Goal: Information Seeking & Learning: Learn about a topic

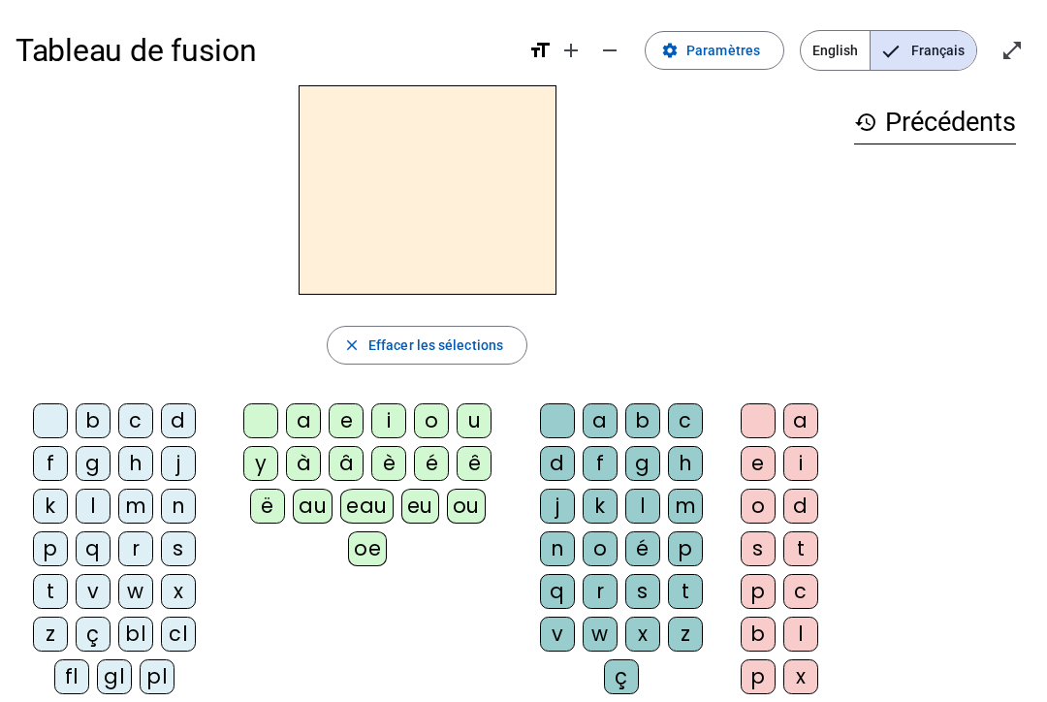
scroll to position [74, 33]
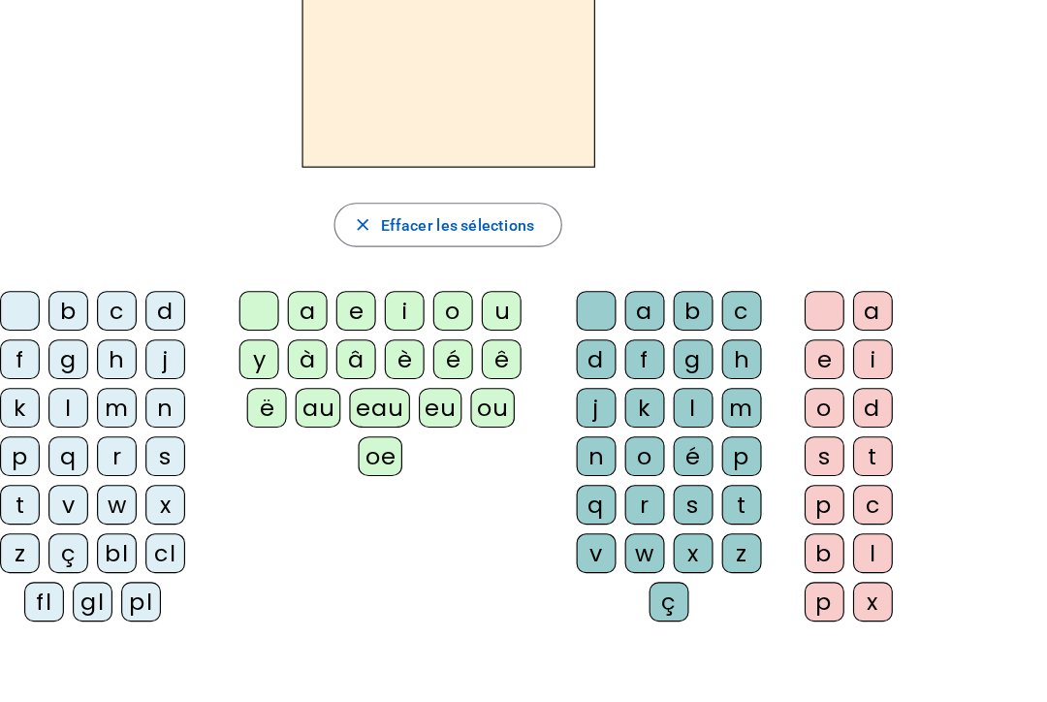
click at [33, 468] on div "p" at bounding box center [50, 474] width 35 height 35
click at [329, 342] on div "e" at bounding box center [346, 347] width 35 height 35
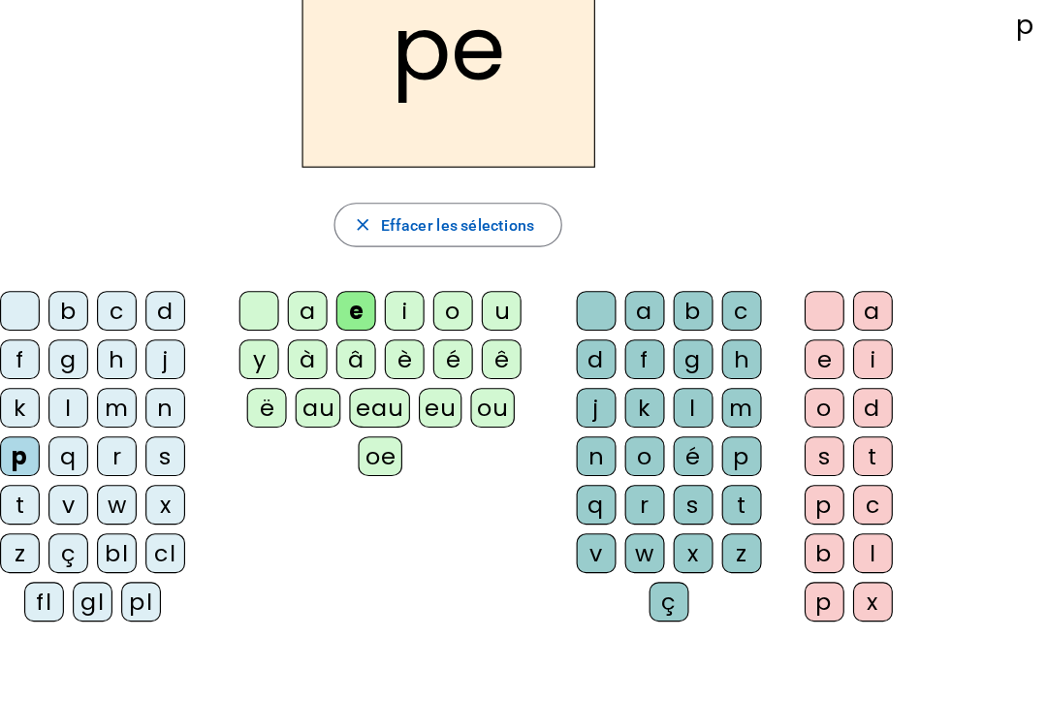
click at [221, 427] on div "a e i o u y à â è é ê ë au eau eu ou oe" at bounding box center [371, 415] width 300 height 186
click at [329, 351] on div "e" at bounding box center [346, 347] width 35 height 35
click at [371, 338] on div "i" at bounding box center [388, 347] width 35 height 35
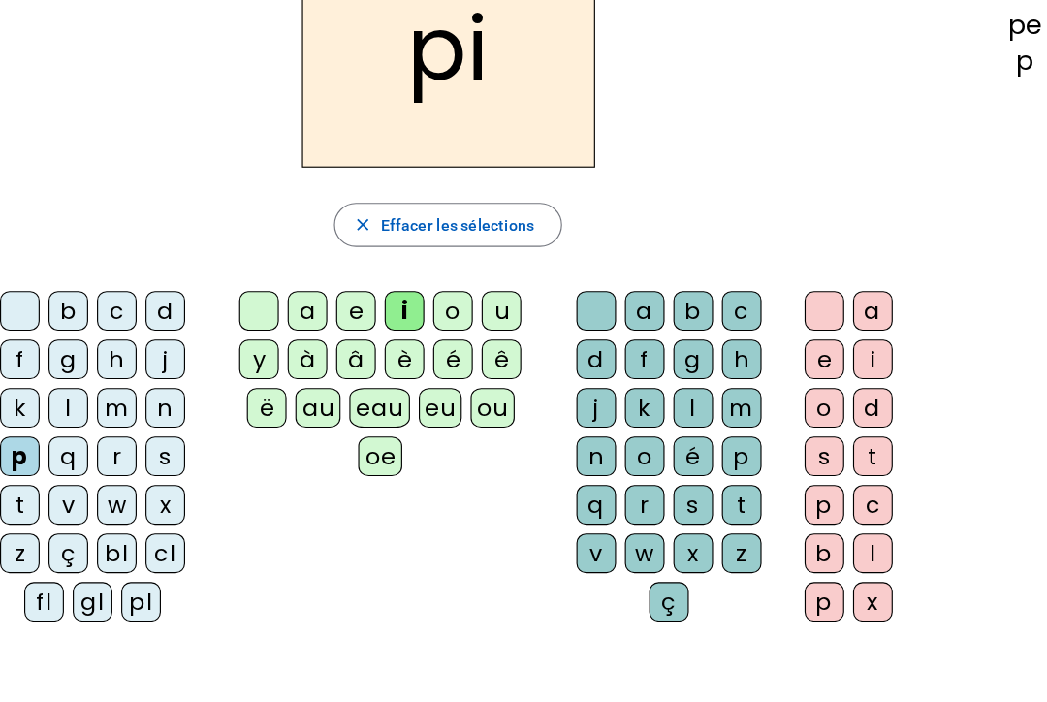
click at [371, 339] on div "i" at bounding box center [388, 347] width 35 height 35
click at [286, 341] on div "a" at bounding box center [303, 347] width 35 height 35
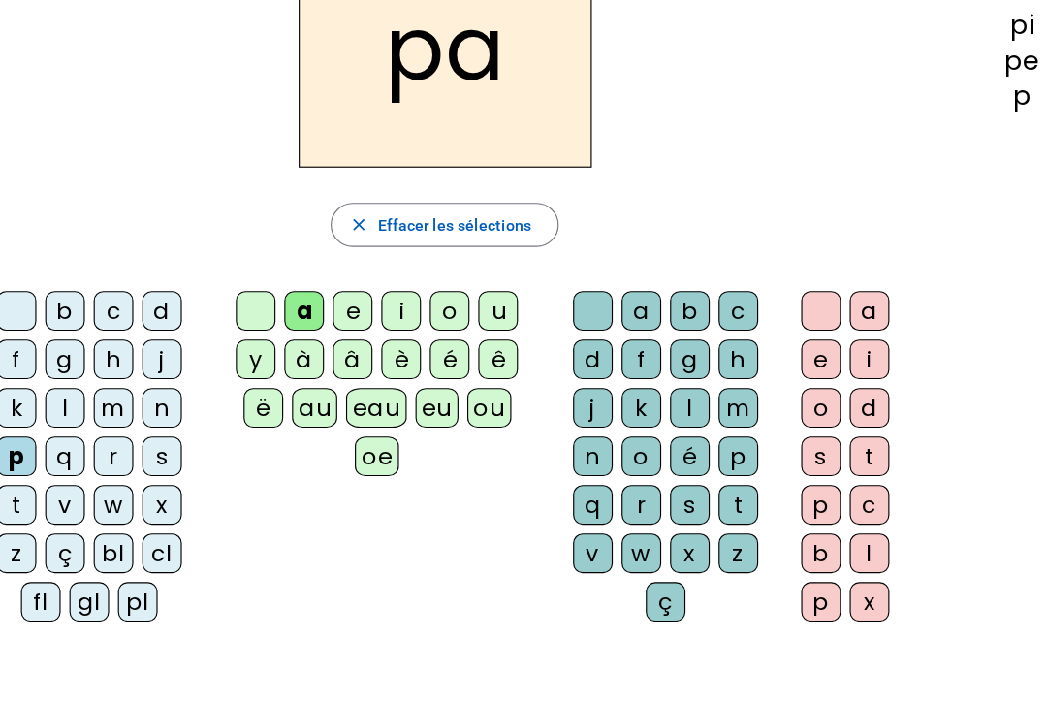
click at [540, 509] on div "q" at bounding box center [557, 517] width 35 height 35
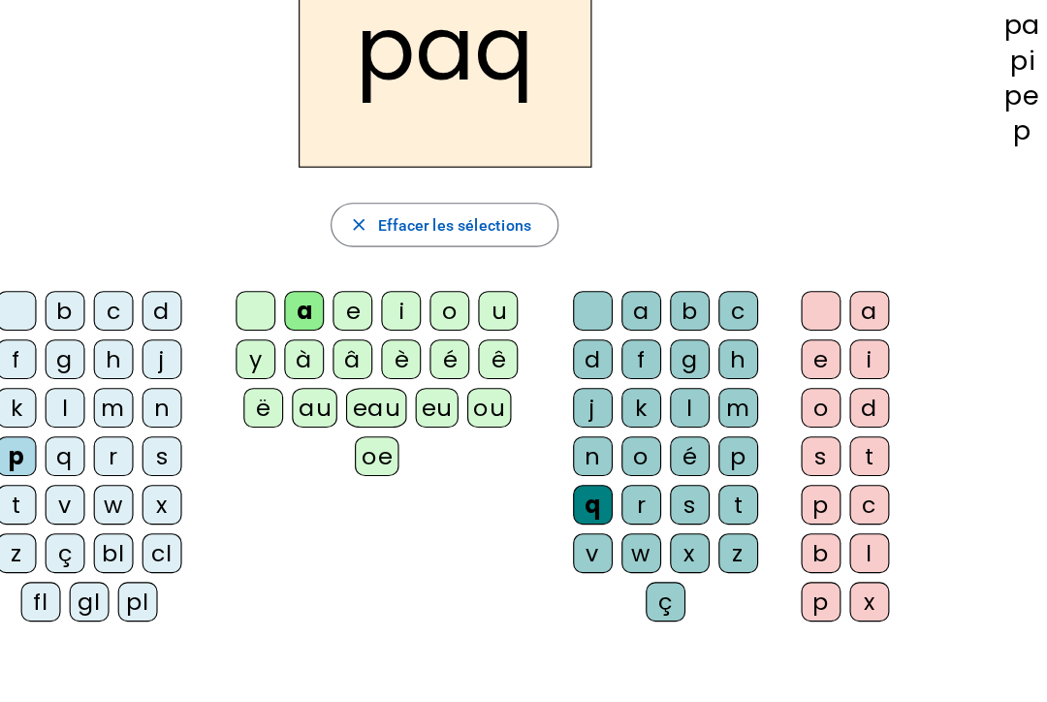
click at [540, 519] on div "q" at bounding box center [557, 517] width 35 height 35
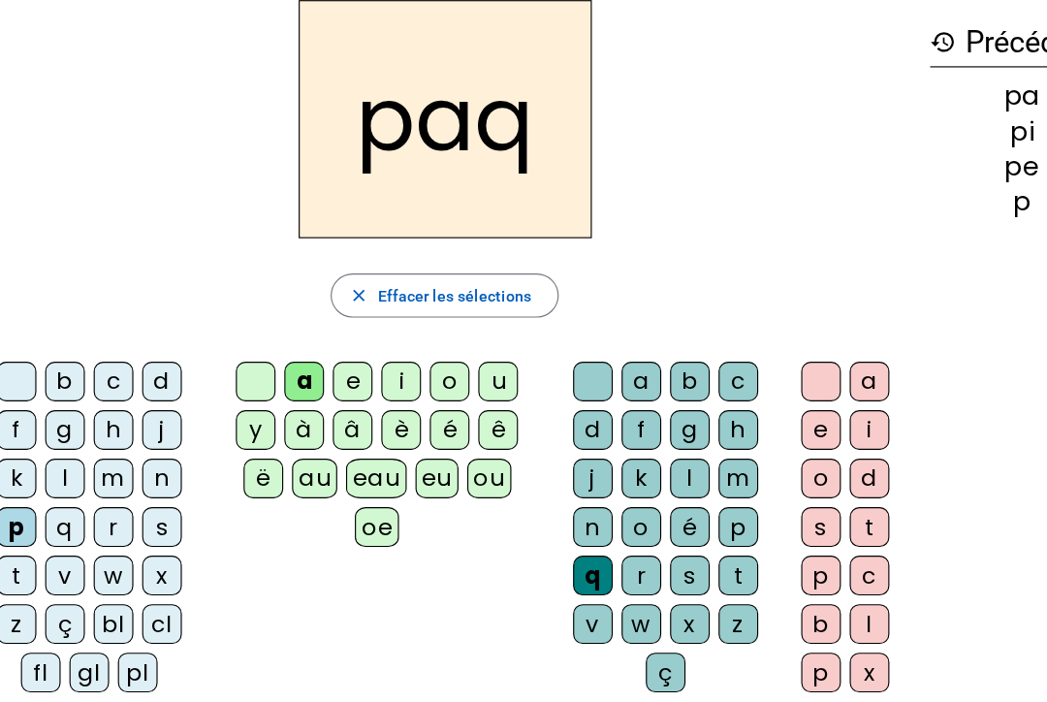
scroll to position [26, 0]
click at [668, 505] on div "p" at bounding box center [685, 522] width 35 height 35
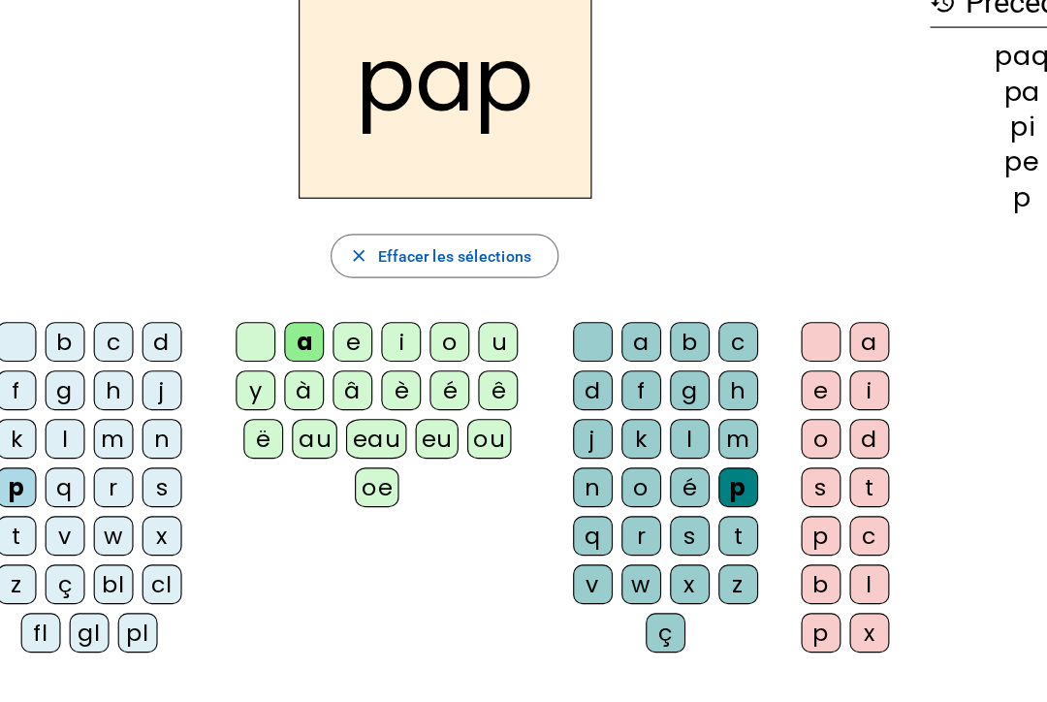
scroll to position [60, 0]
click at [783, 343] on div "a" at bounding box center [800, 360] width 35 height 35
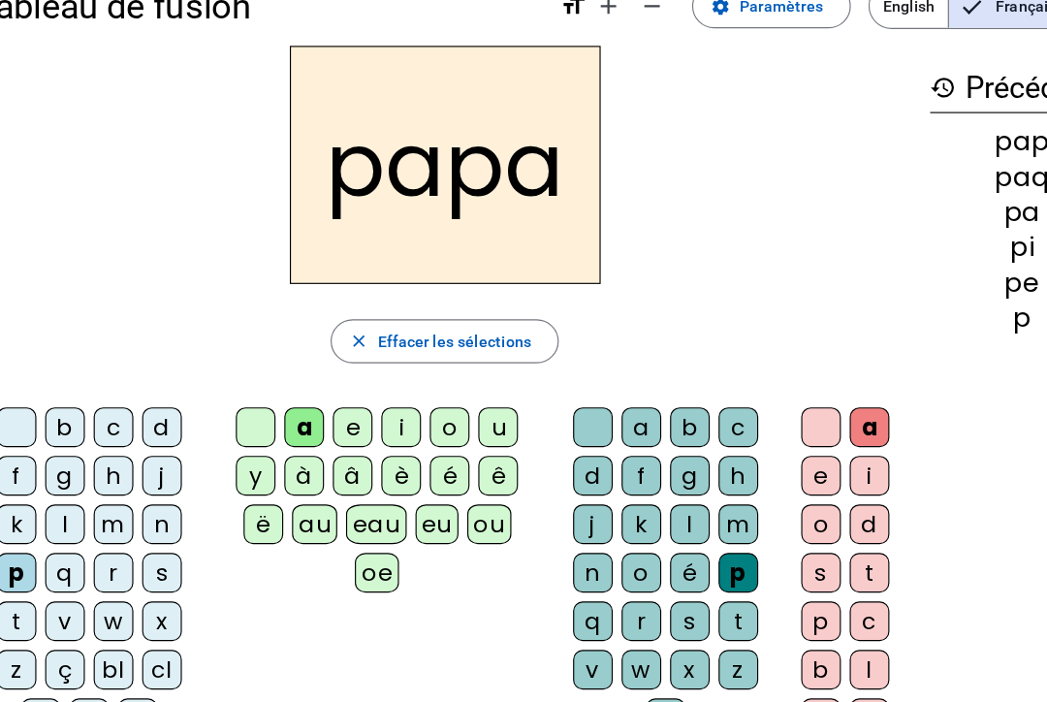
scroll to position [35, 0]
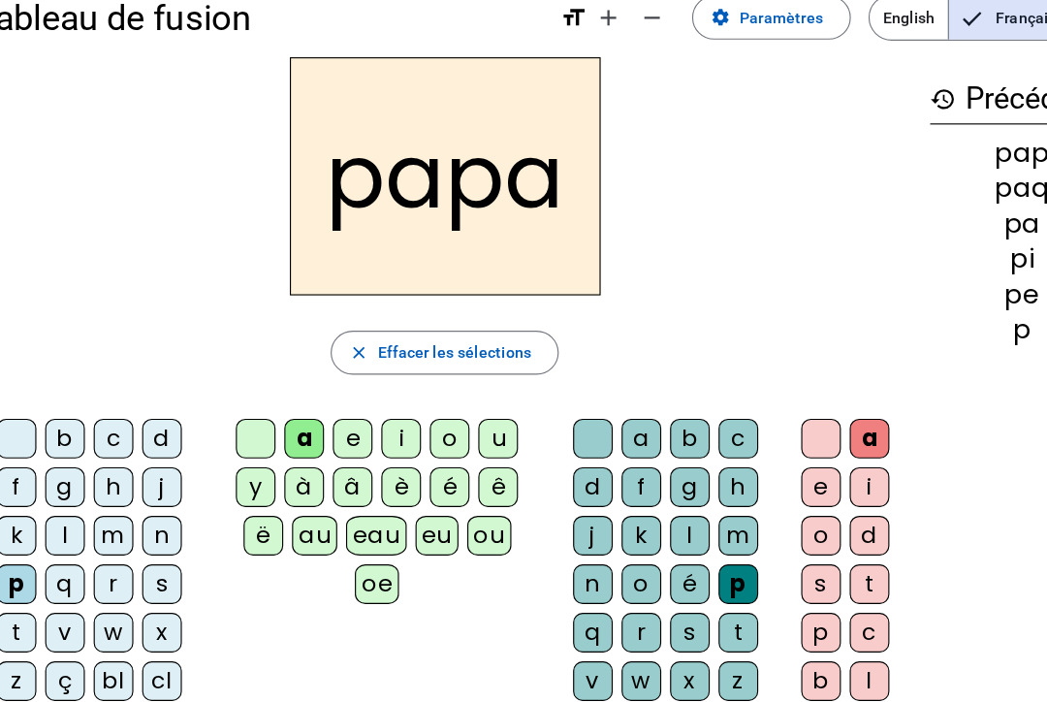
click at [399, 320] on span "Effacer les sélections" at bounding box center [435, 310] width 135 height 23
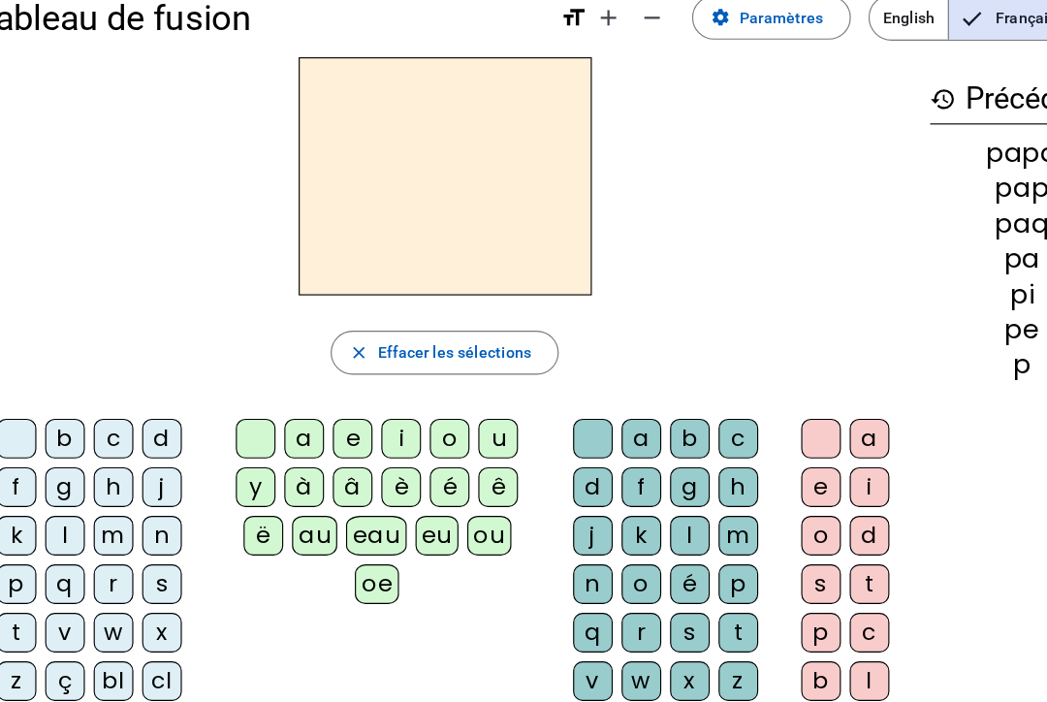
click at [76, 390] on div "b" at bounding box center [93, 385] width 35 height 35
click at [286, 387] on div "a" at bounding box center [303, 385] width 35 height 35
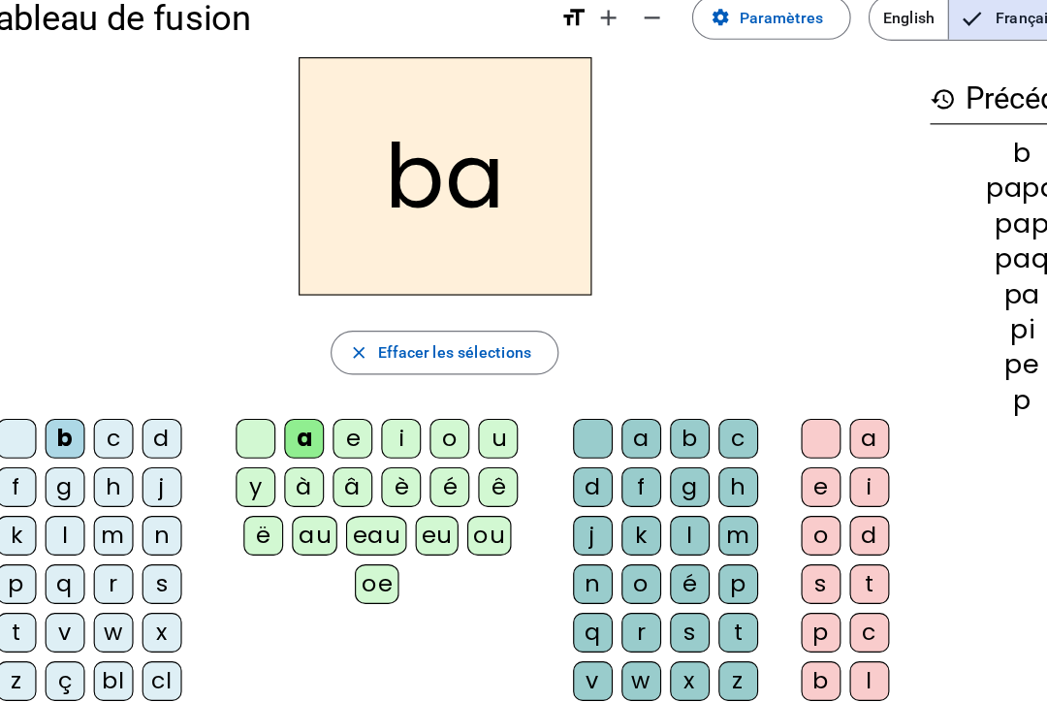
click at [329, 390] on div "e" at bounding box center [346, 385] width 35 height 35
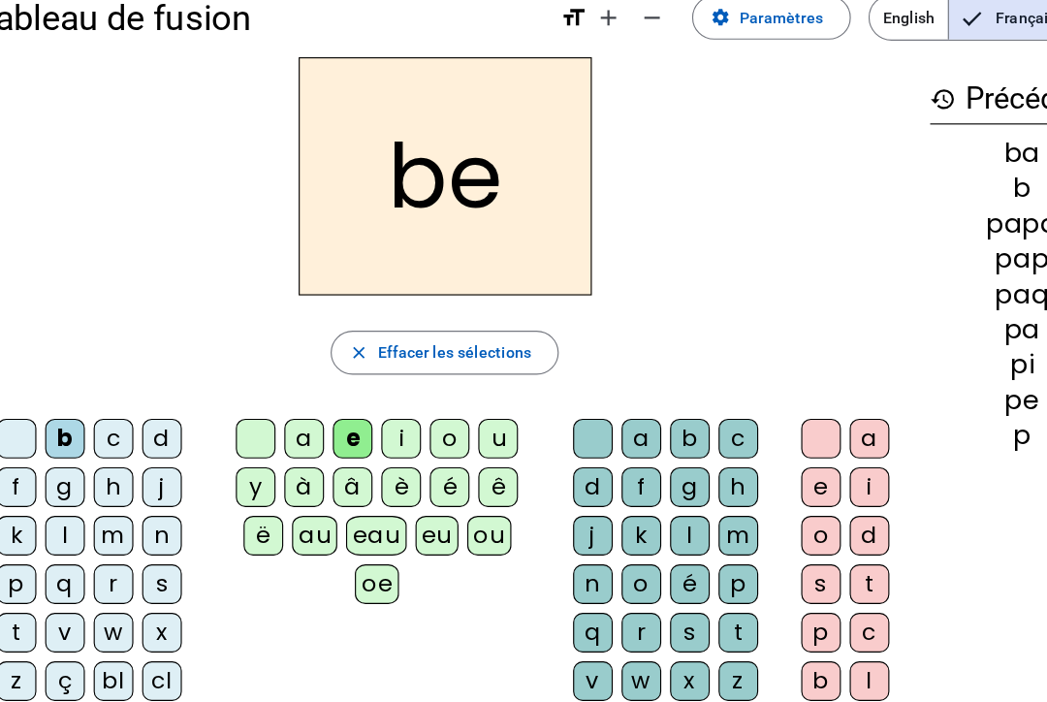
click at [625, 397] on div "b" at bounding box center [642, 385] width 35 height 35
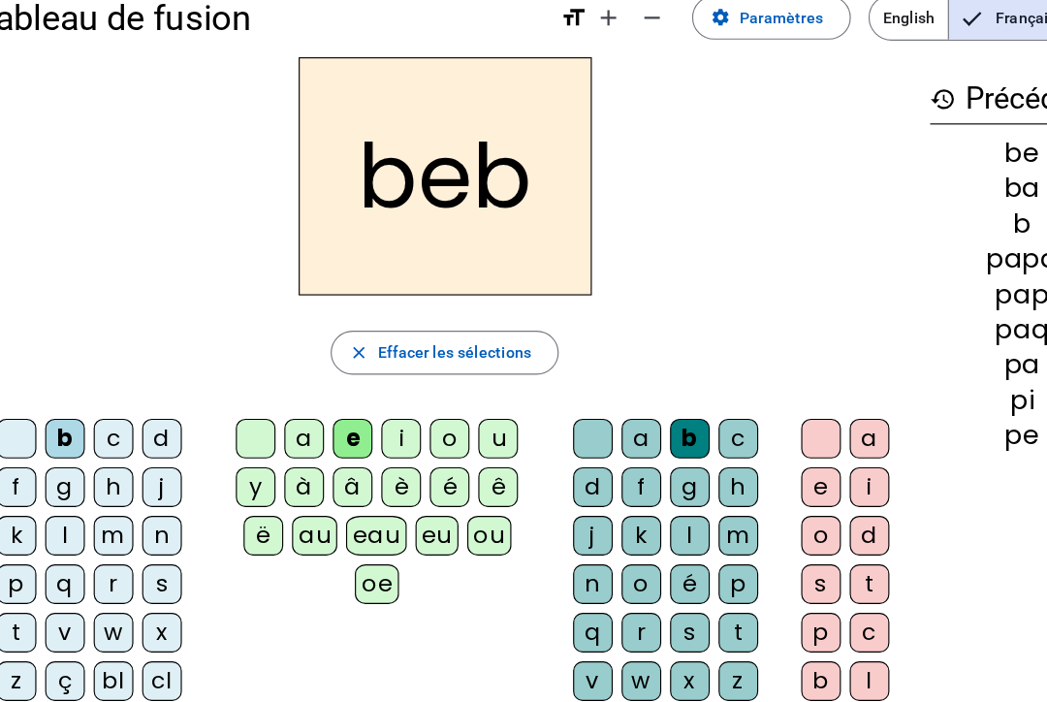
click at [448, 330] on span "button" at bounding box center [427, 310] width 199 height 47
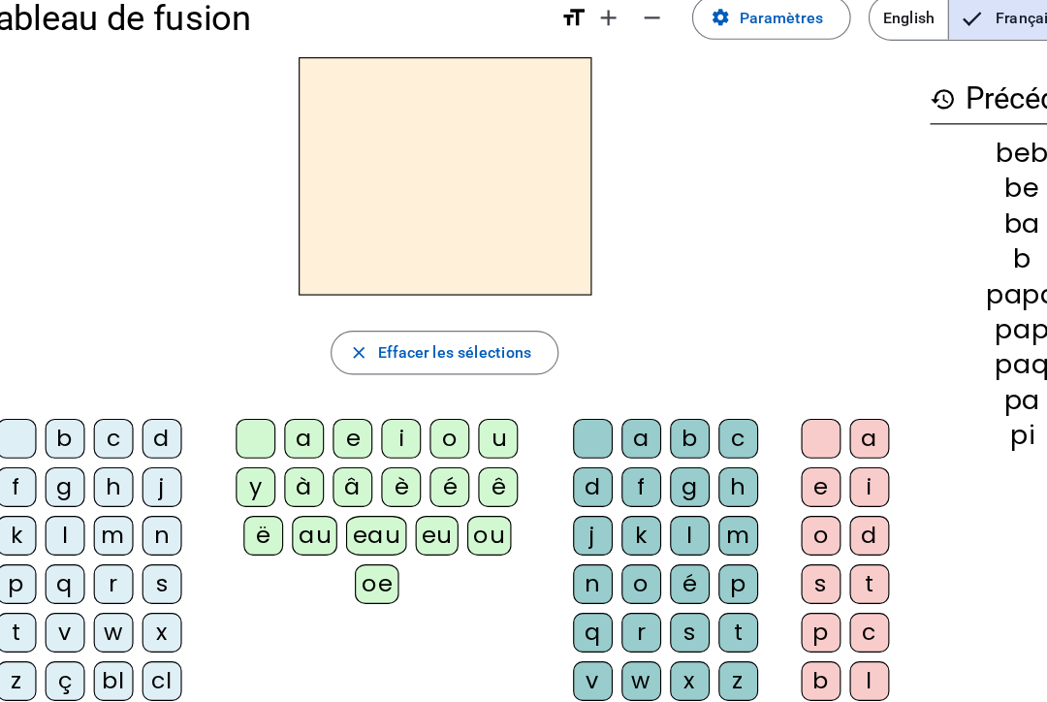
click at [76, 390] on div "b" at bounding box center [93, 385] width 35 height 35
click at [414, 384] on div "o" at bounding box center [431, 385] width 35 height 35
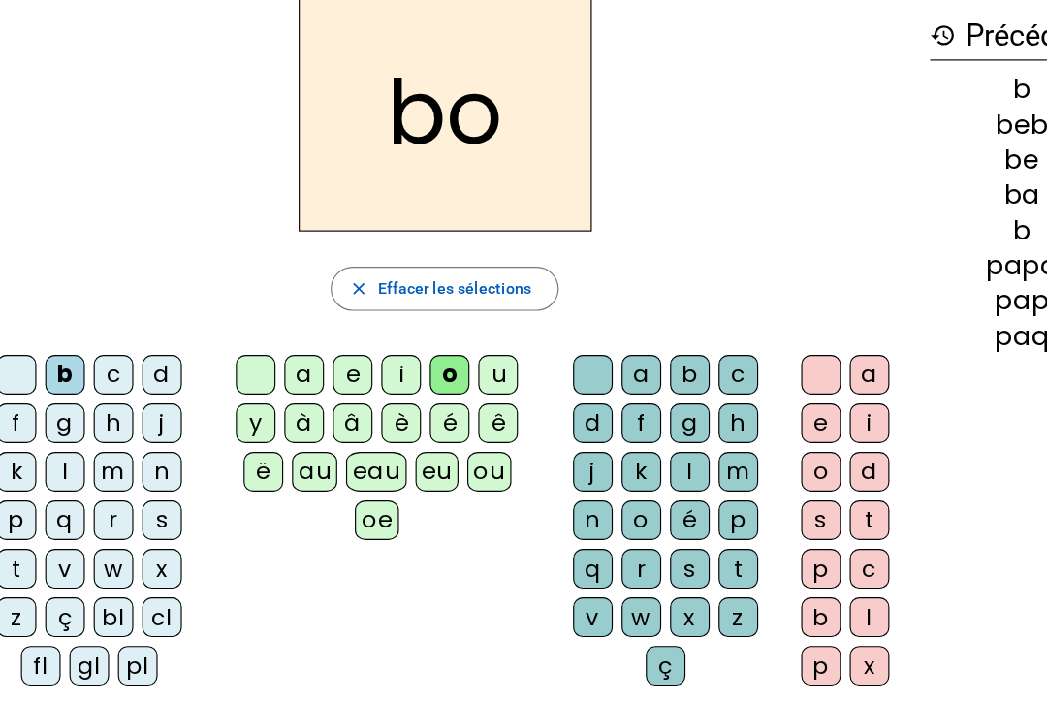
click at [625, 368] on div "b" at bounding box center [642, 385] width 35 height 35
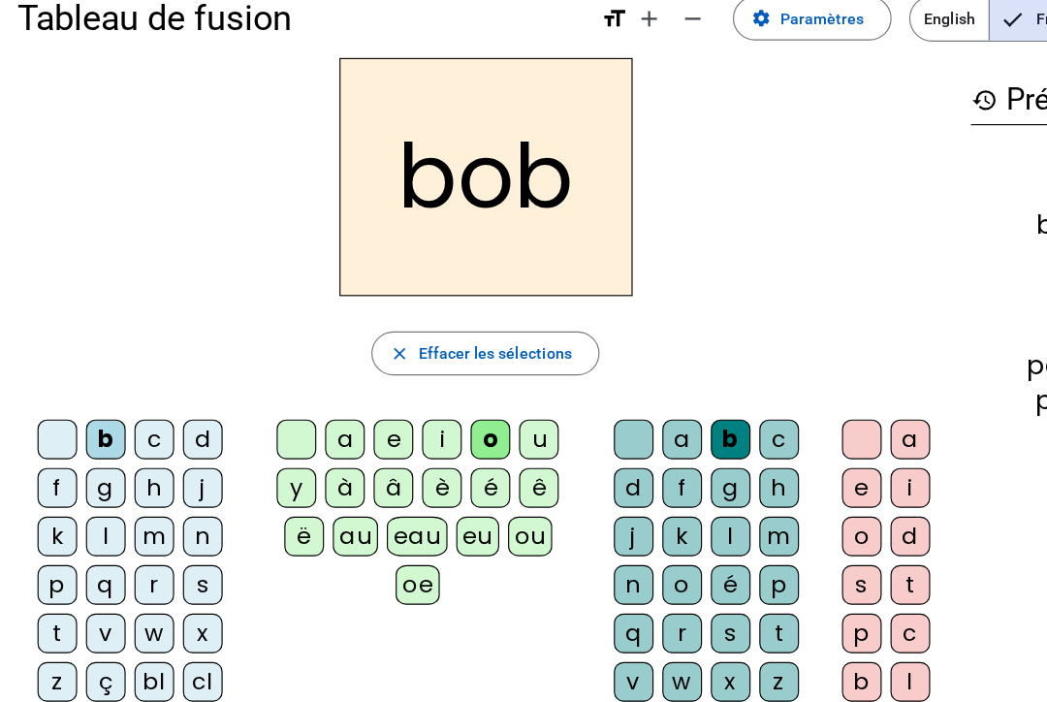
scroll to position [34, 0]
click at [406, 279] on div "[PERSON_NAME] Effacer les sélections b c d f g h j k l m n p q r s t v w x z ç …" at bounding box center [427, 363] width 823 height 624
click at [408, 311] on span "Effacer les sélections" at bounding box center [435, 310] width 135 height 23
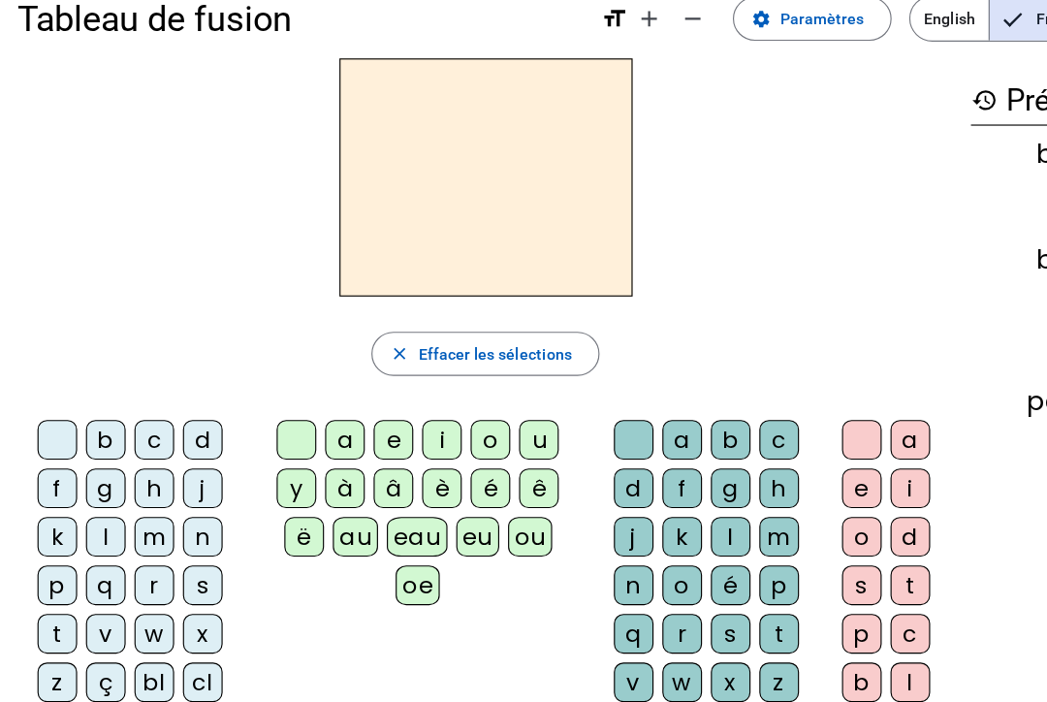
click at [91, 385] on div "b" at bounding box center [93, 386] width 35 height 35
click at [138, 383] on div "c" at bounding box center [135, 386] width 35 height 35
click at [90, 383] on div "b" at bounding box center [93, 386] width 35 height 35
click at [371, 391] on div "i" at bounding box center [388, 386] width 35 height 35
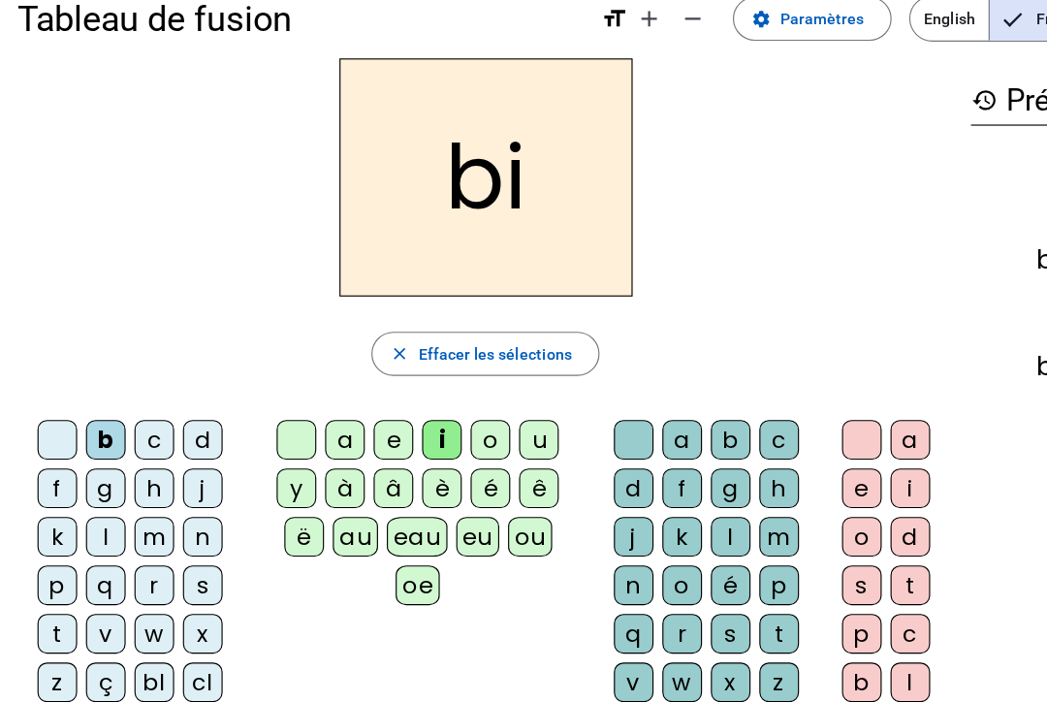
click at [435, 381] on div "o" at bounding box center [431, 386] width 35 height 35
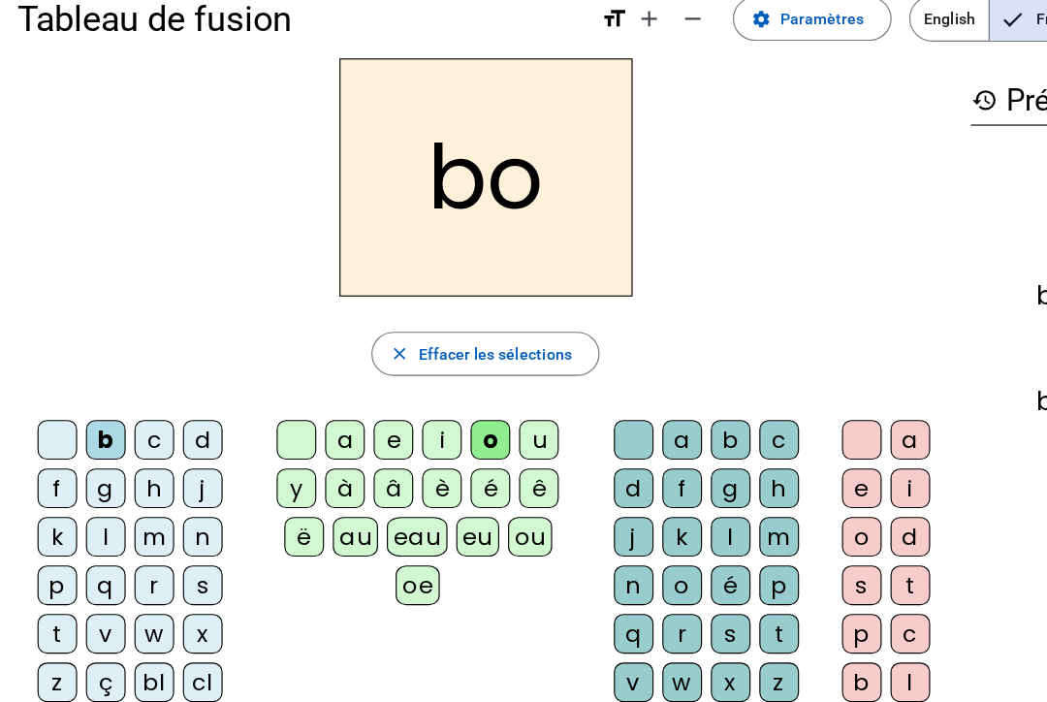
click at [682, 393] on div "c" at bounding box center [685, 386] width 35 height 35
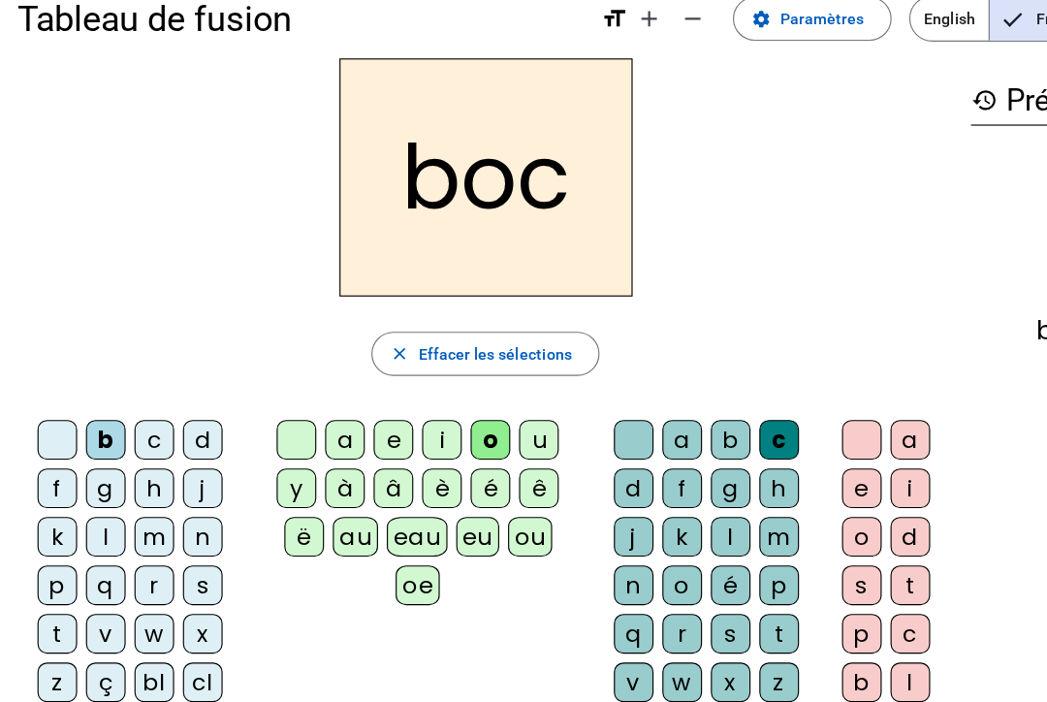
click at [495, 289] on span "button" at bounding box center [427, 311] width 199 height 47
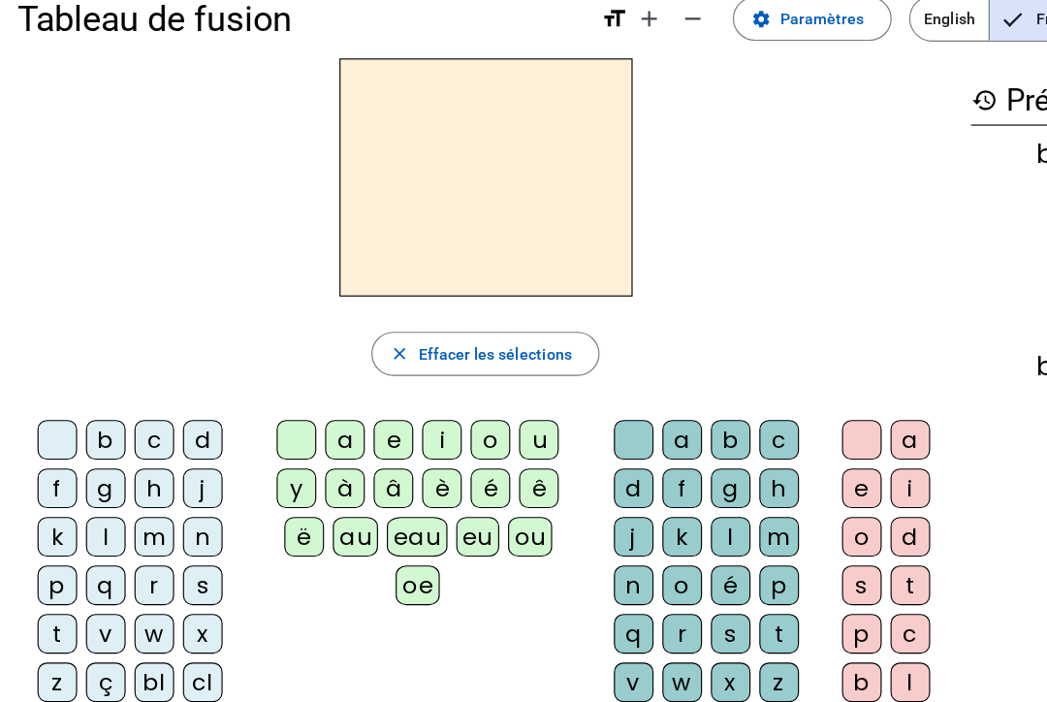
click at [80, 378] on div "b" at bounding box center [93, 386] width 35 height 35
click at [93, 428] on div "g" at bounding box center [93, 429] width 35 height 35
click at [298, 394] on div "a" at bounding box center [303, 386] width 35 height 35
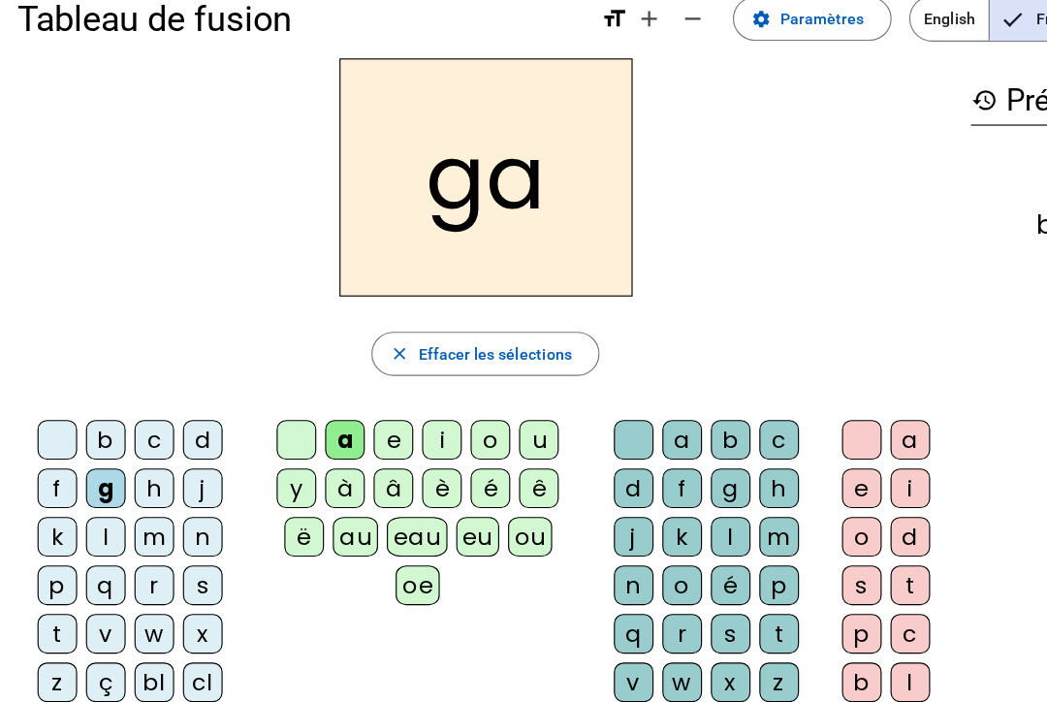
click at [430, 385] on div "o" at bounding box center [431, 386] width 35 height 35
click at [652, 393] on div "b" at bounding box center [642, 386] width 35 height 35
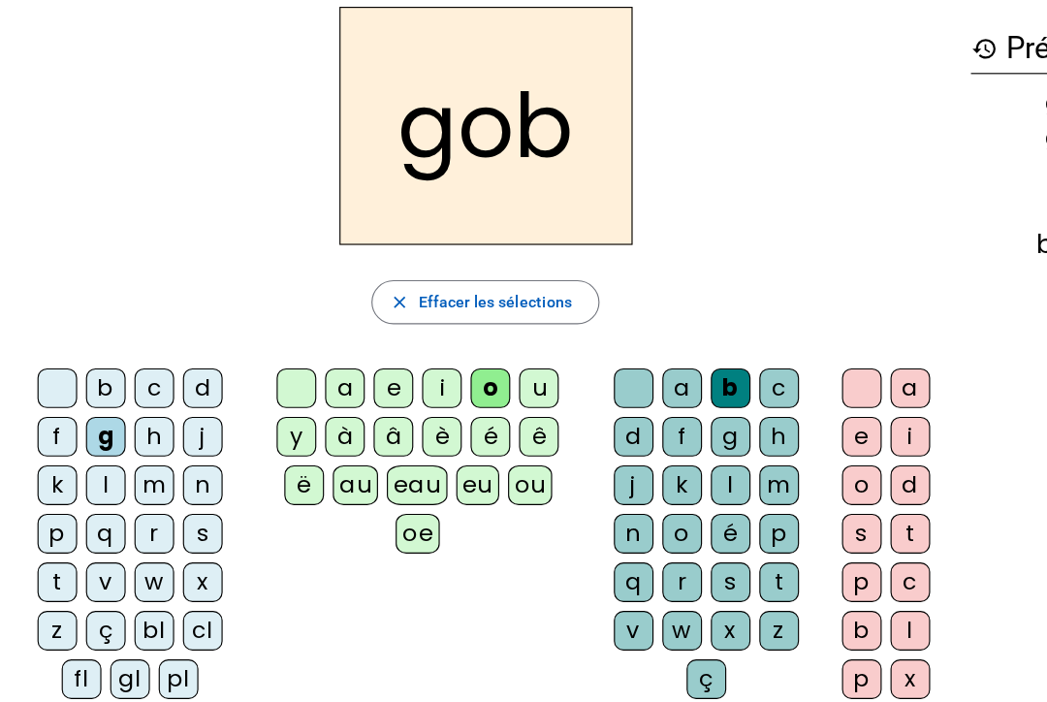
click at [691, 455] on div "m" at bounding box center [685, 472] width 35 height 35
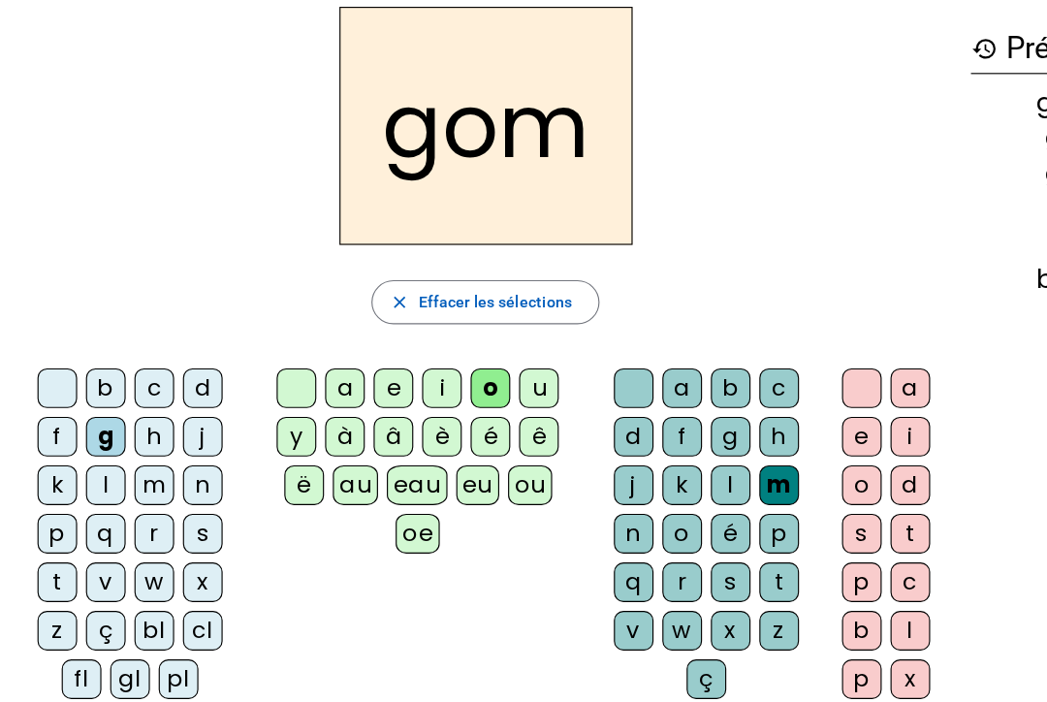
click at [768, 625] on div "p" at bounding box center [757, 642] width 35 height 35
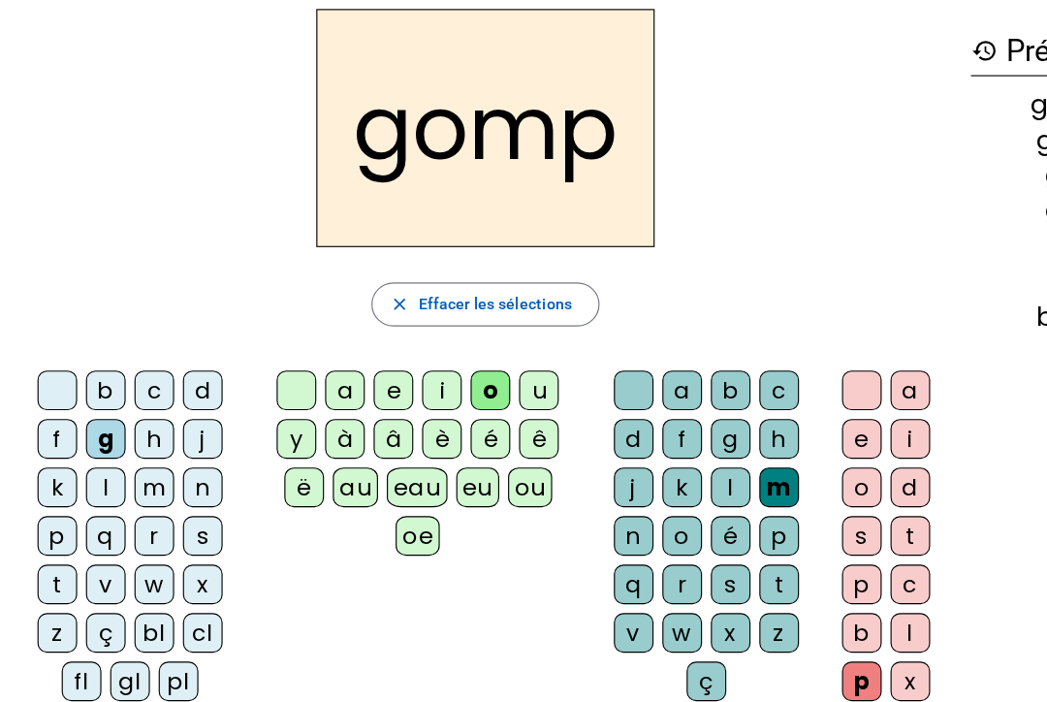
click at [514, 288] on span "button" at bounding box center [427, 311] width 199 height 47
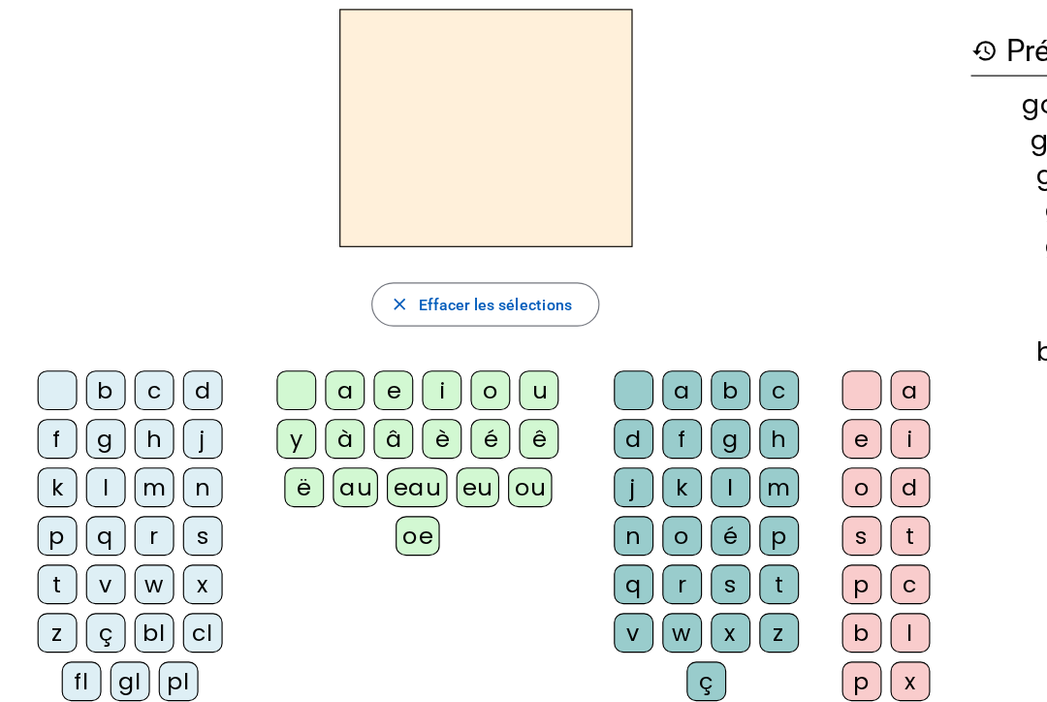
click at [291, 369] on div "a" at bounding box center [303, 386] width 35 height 35
click at [357, 369] on div "e" at bounding box center [346, 386] width 35 height 35
click at [600, 412] on div "f" at bounding box center [599, 429] width 35 height 35
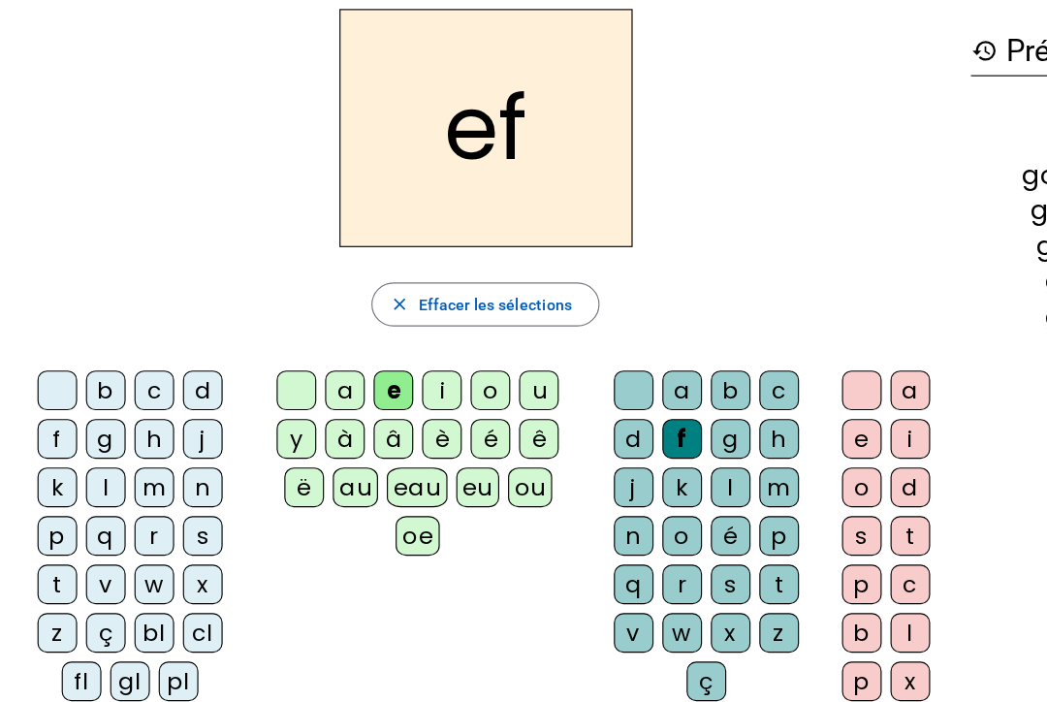
click at [657, 455] on div "l" at bounding box center [642, 472] width 35 height 35
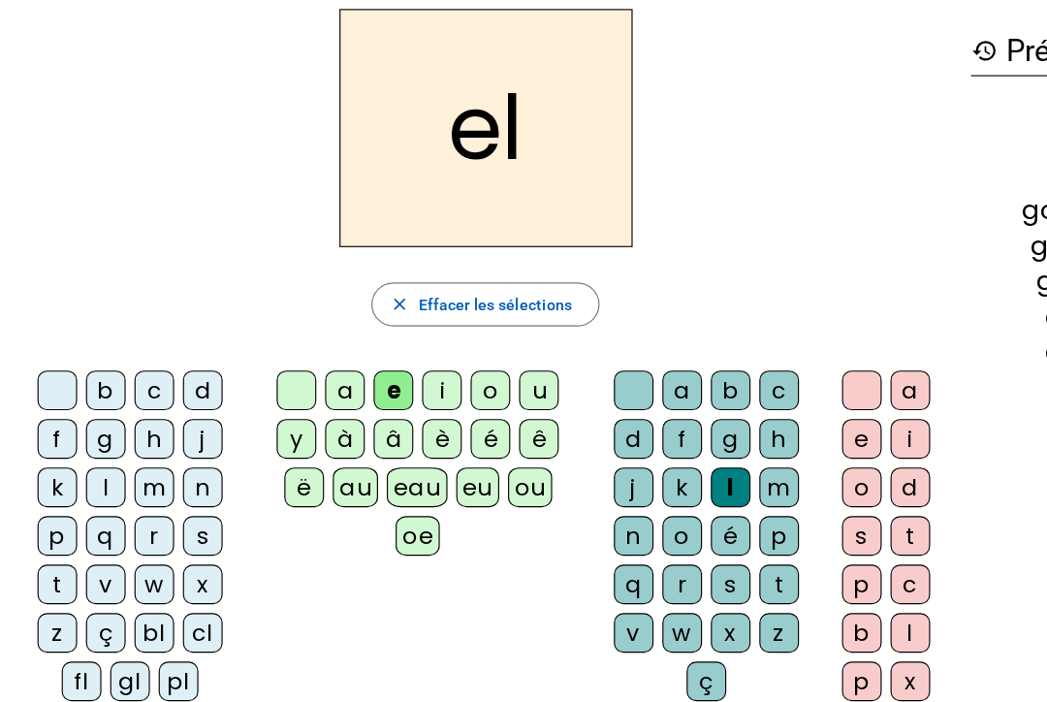
click at [685, 455] on div "m" at bounding box center [685, 472] width 35 height 35
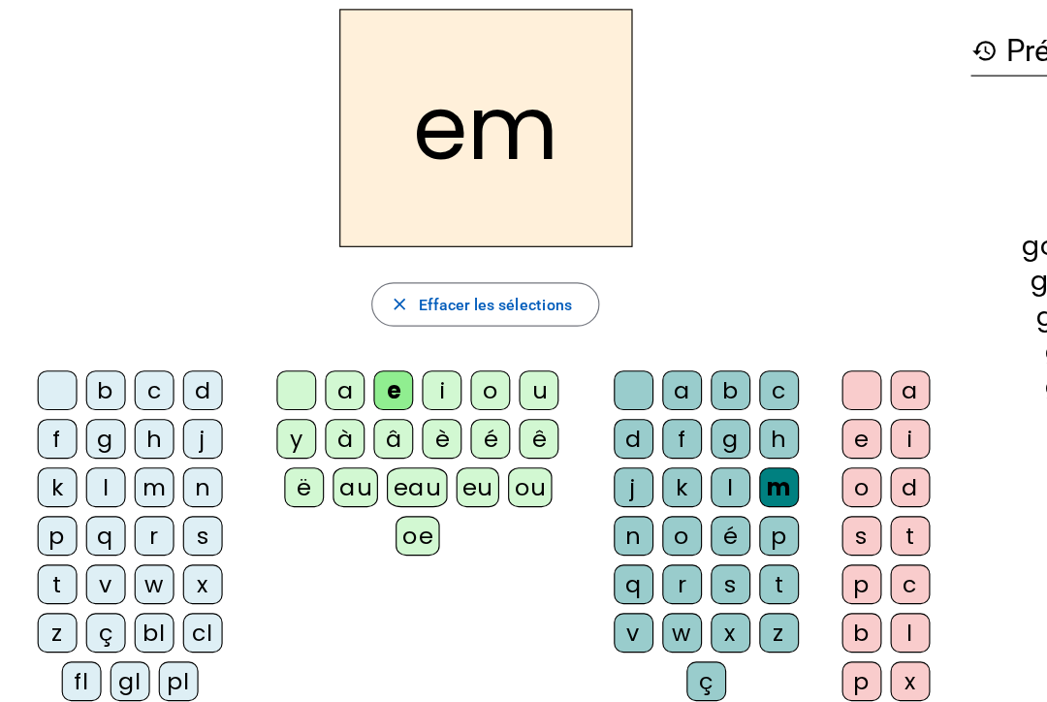
click at [757, 412] on div "e" at bounding box center [757, 429] width 35 height 35
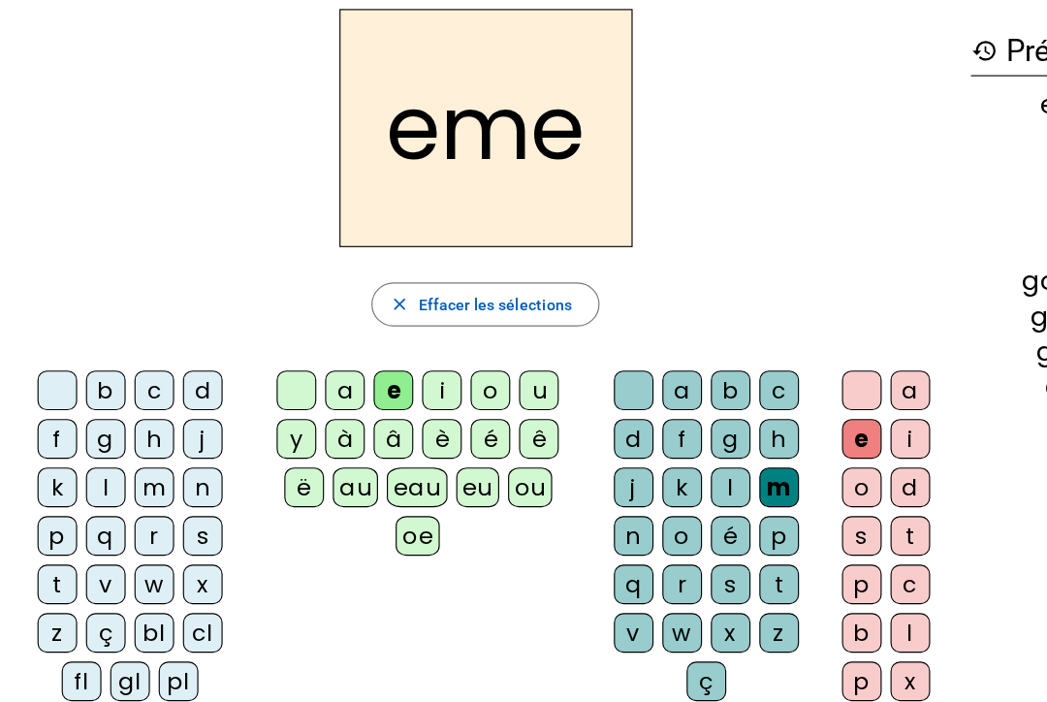
click at [492, 299] on span "Effacer les sélections" at bounding box center [435, 310] width 135 height 23
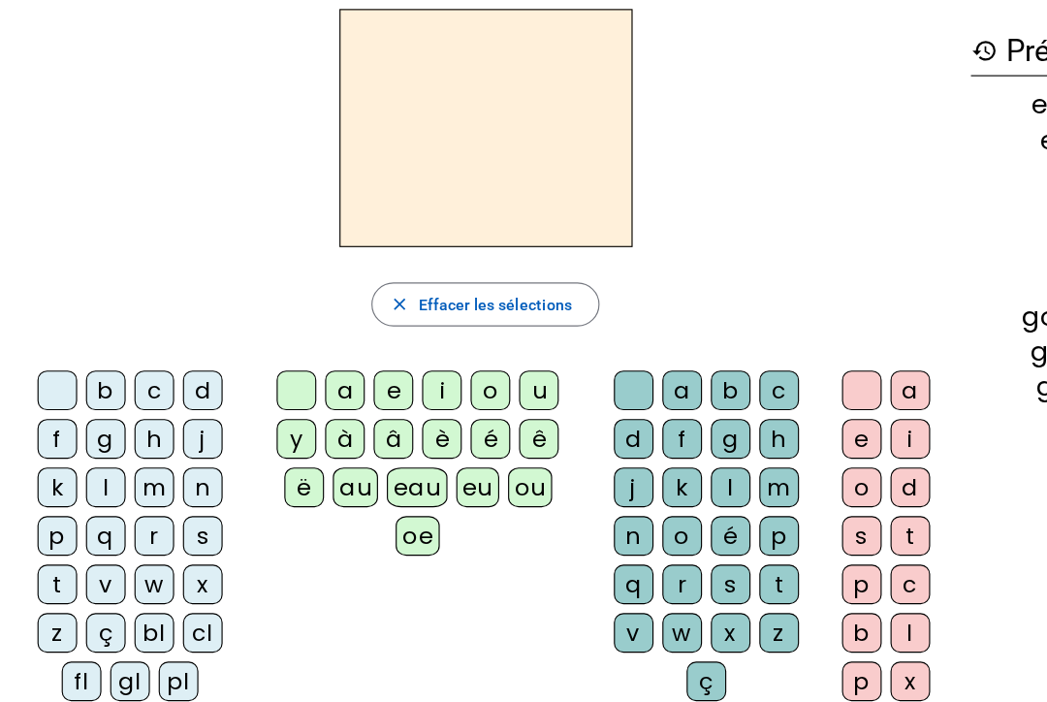
click at [686, 455] on div "m" at bounding box center [685, 472] width 35 height 35
click at [606, 369] on div "a" at bounding box center [599, 386] width 35 height 35
click at [676, 455] on div "m" at bounding box center [685, 472] width 35 height 35
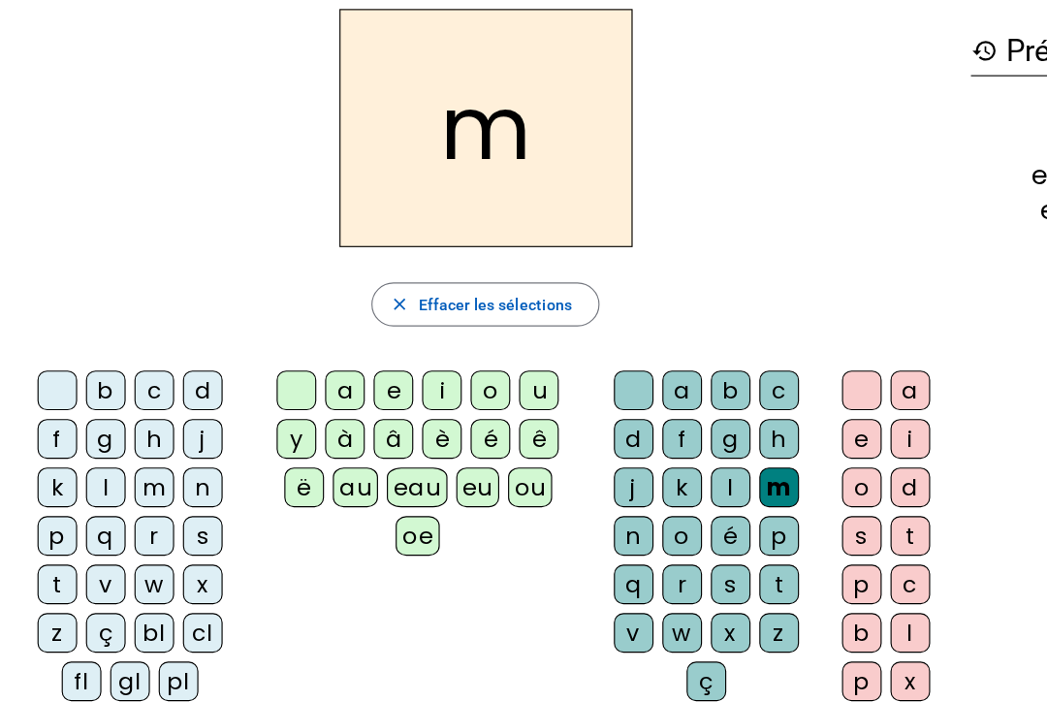
click at [134, 455] on div "m" at bounding box center [135, 472] width 35 height 35
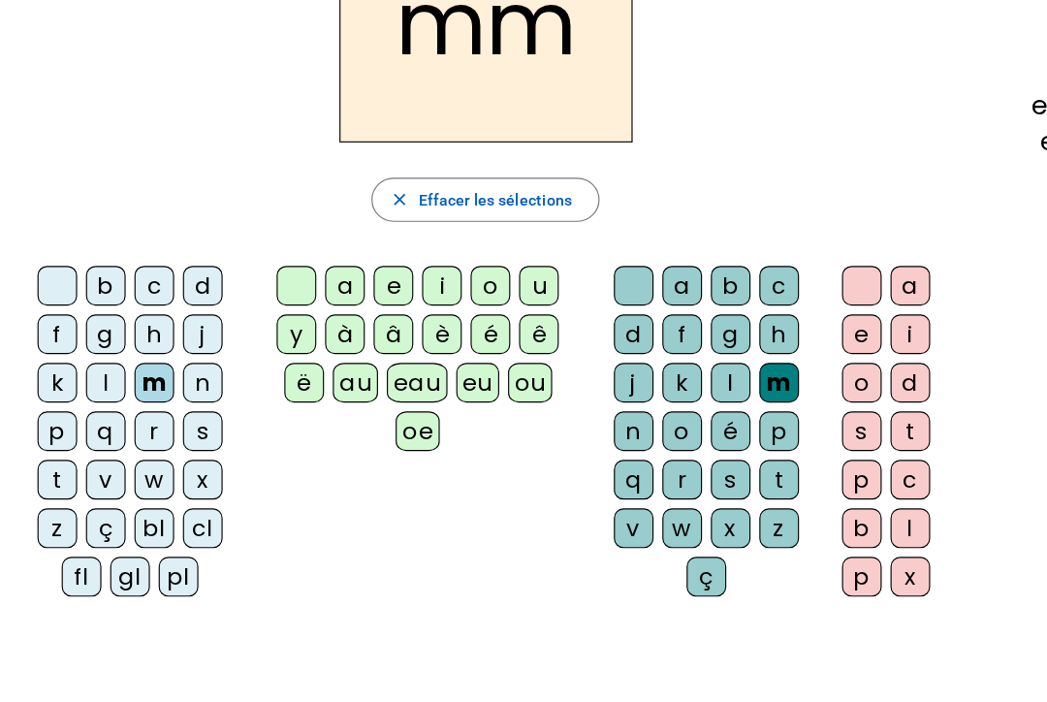
scroll to position [110, 0]
click at [519, 211] on span "button" at bounding box center [427, 234] width 199 height 47
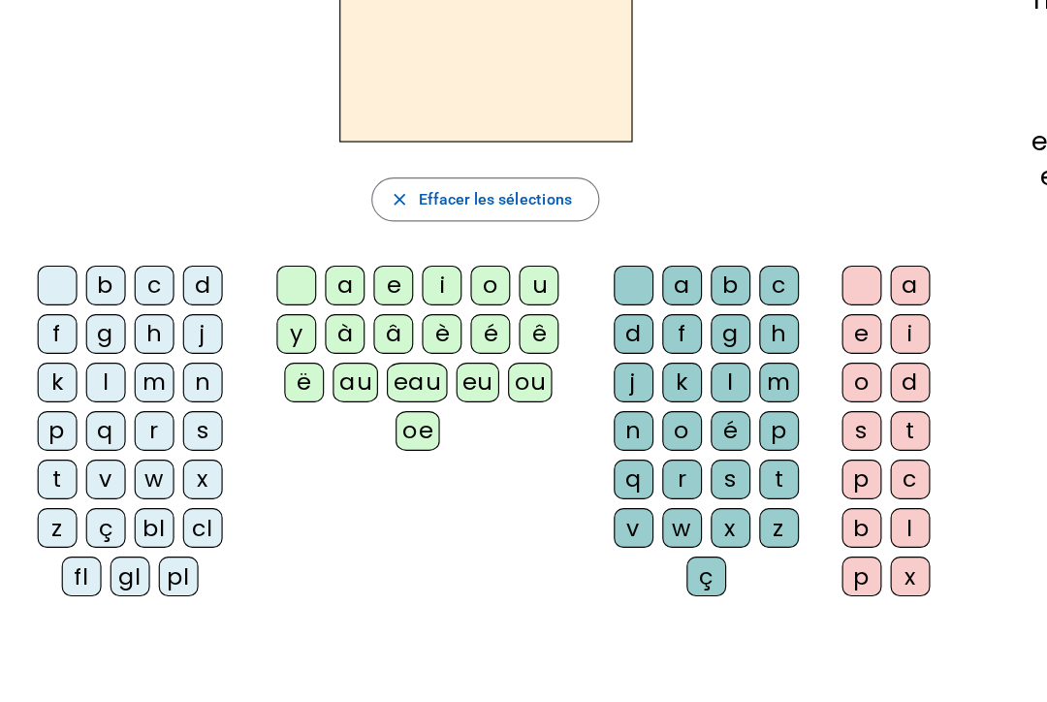
click at [132, 378] on div "m" at bounding box center [135, 395] width 35 height 35
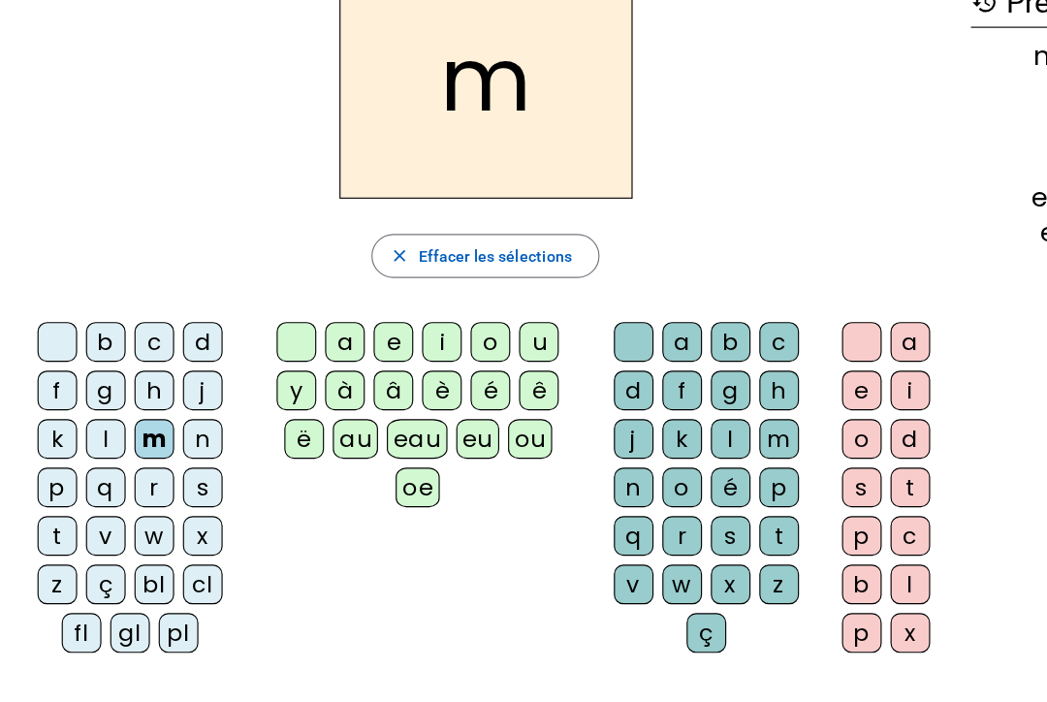
click at [356, 227] on mat-icon "close" at bounding box center [351, 235] width 17 height 17
click at [301, 306] on div "a" at bounding box center [303, 311] width 35 height 35
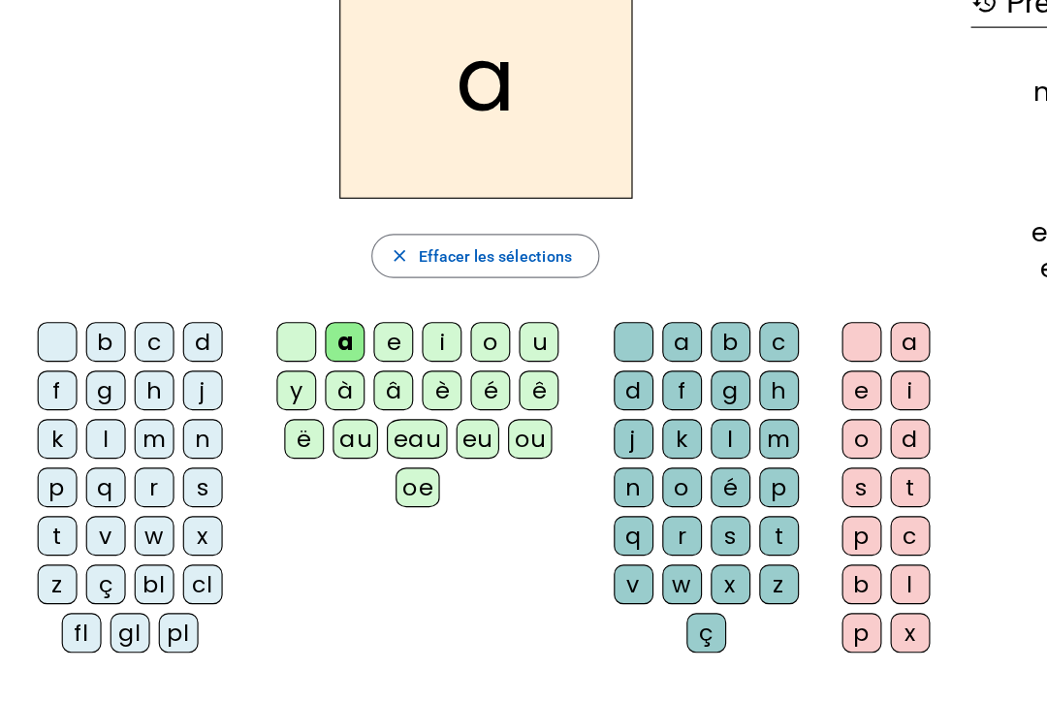
click at [672, 389] on div "m" at bounding box center [685, 396] width 35 height 35
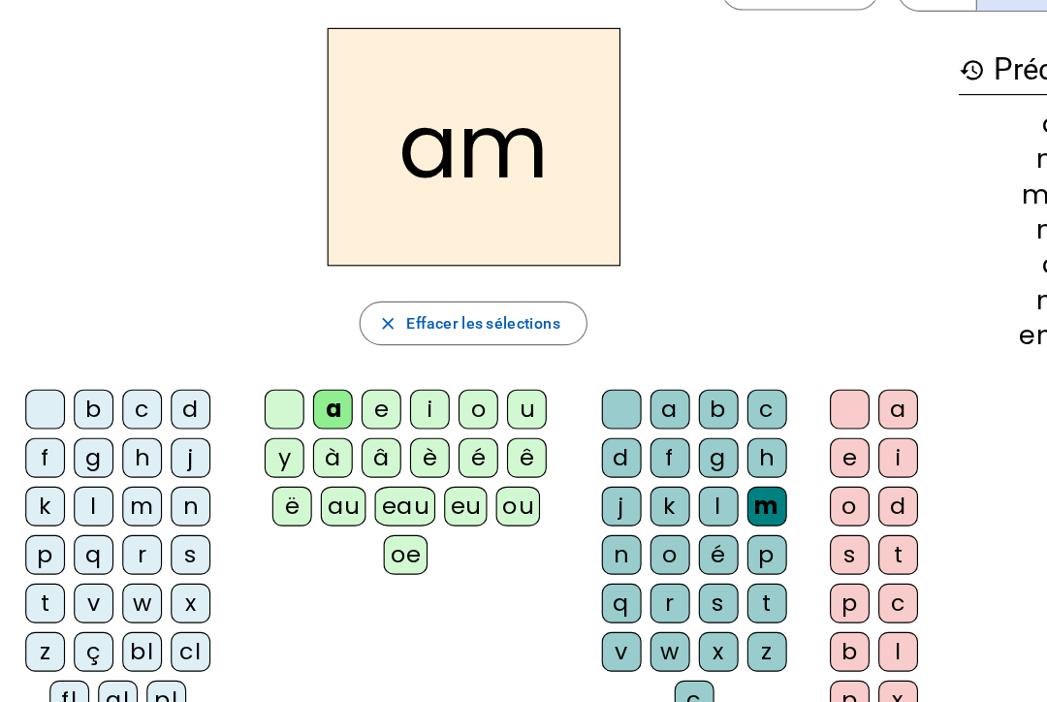
scroll to position [60, 0]
click at [384, 351] on div "i" at bounding box center [388, 360] width 35 height 35
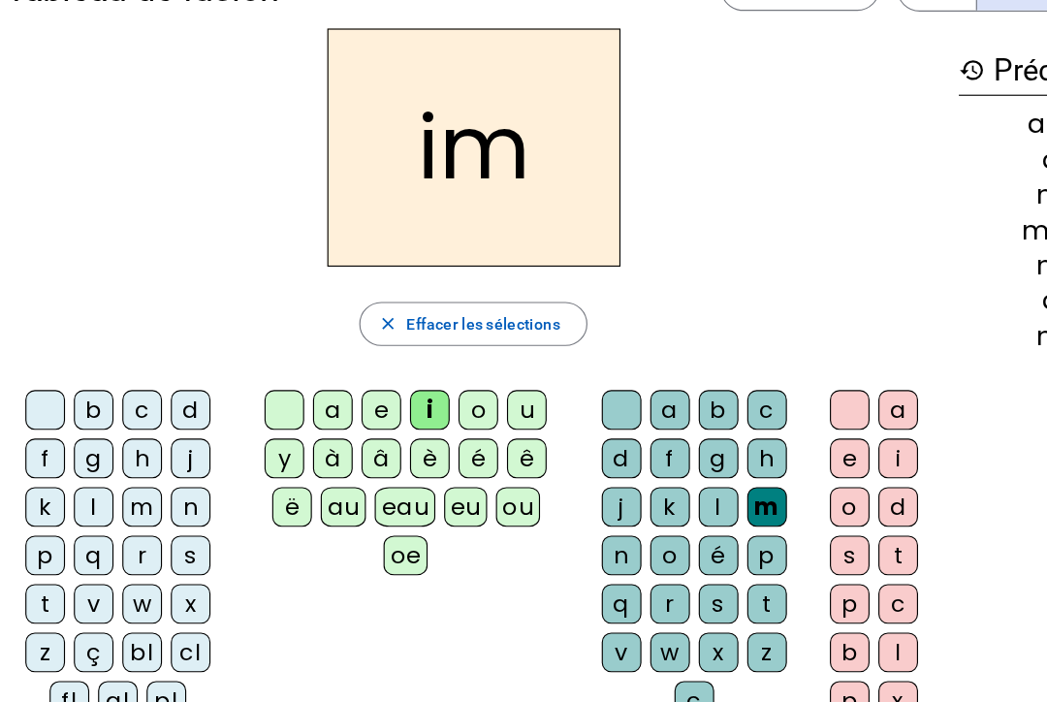
click at [300, 346] on div "a" at bounding box center [303, 360] width 35 height 35
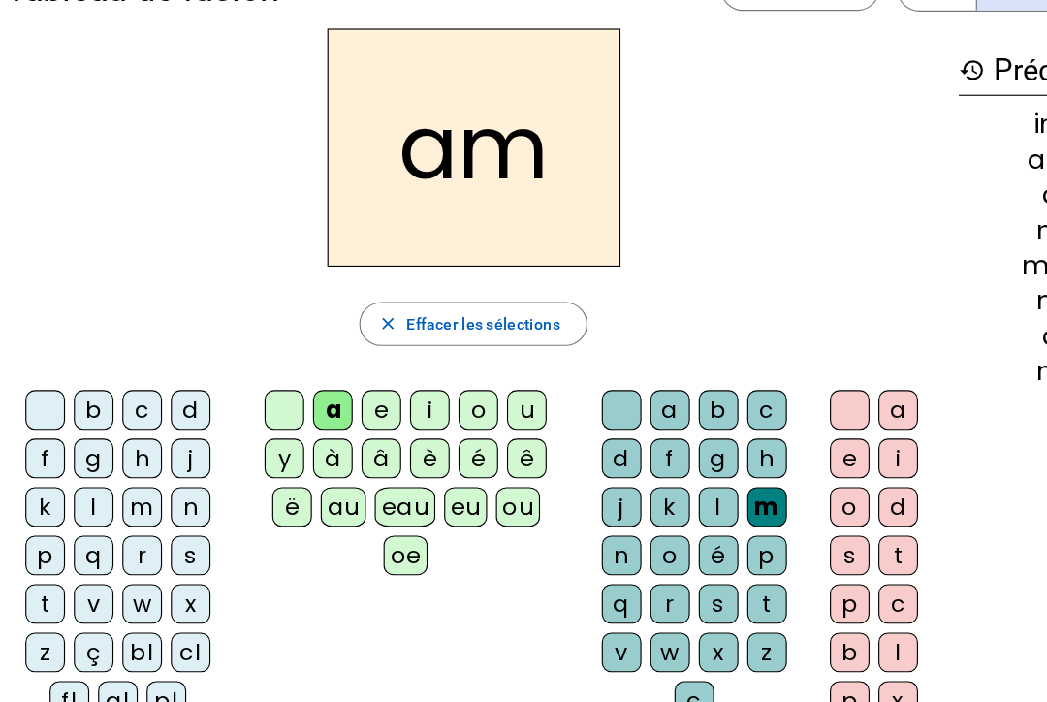
click at [795, 394] on div "i" at bounding box center [800, 403] width 35 height 35
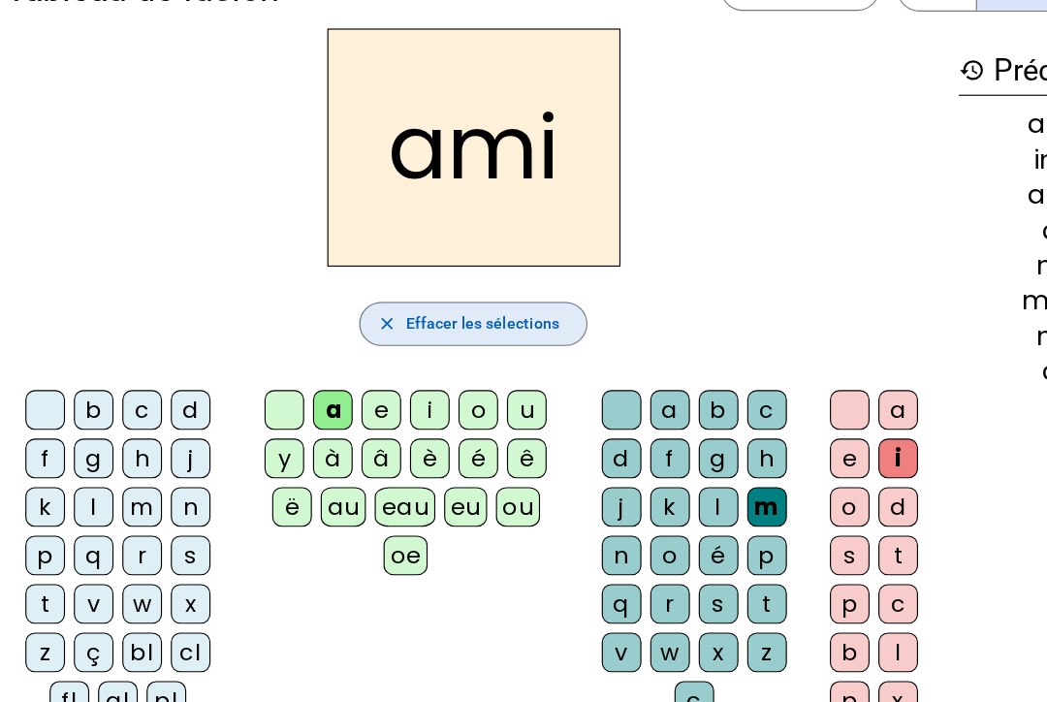
click at [375, 286] on span "Effacer les sélections" at bounding box center [435, 284] width 135 height 23
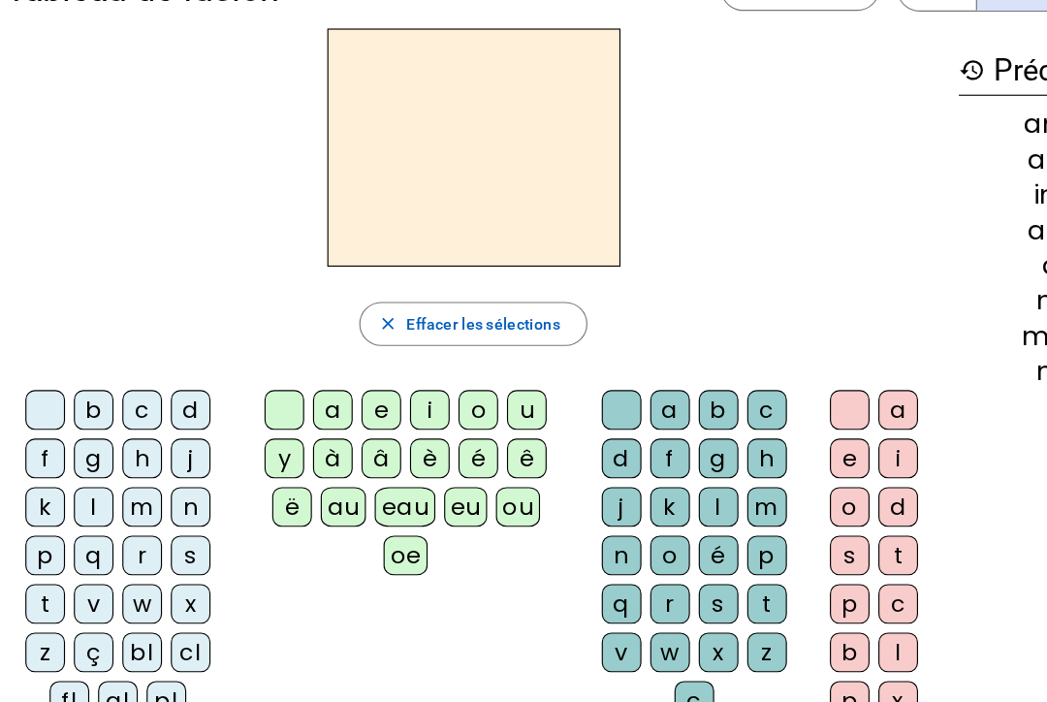
click at [55, 393] on div "f" at bounding box center [50, 403] width 35 height 35
click at [85, 439] on div "l" at bounding box center [93, 445] width 35 height 35
click at [43, 393] on div "f" at bounding box center [50, 403] width 35 height 35
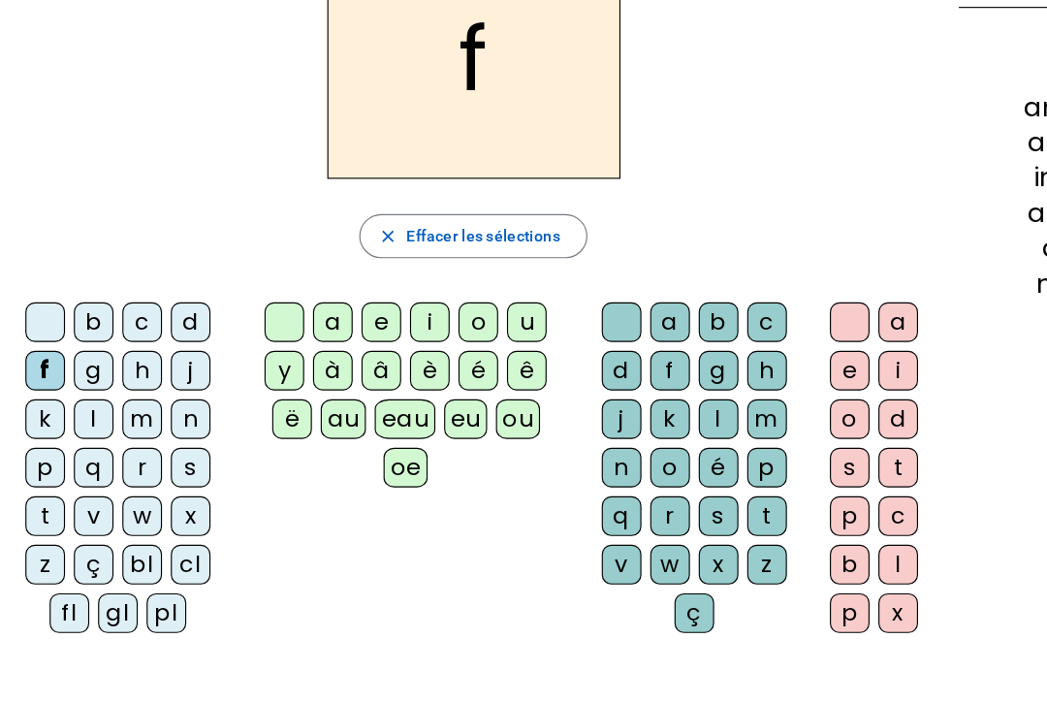
scroll to position [78, 0]
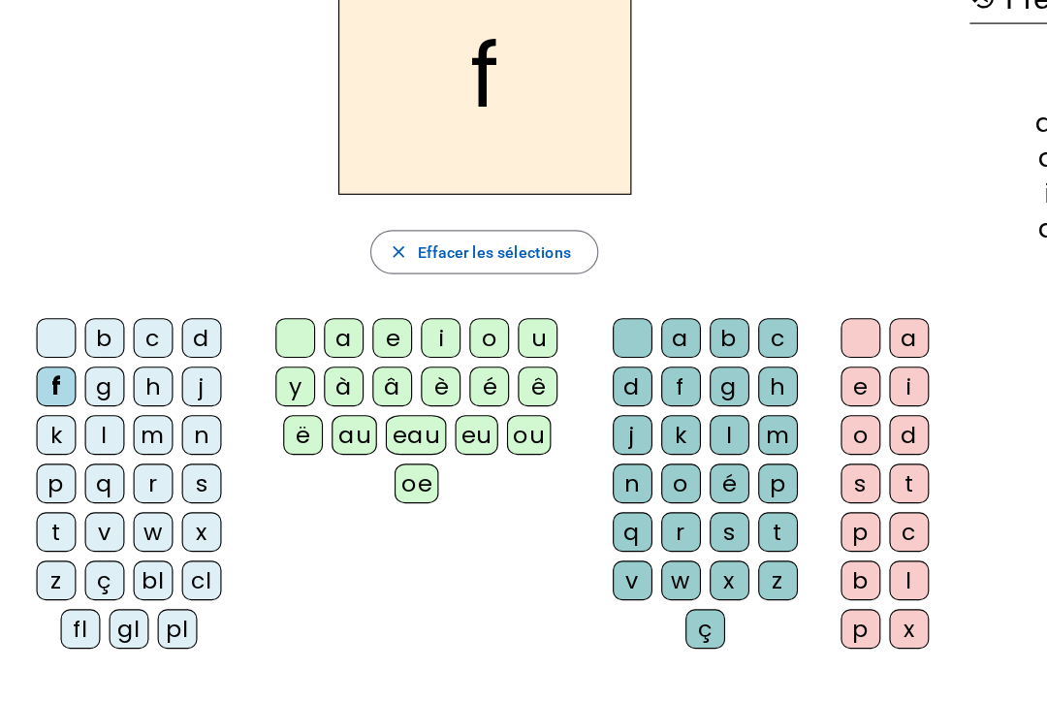
click at [44, 326] on div at bounding box center [50, 343] width 35 height 35
click at [48, 368] on div "f" at bounding box center [50, 385] width 35 height 35
click at [393, 326] on div "i" at bounding box center [388, 343] width 35 height 35
click at [670, 326] on div "c" at bounding box center [685, 343] width 35 height 35
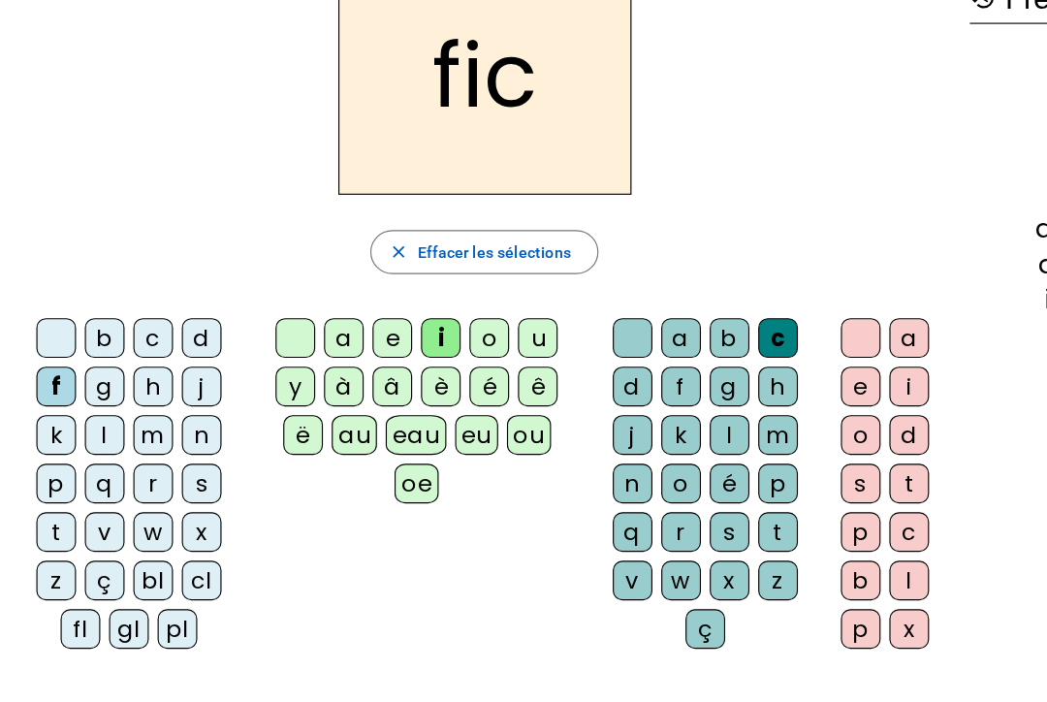
click at [677, 326] on div "c" at bounding box center [685, 343] width 35 height 35
click at [752, 326] on div at bounding box center [757, 343] width 35 height 35
click at [811, 326] on div "a" at bounding box center [800, 343] width 35 height 35
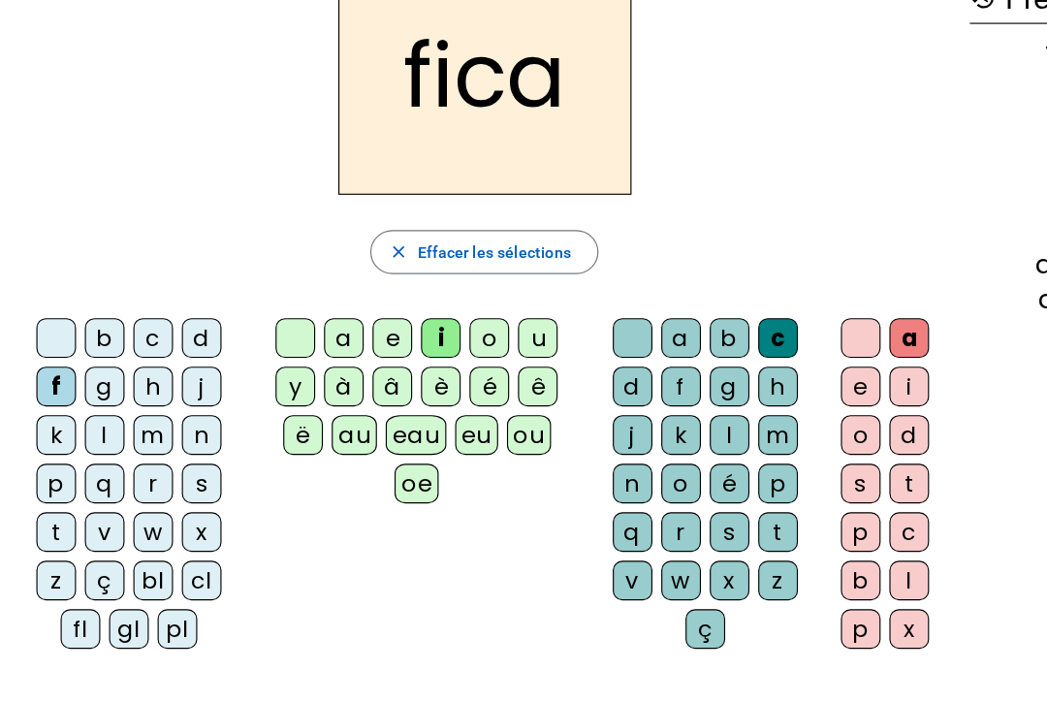
click at [796, 368] on div "i" at bounding box center [800, 385] width 35 height 35
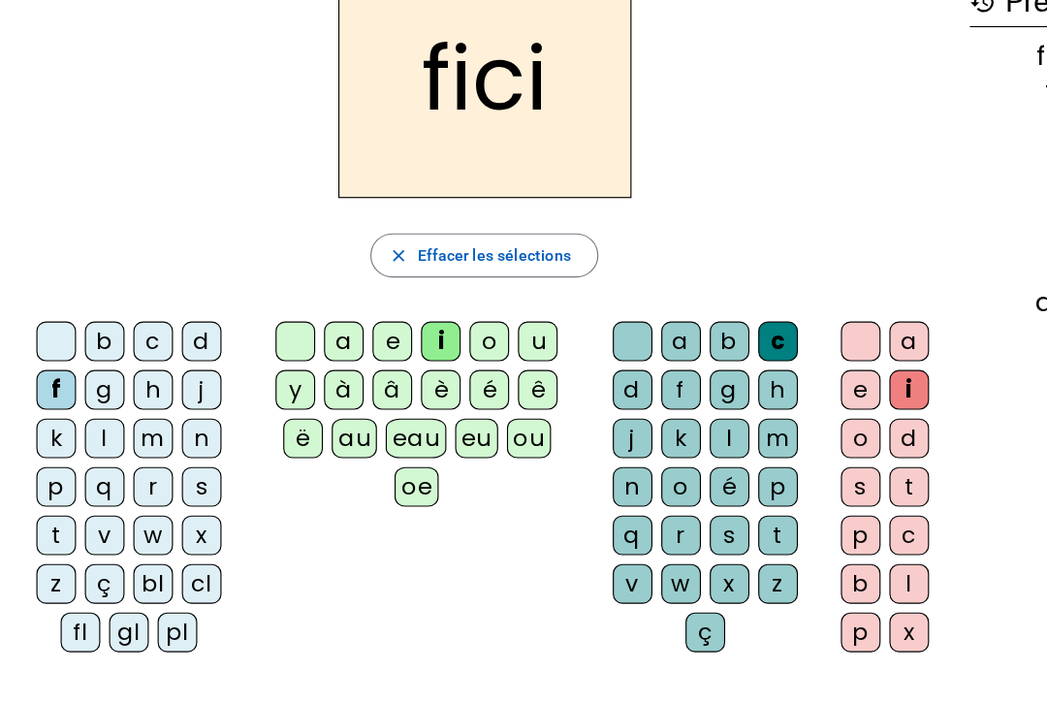
click at [786, 454] on div "t" at bounding box center [800, 471] width 35 height 35
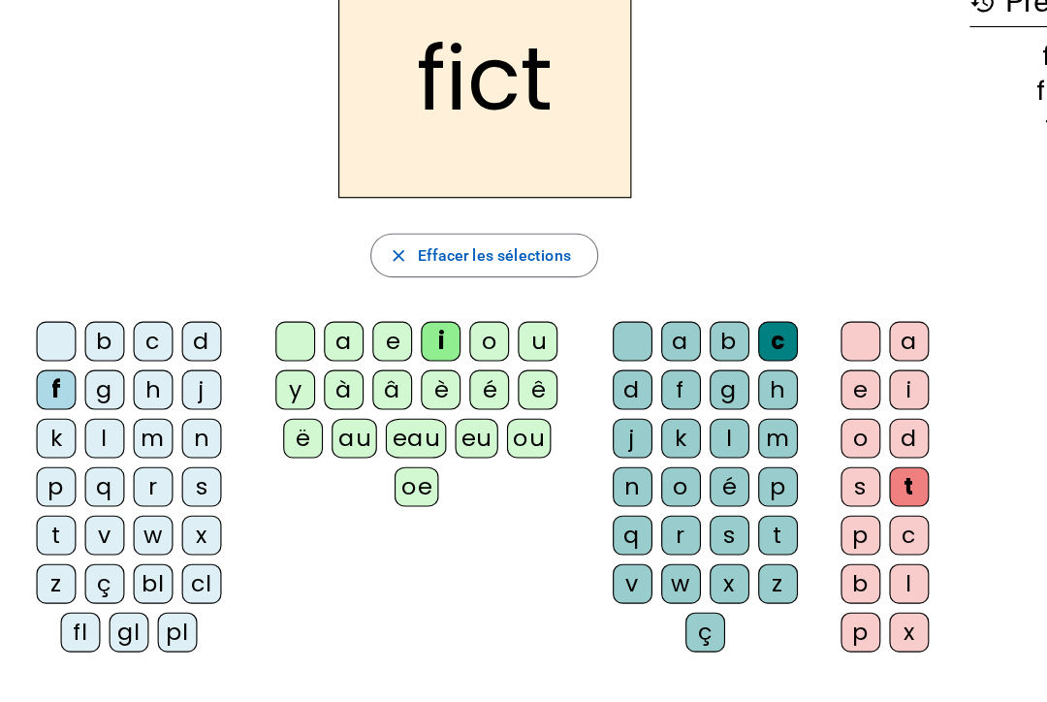
click at [785, 454] on letter-bubble "t" at bounding box center [804, 475] width 43 height 43
click at [762, 454] on div "s" at bounding box center [757, 471] width 35 height 35
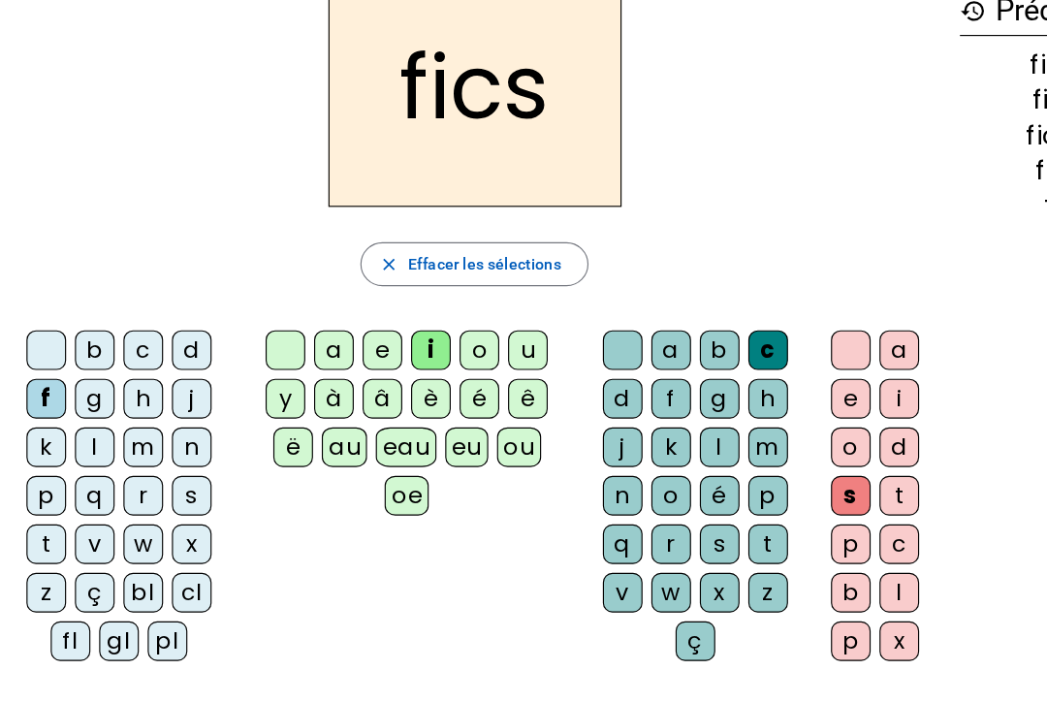
click at [582, 368] on div "f" at bounding box center [599, 385] width 35 height 35
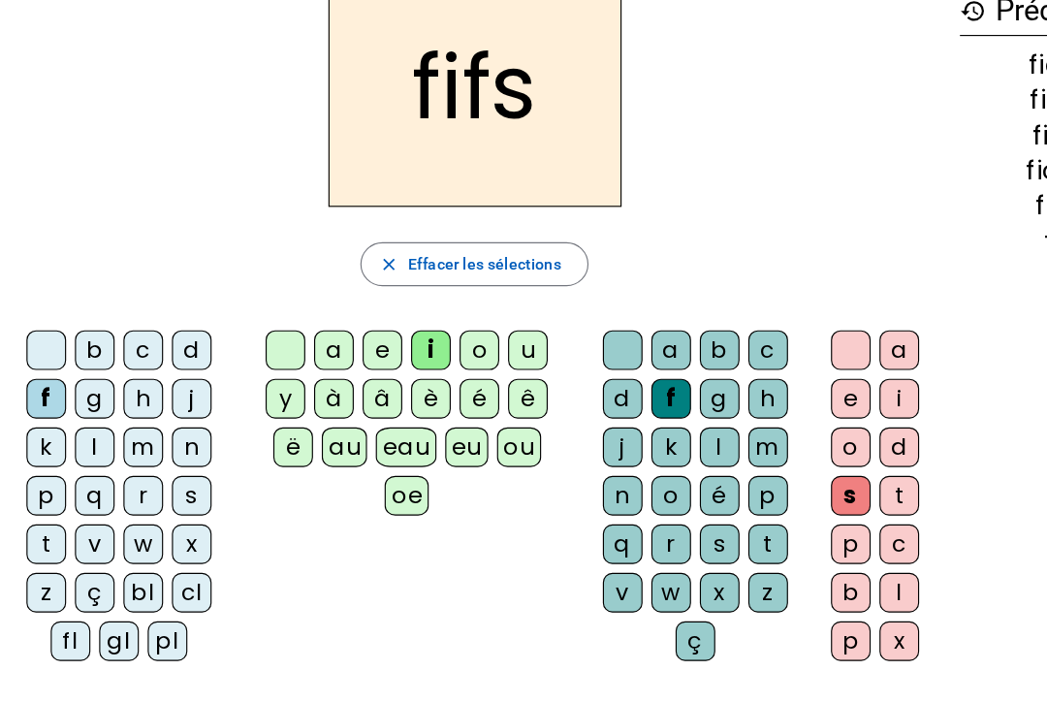
click at [309, 368] on div "à" at bounding box center [303, 385] width 35 height 35
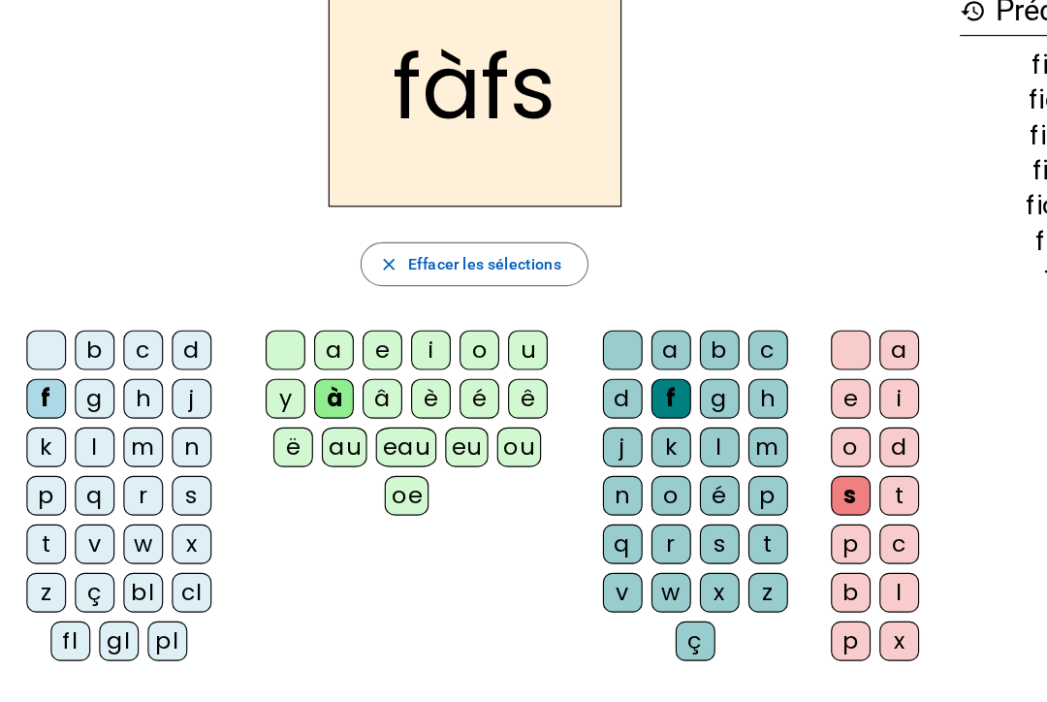
click at [598, 368] on div "f" at bounding box center [599, 385] width 35 height 35
click at [299, 368] on div "à" at bounding box center [303, 385] width 35 height 35
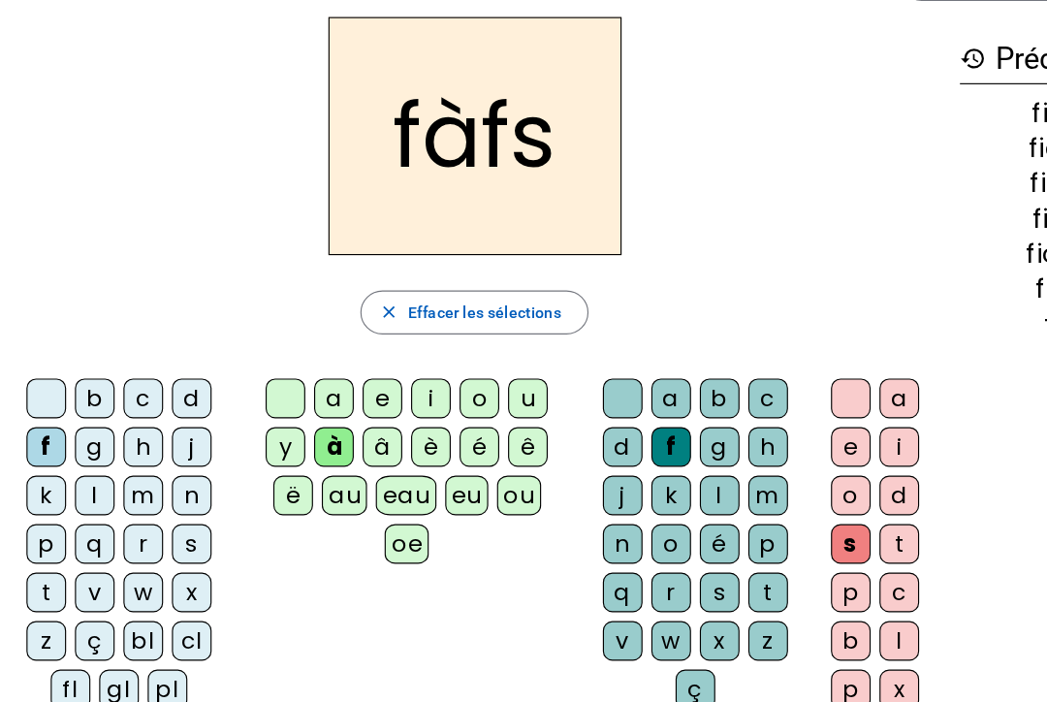
scroll to position [69, 0]
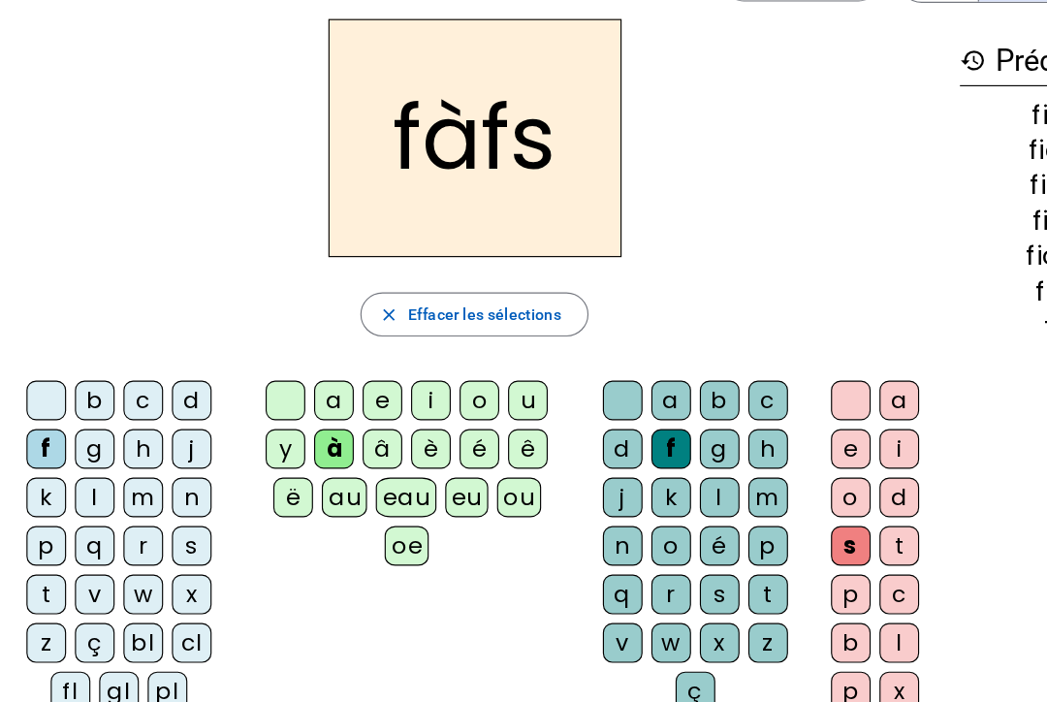
click at [354, 281] on span "button" at bounding box center [427, 276] width 199 height 47
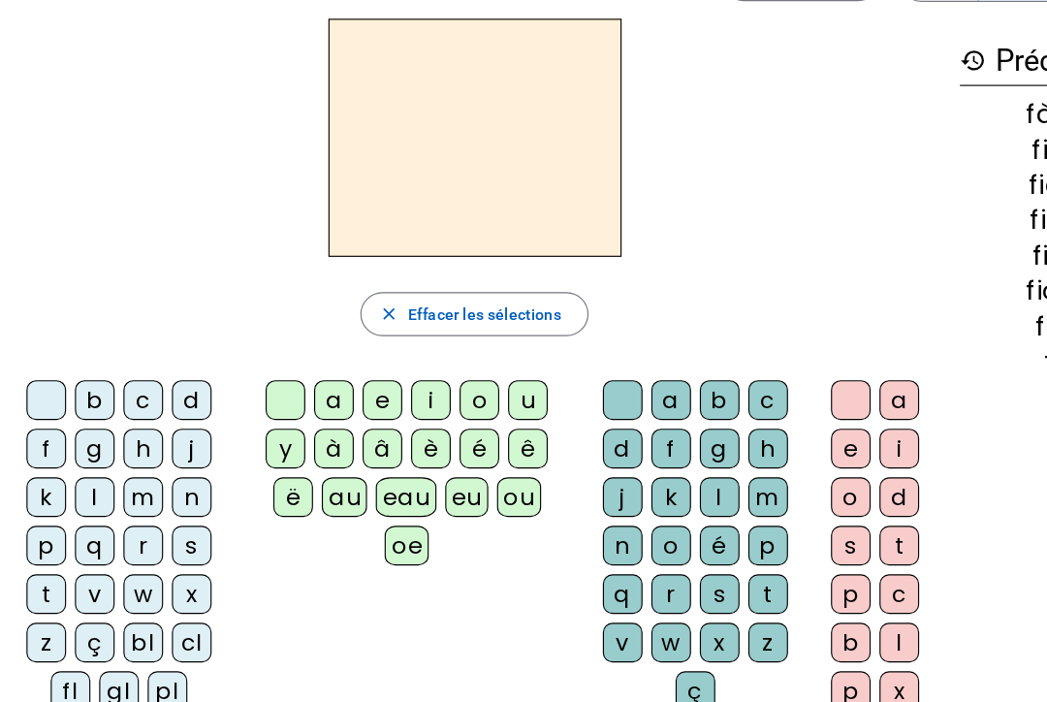
click at [361, 439] on div "eau" at bounding box center [366, 437] width 53 height 35
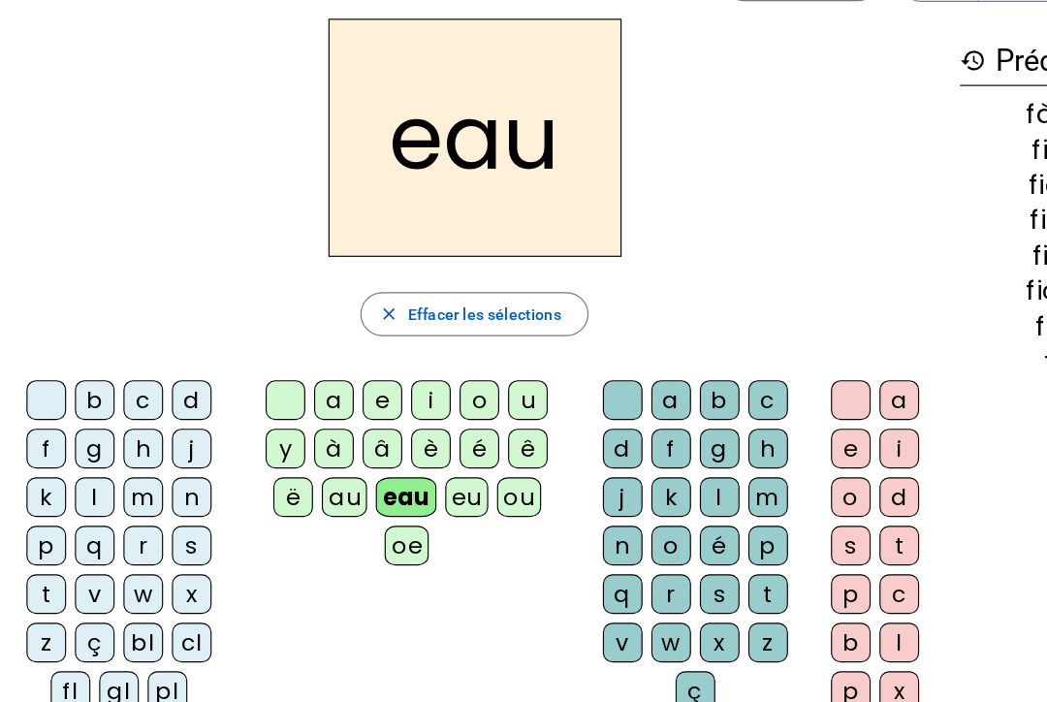
click at [120, 424] on div "m" at bounding box center [135, 437] width 35 height 35
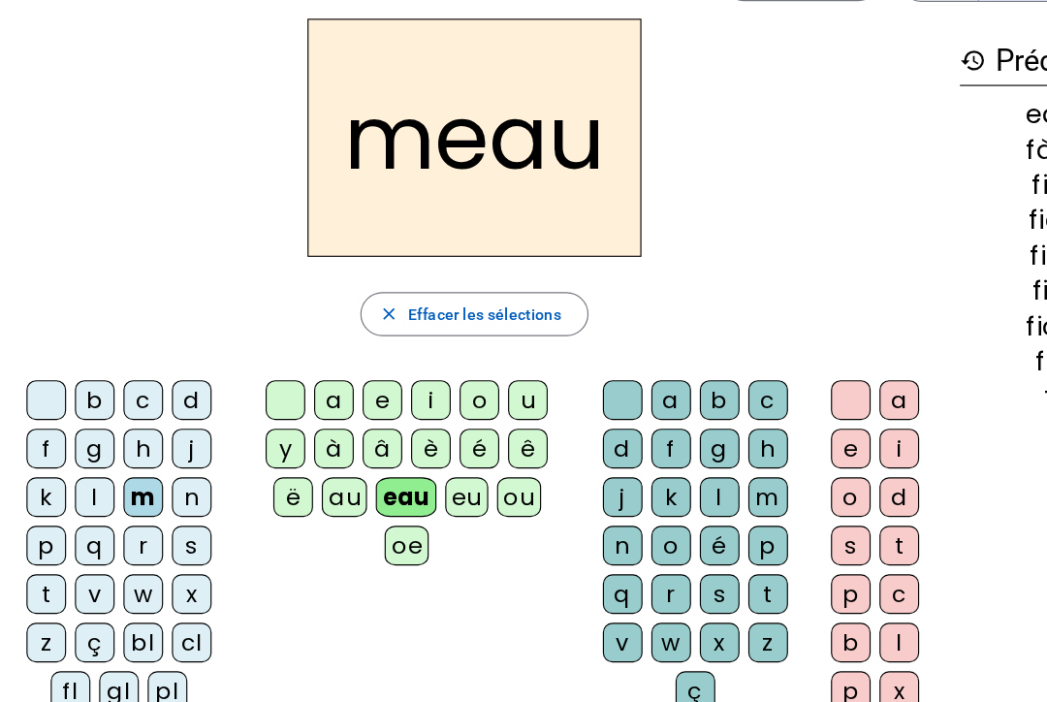
click at [728, 424] on div "a e i o d s t p c b l p x" at bounding box center [783, 484] width 110 height 314
click at [676, 433] on div "m" at bounding box center [685, 437] width 35 height 35
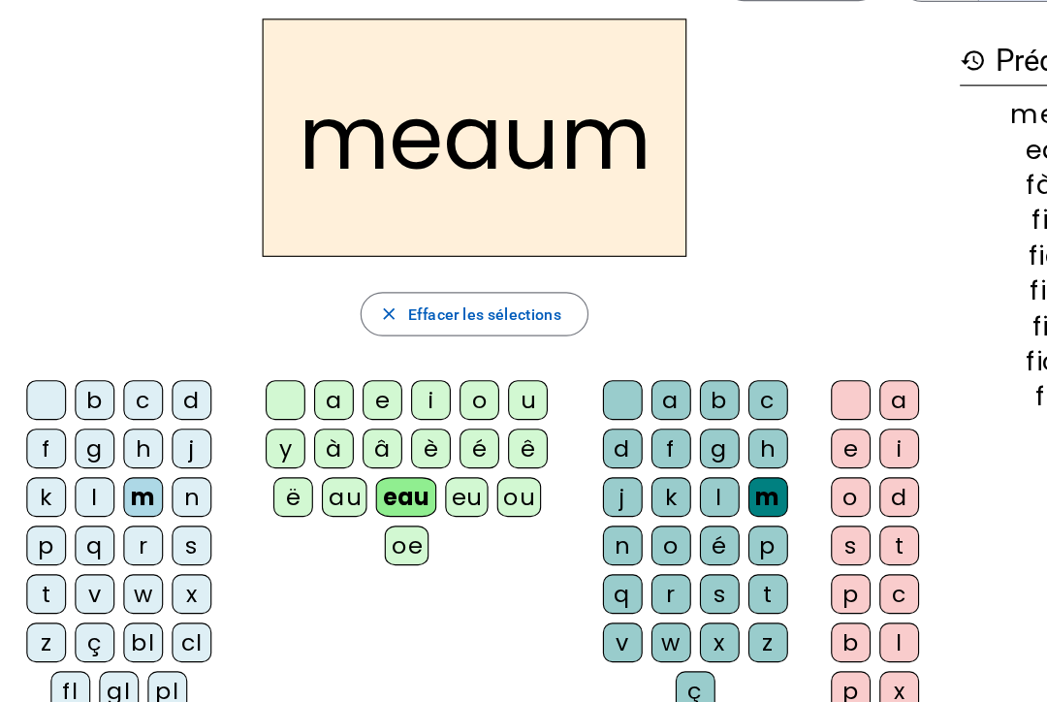
click at [783, 366] on div "a" at bounding box center [800, 351] width 35 height 35
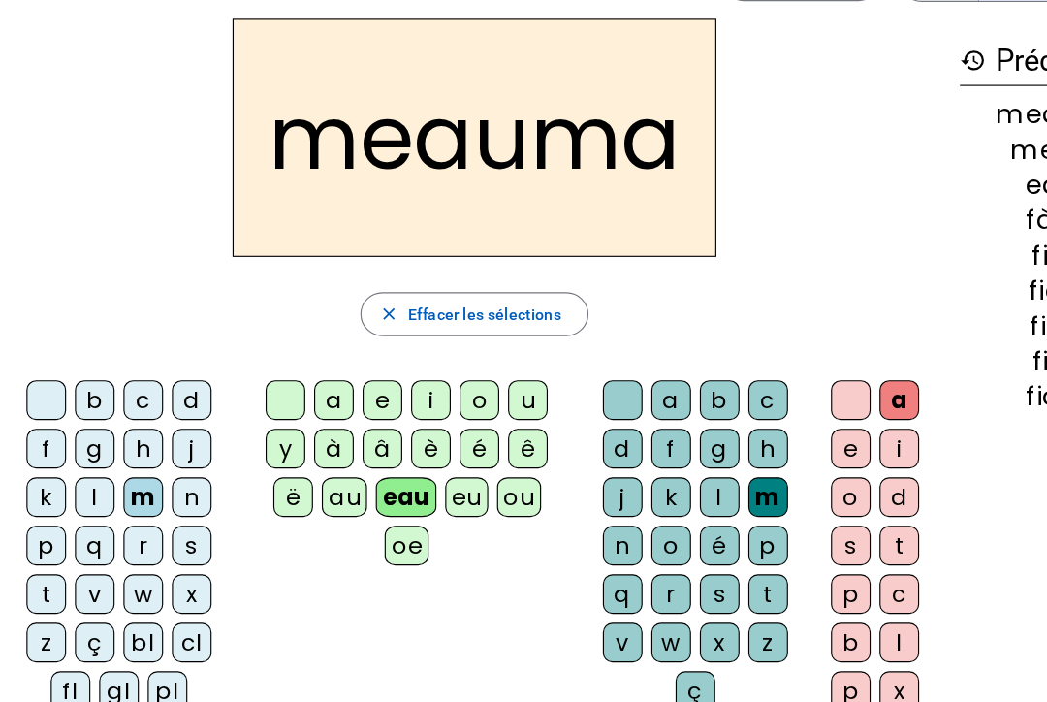
click at [783, 410] on div "i" at bounding box center [800, 394] width 35 height 35
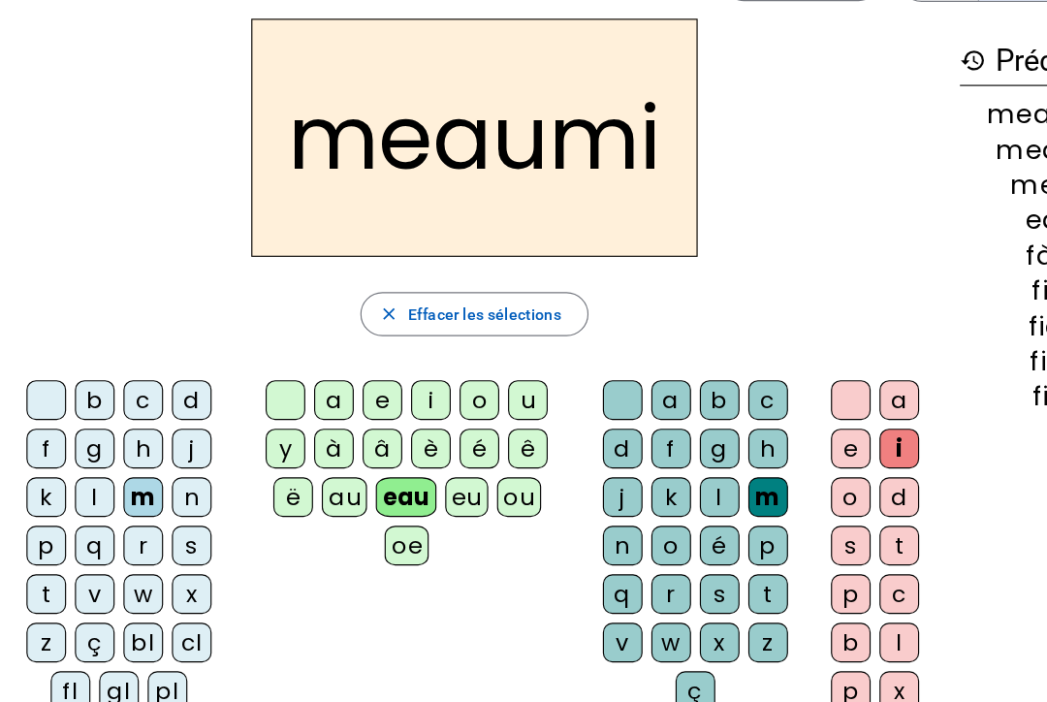
click at [801, 362] on div "a" at bounding box center [800, 351] width 35 height 35
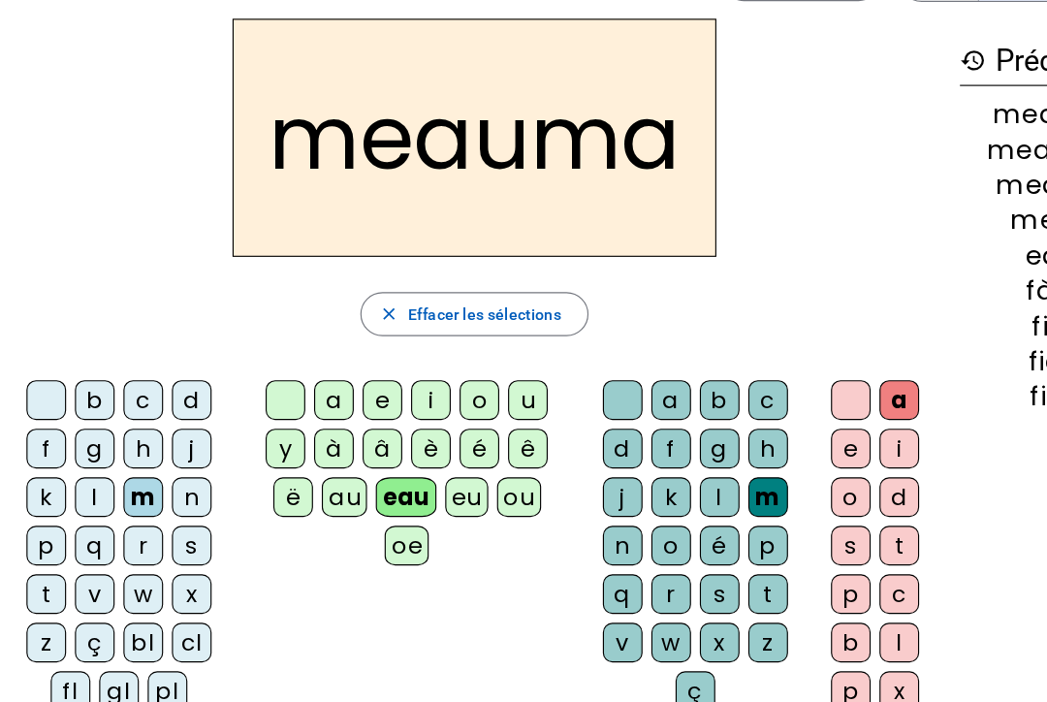
click at [85, 423] on div "l" at bounding box center [93, 437] width 35 height 35
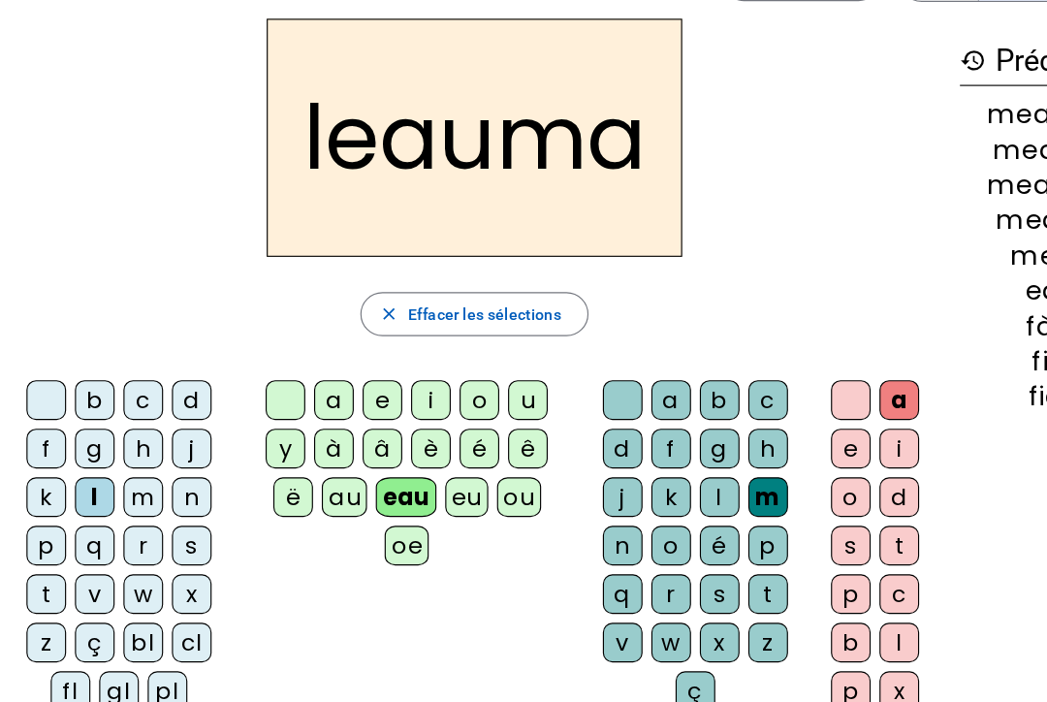
click at [125, 433] on div "m" at bounding box center [135, 437] width 35 height 35
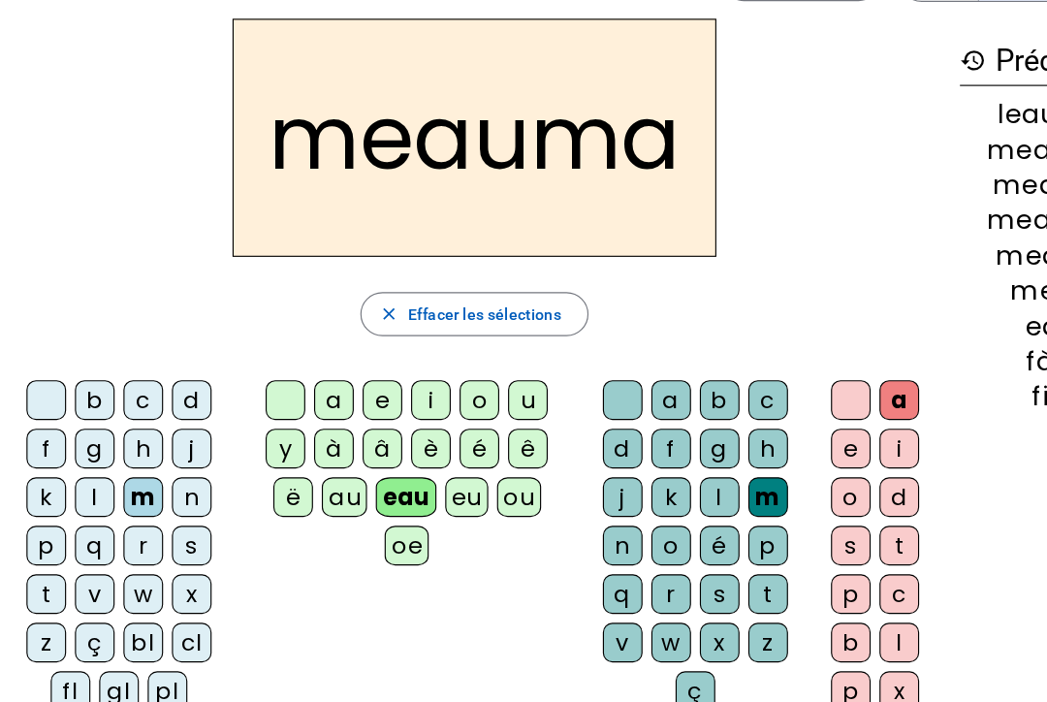
click at [792, 463] on div "t" at bounding box center [800, 479] width 35 height 35
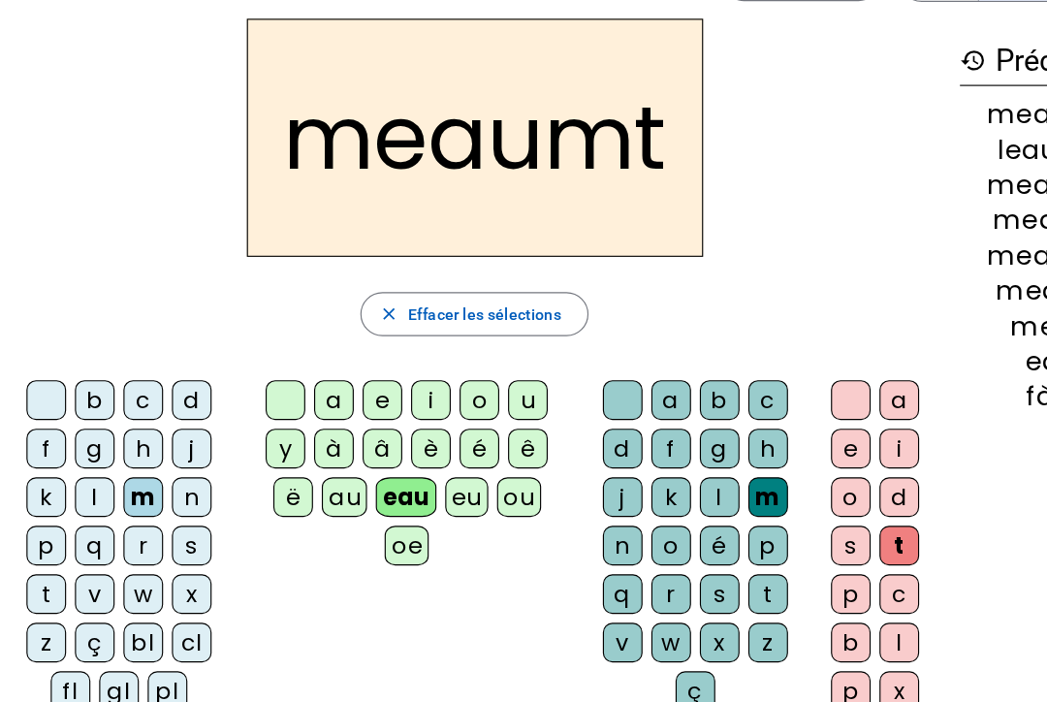
click at [784, 410] on div "i" at bounding box center [800, 394] width 35 height 35
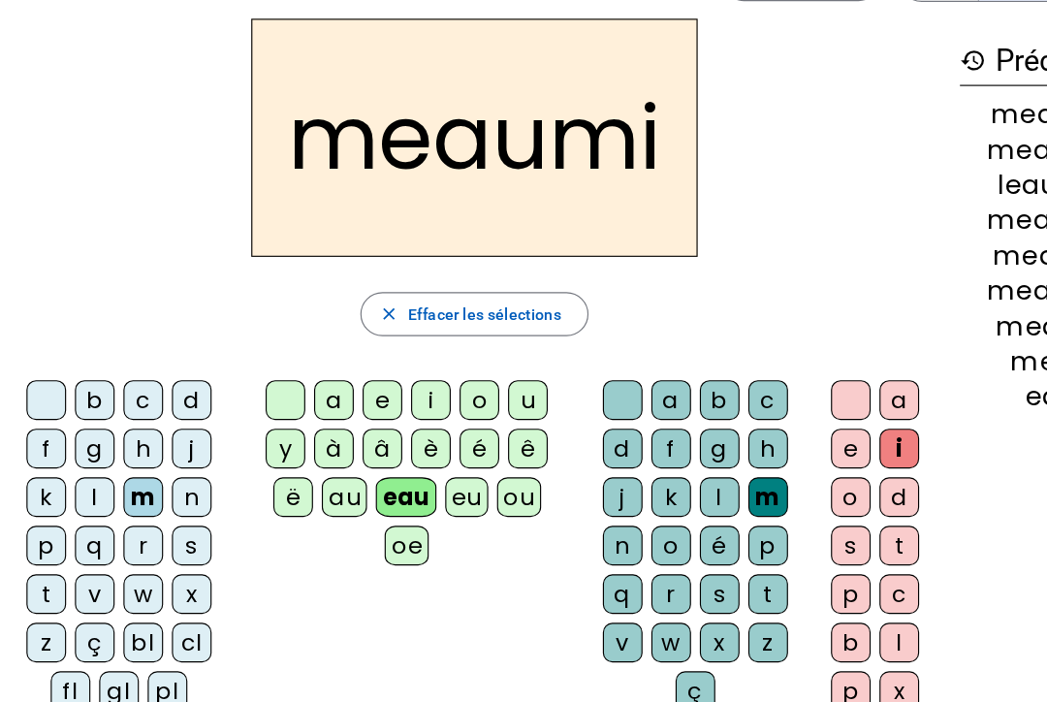
click at [797, 345] on div "a" at bounding box center [800, 351] width 35 height 35
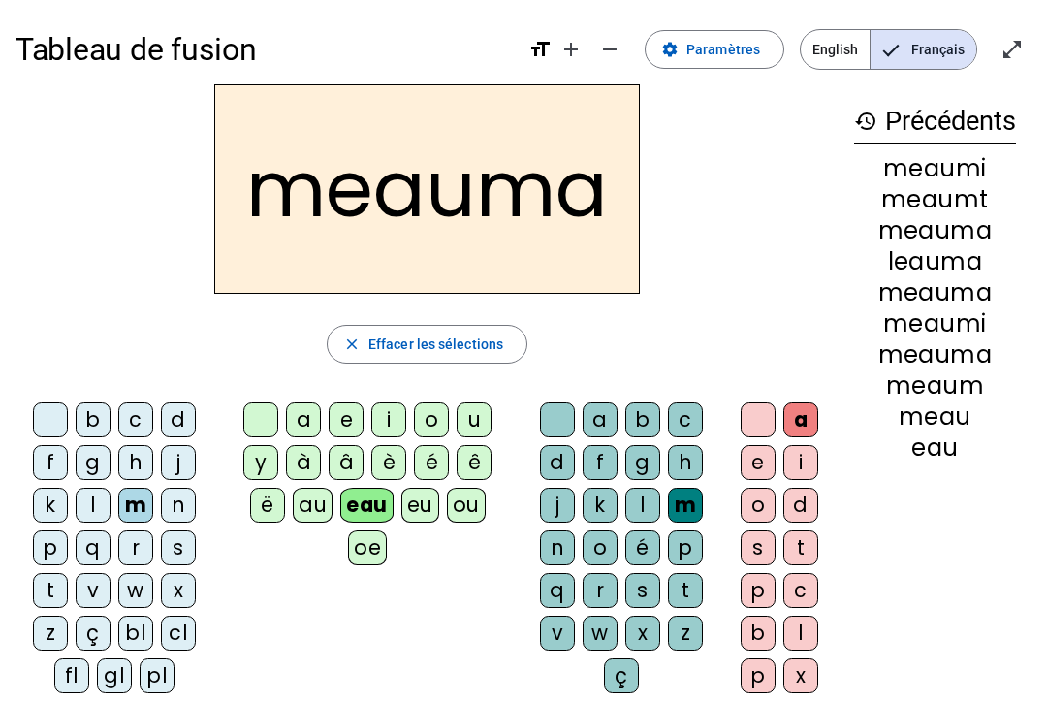
scroll to position [9, 0]
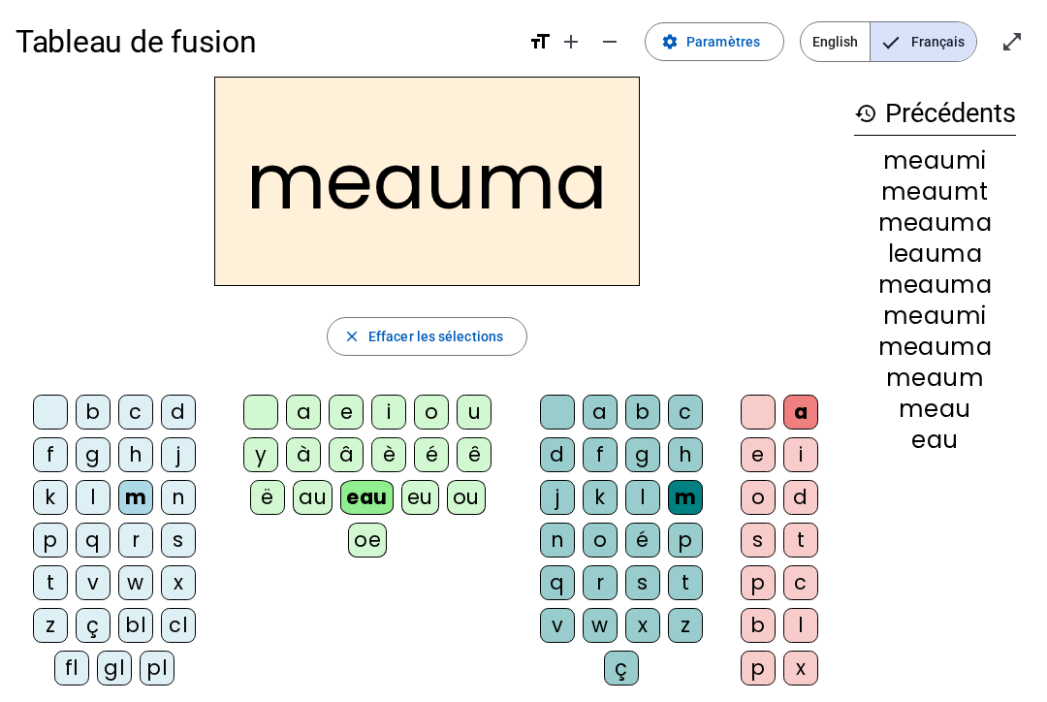
click at [381, 344] on span "Effacer les sélections" at bounding box center [435, 336] width 135 height 23
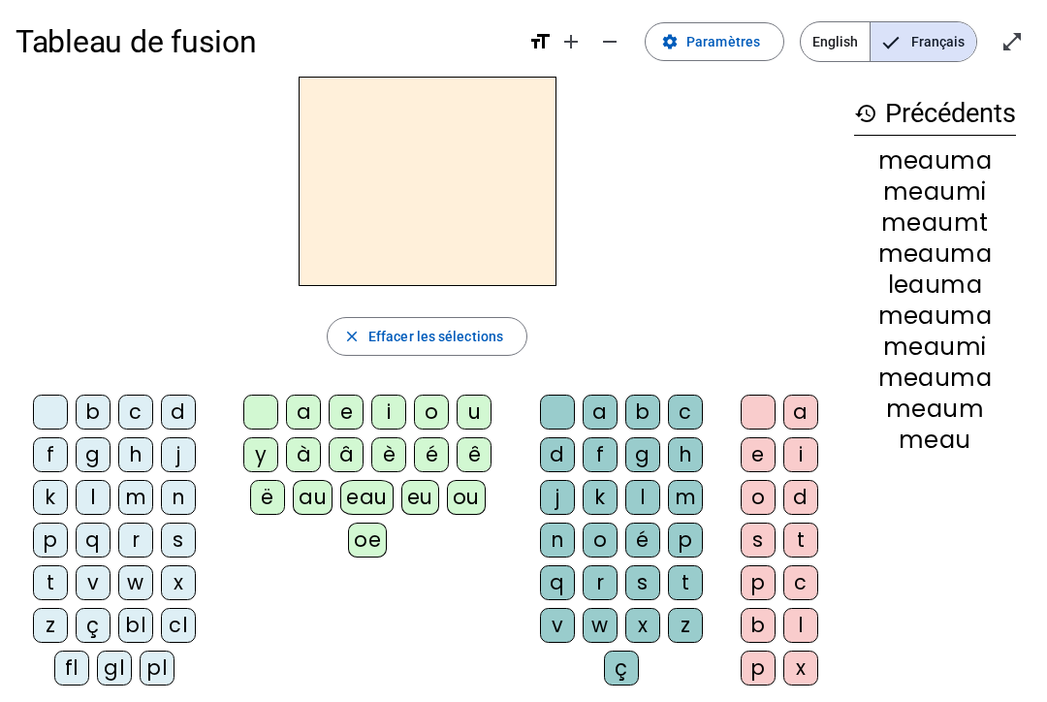
click at [310, 510] on div "au" at bounding box center [313, 497] width 40 height 35
click at [692, 458] on div "h" at bounding box center [685, 454] width 35 height 35
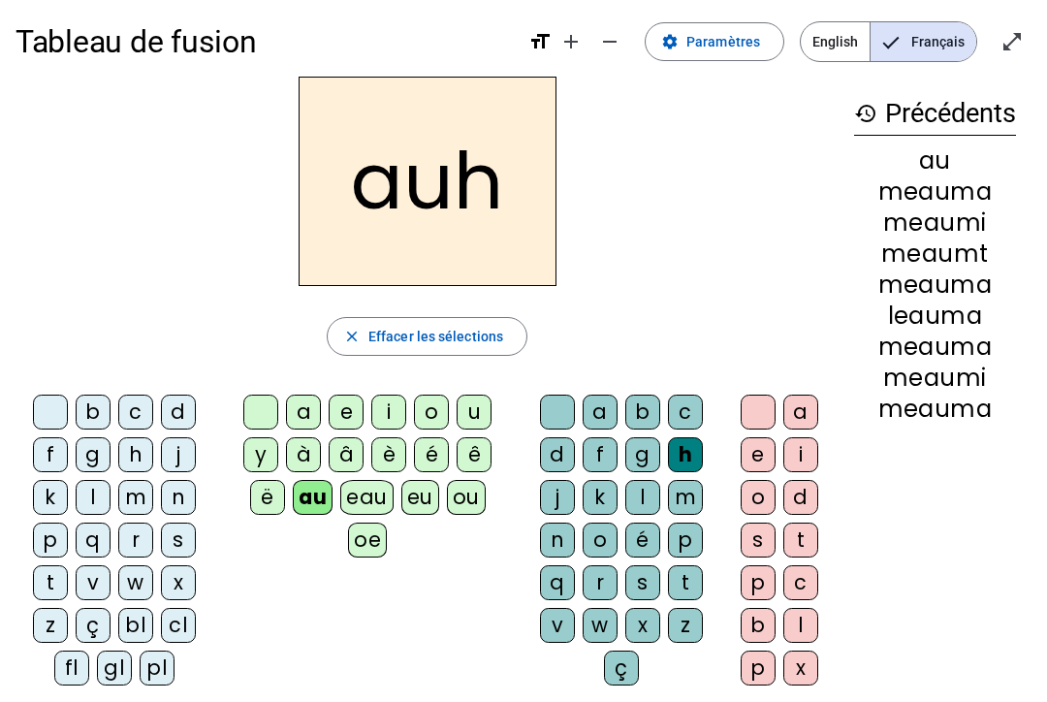
click at [682, 458] on div "h" at bounding box center [685, 454] width 35 height 35
click at [793, 442] on div "i" at bounding box center [800, 454] width 35 height 35
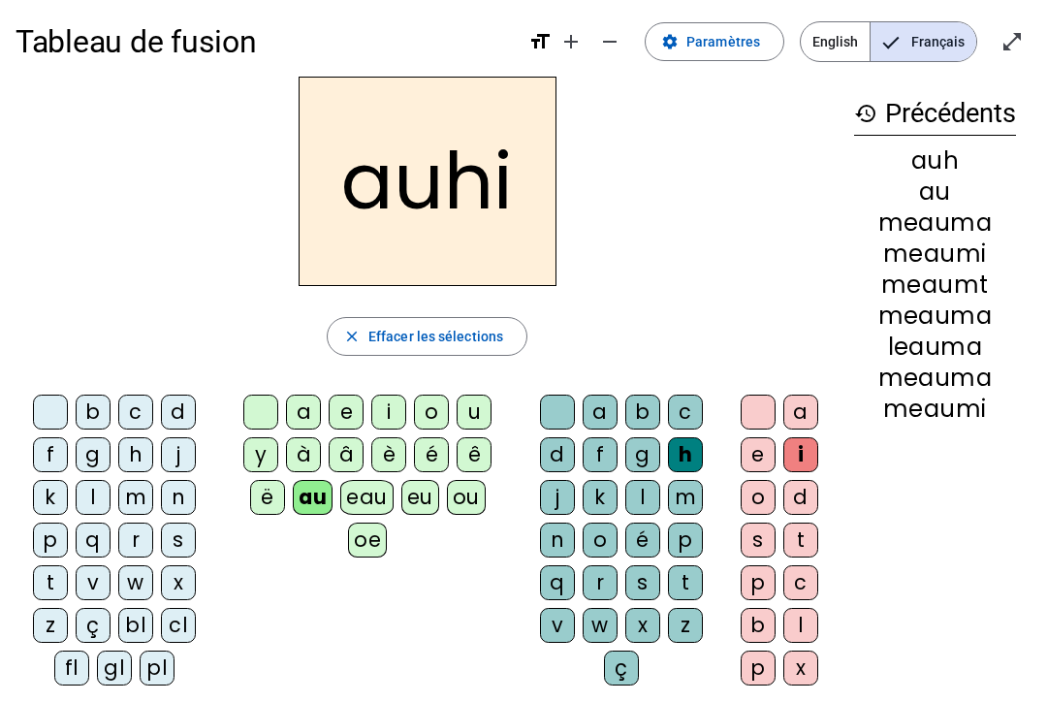
click at [82, 504] on div "l" at bounding box center [93, 497] width 35 height 35
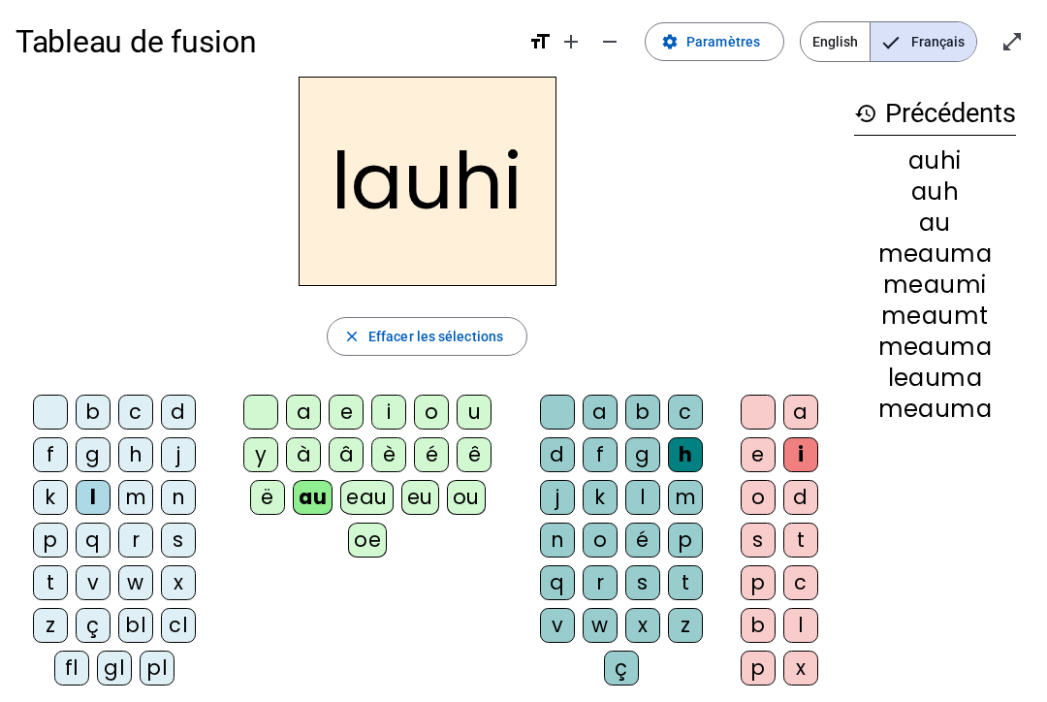
click at [783, 514] on letter-bubble "d" at bounding box center [804, 501] width 43 height 43
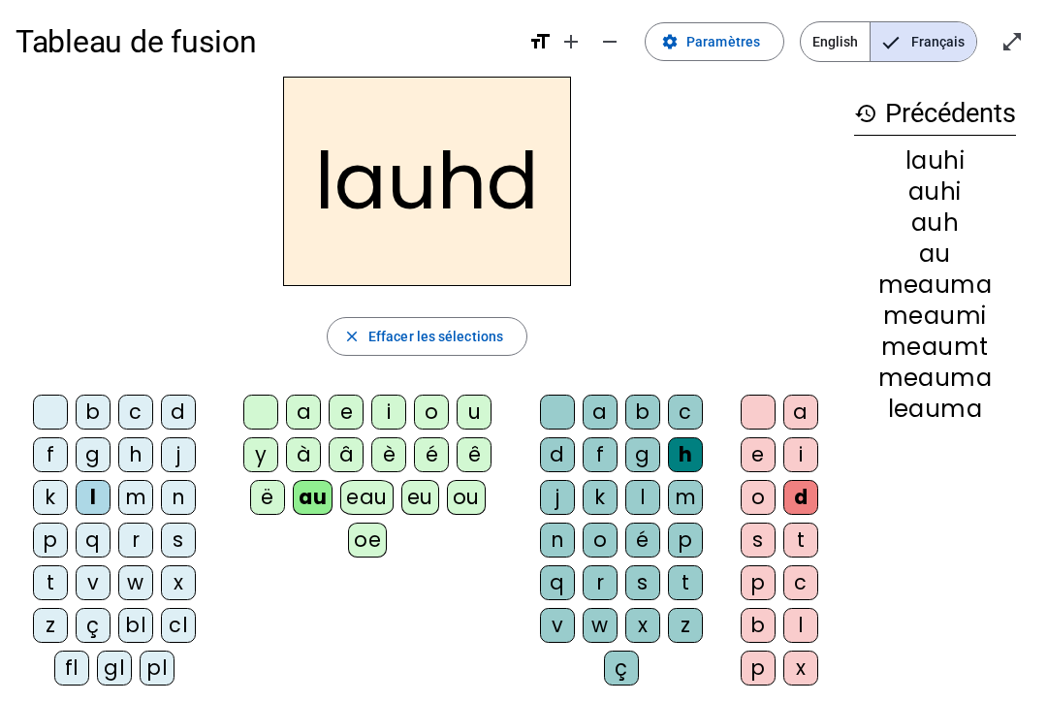
click at [515, 303] on div "lauhd close Effacer les sélections b c d f g h j k l m n p q r s t v w x z ç bl…" at bounding box center [427, 389] width 823 height 624
click at [499, 341] on span "Effacer les sélections" at bounding box center [435, 336] width 135 height 23
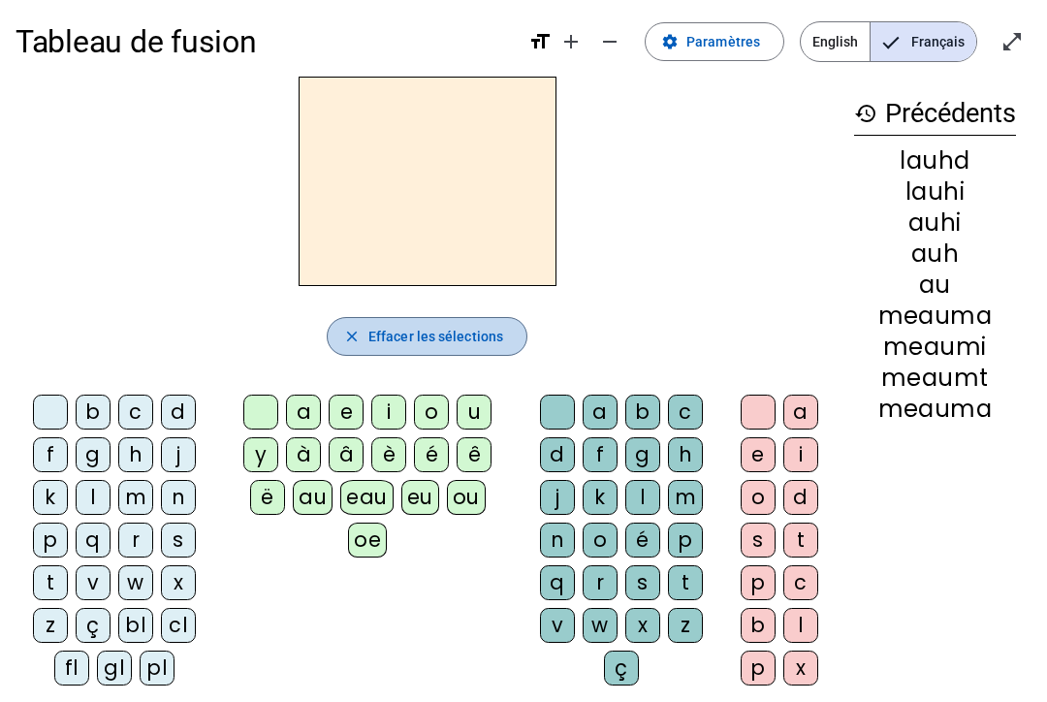
click at [393, 326] on span "Effacer les sélections" at bounding box center [435, 336] width 135 height 23
click at [357, 317] on span "button" at bounding box center [427, 336] width 199 height 47
click at [135, 493] on div "m" at bounding box center [135, 497] width 35 height 35
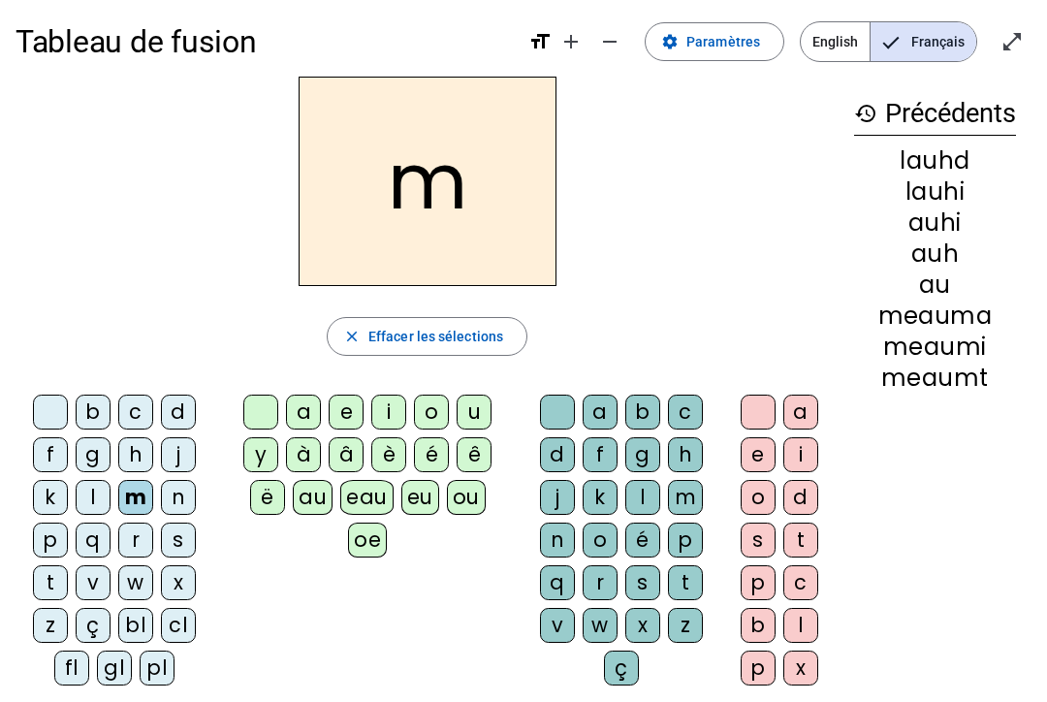
click at [308, 424] on div "a" at bounding box center [303, 411] width 35 height 35
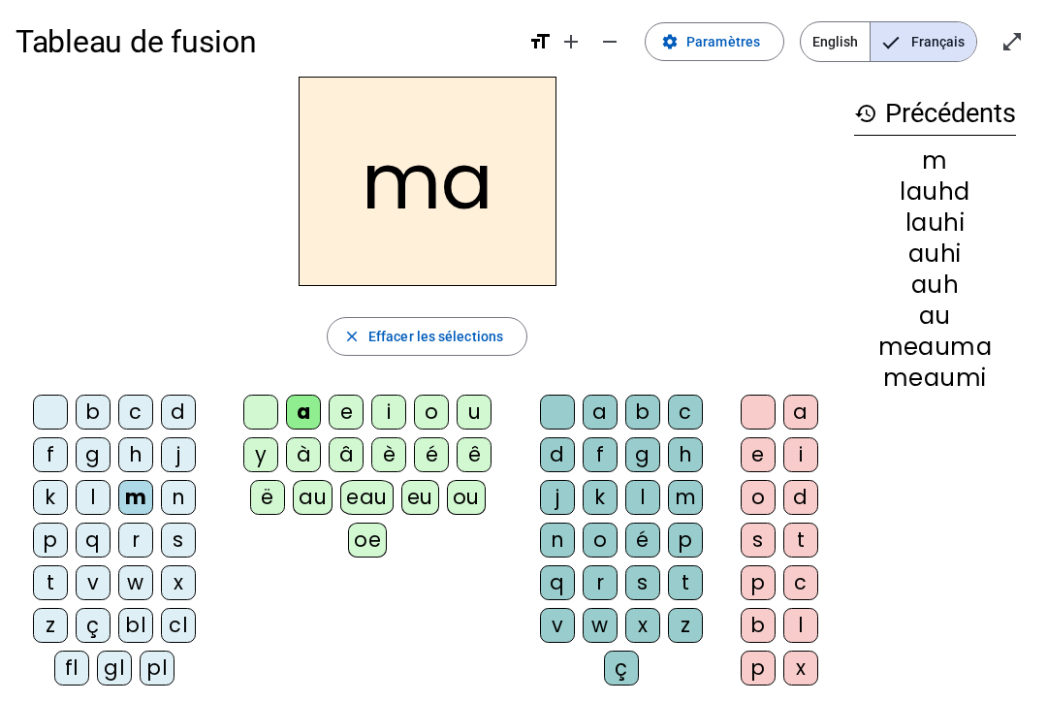
click at [58, 417] on div at bounding box center [50, 411] width 35 height 35
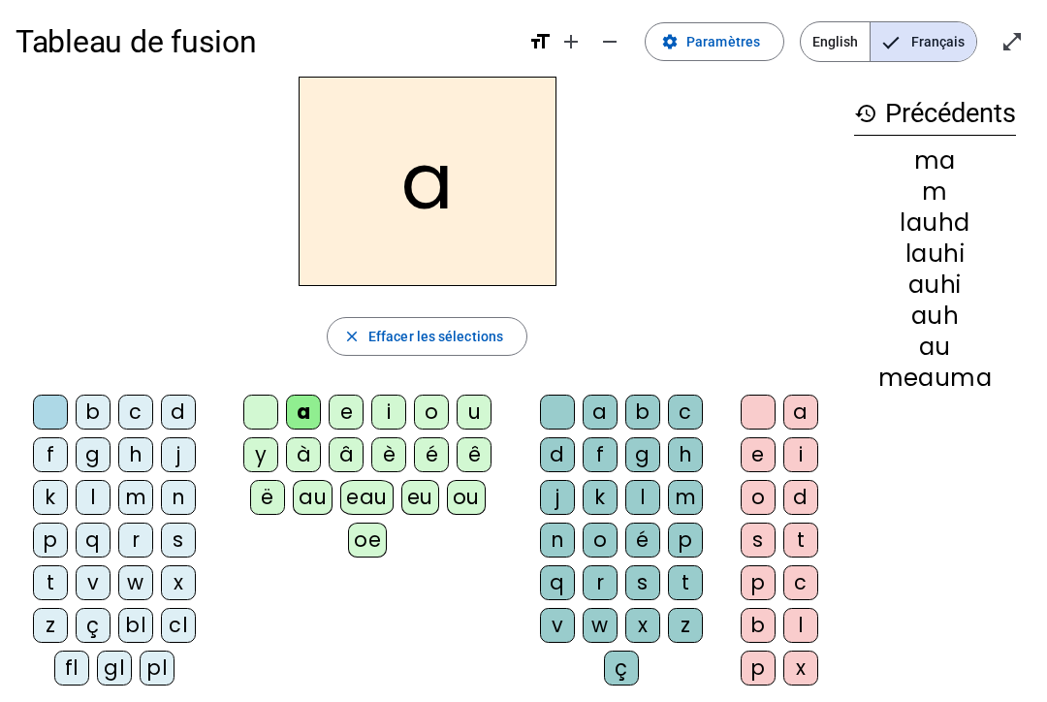
click at [56, 580] on div "t" at bounding box center [50, 582] width 35 height 35
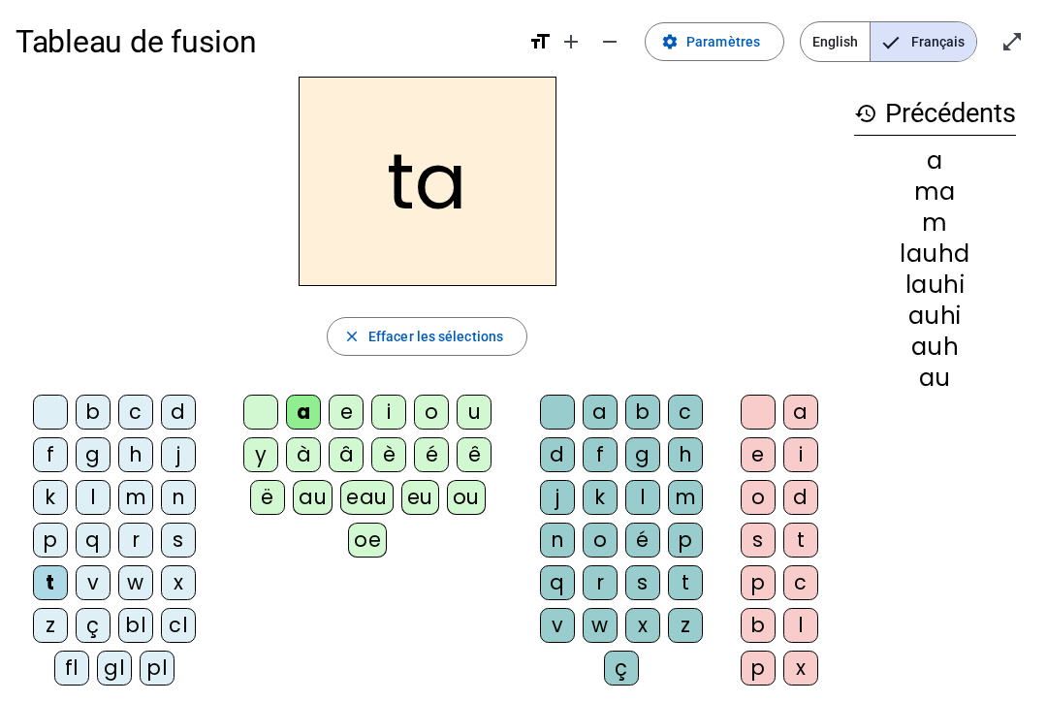
click at [67, 397] on letter-bubble at bounding box center [54, 415] width 43 height 43
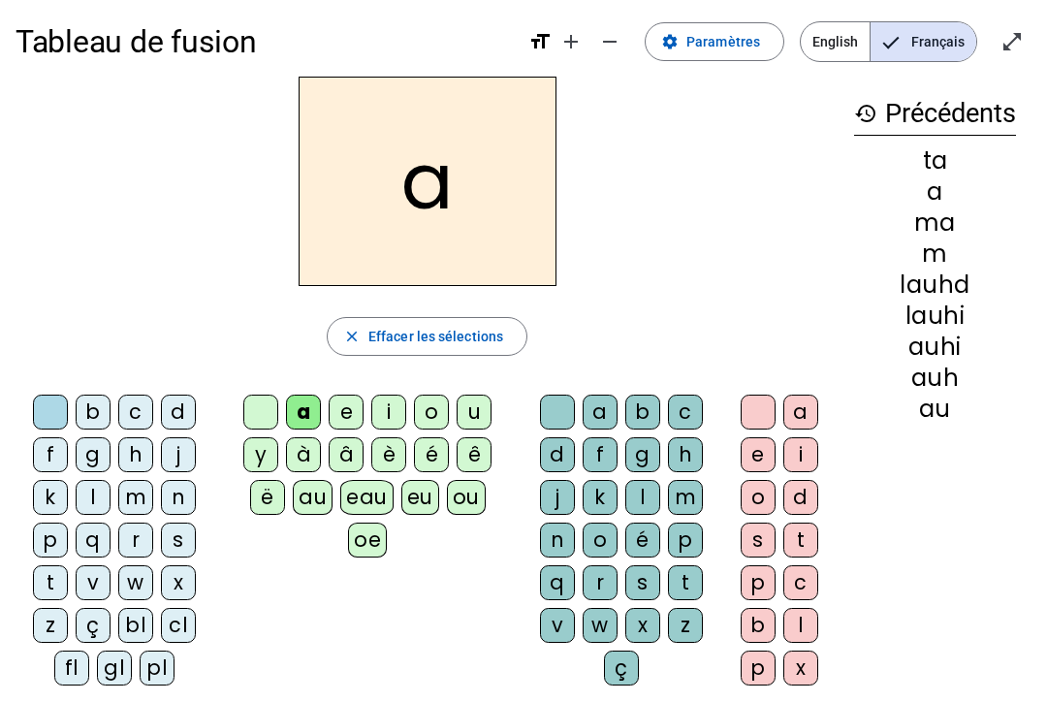
click at [92, 492] on div "l" at bounding box center [93, 497] width 35 height 35
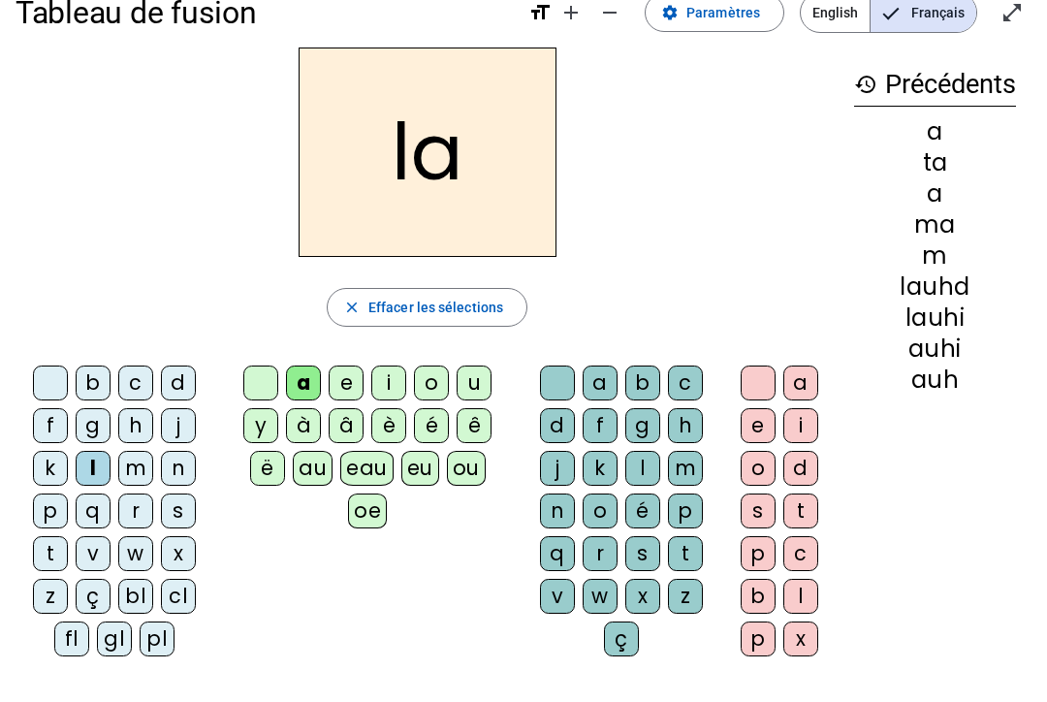
scroll to position [45, 0]
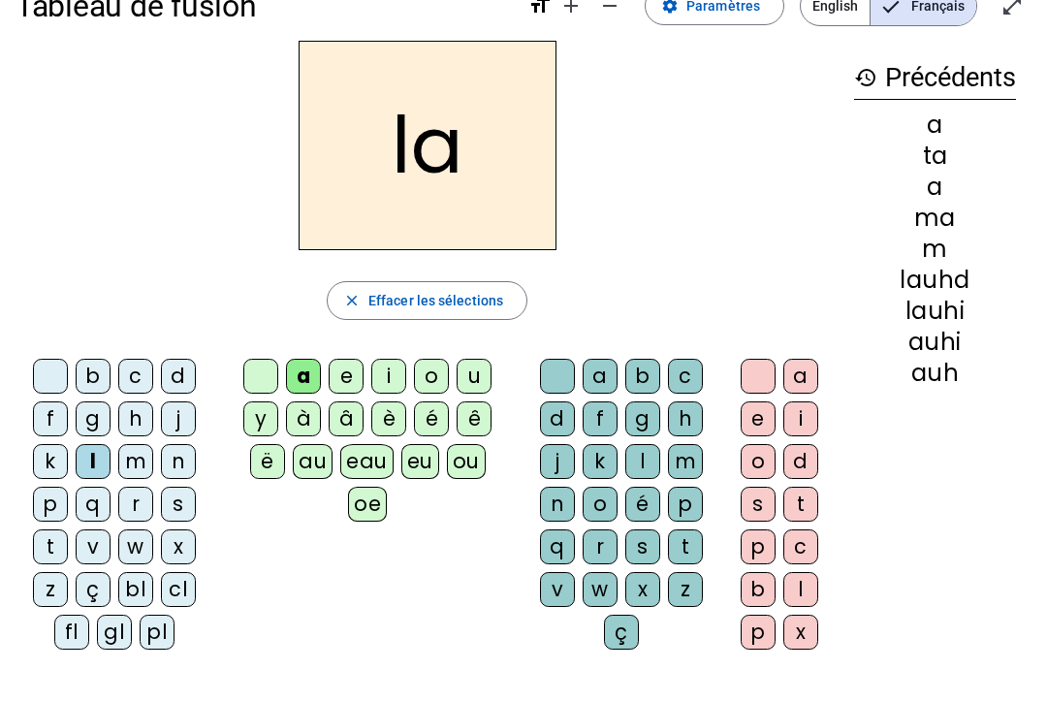
click at [645, 550] on div "s" at bounding box center [642, 546] width 35 height 35
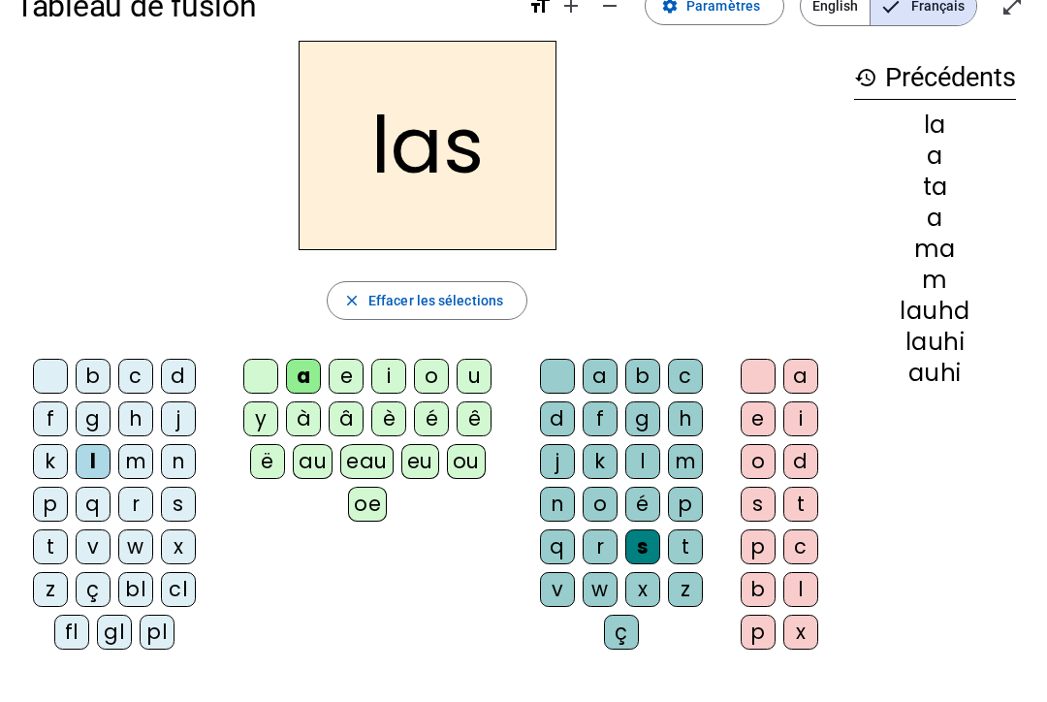
click at [50, 377] on div at bounding box center [50, 376] width 35 height 35
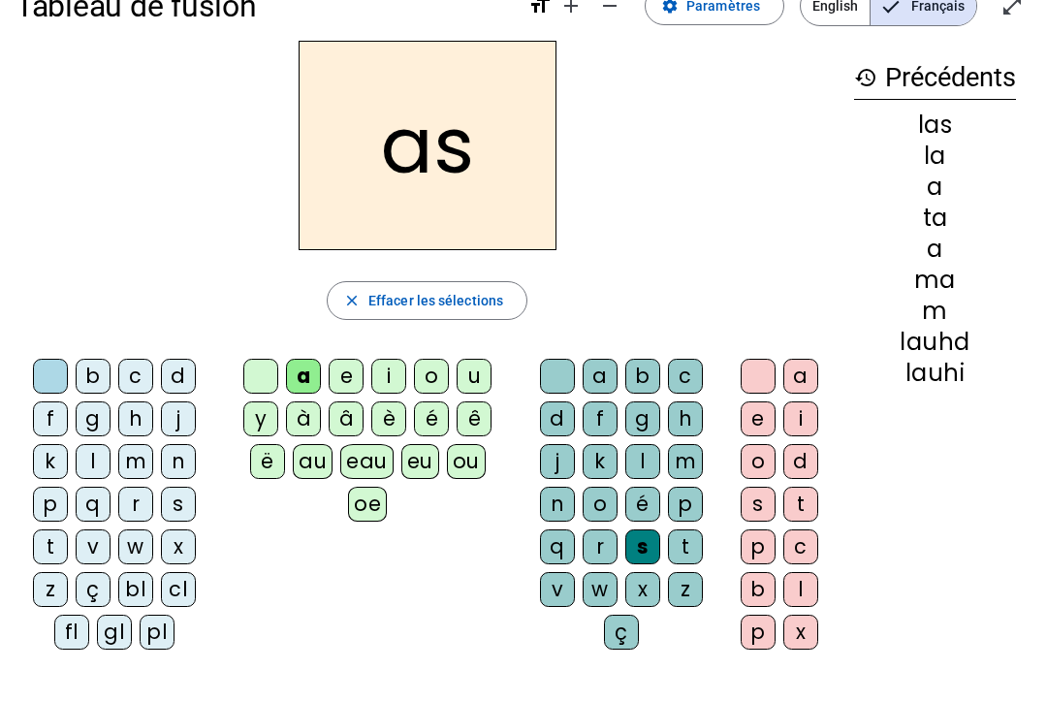
click at [60, 514] on div "p" at bounding box center [50, 504] width 35 height 35
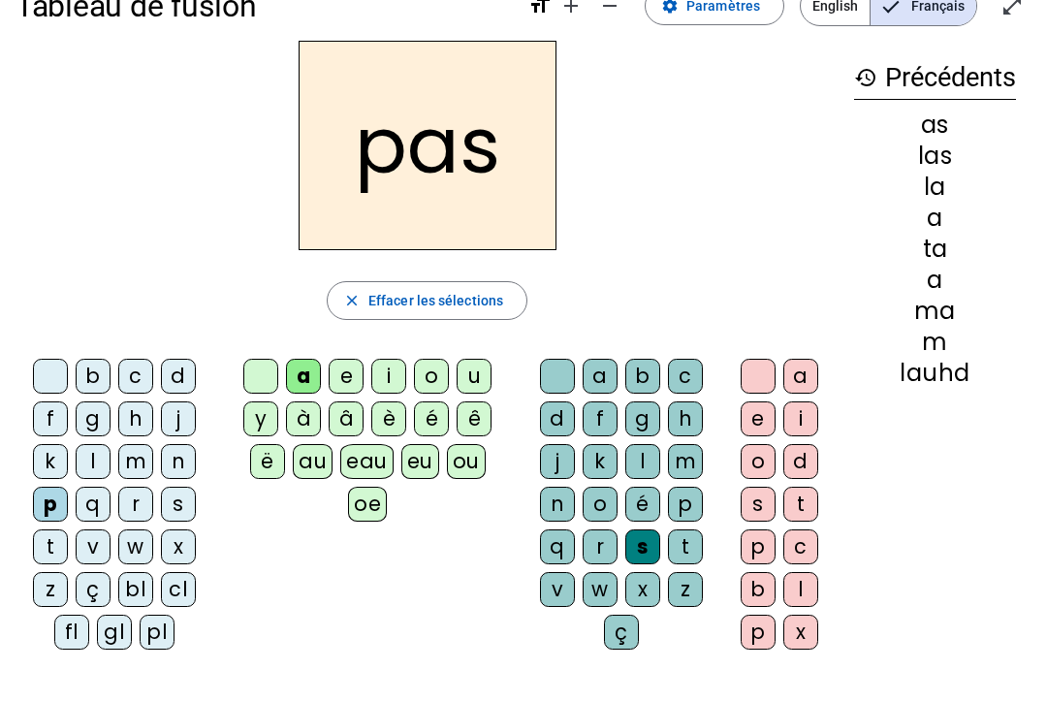
click at [44, 370] on div at bounding box center [50, 376] width 35 height 35
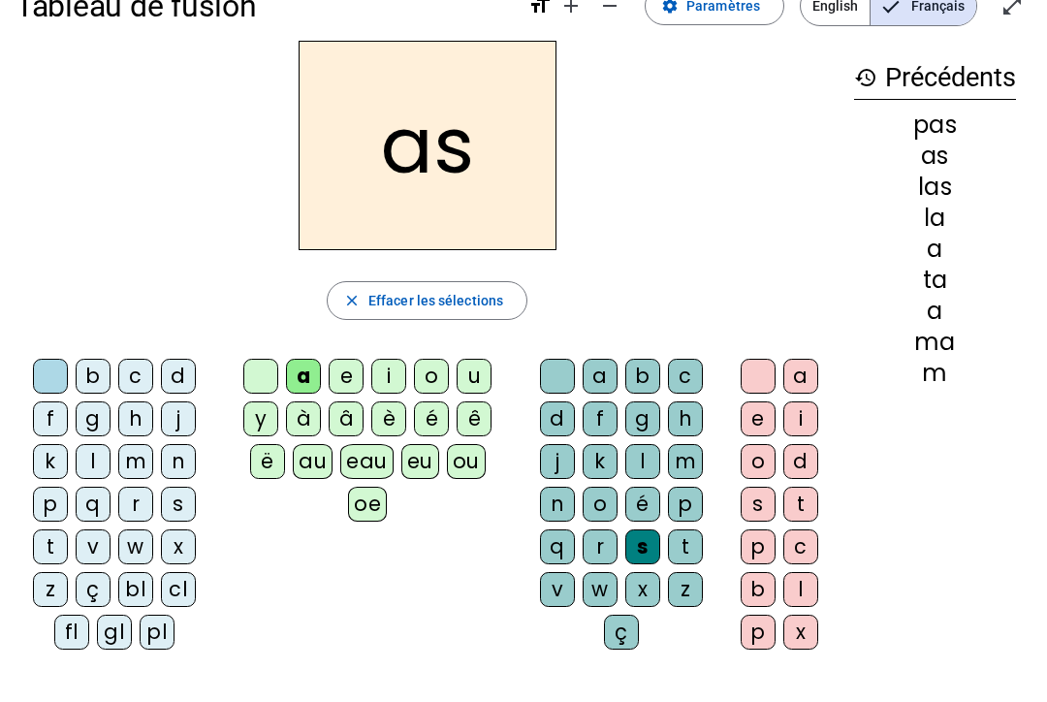
click at [56, 544] on div "t" at bounding box center [50, 546] width 35 height 35
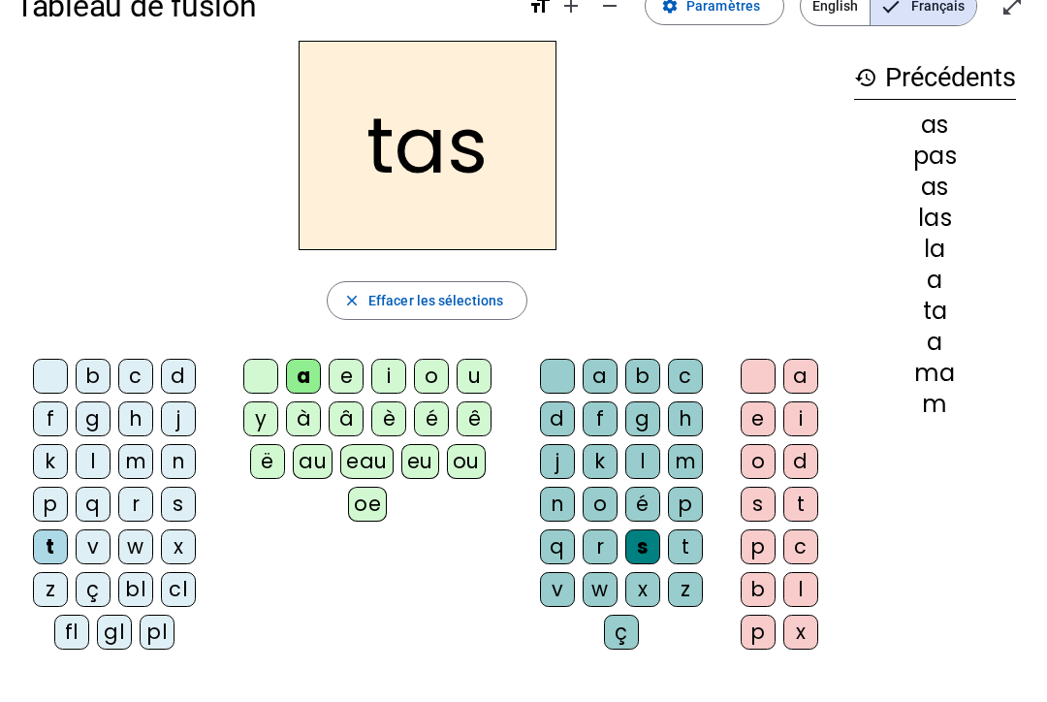
click at [541, 397] on letter-bubble at bounding box center [561, 380] width 43 height 43
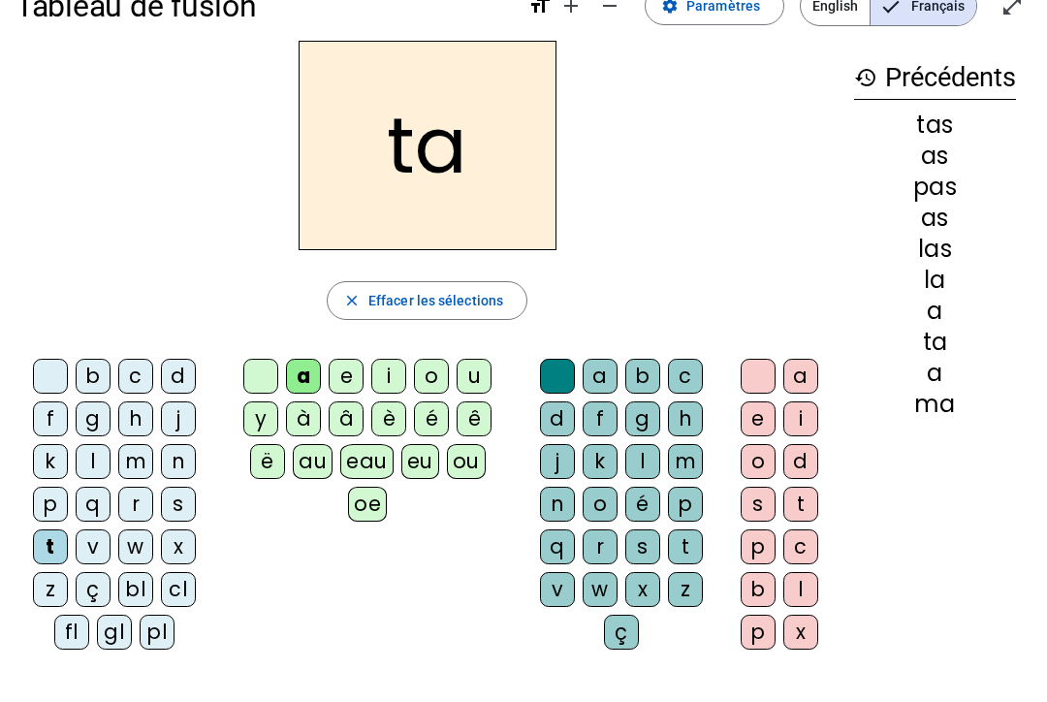
click at [592, 335] on div "ta close Effacer les sélections b c d f g h j k l m n p q r s t v w x z ç bl cl…" at bounding box center [427, 353] width 823 height 624
click at [558, 362] on div at bounding box center [557, 376] width 35 height 35
click at [584, 600] on div "w" at bounding box center [599, 589] width 35 height 35
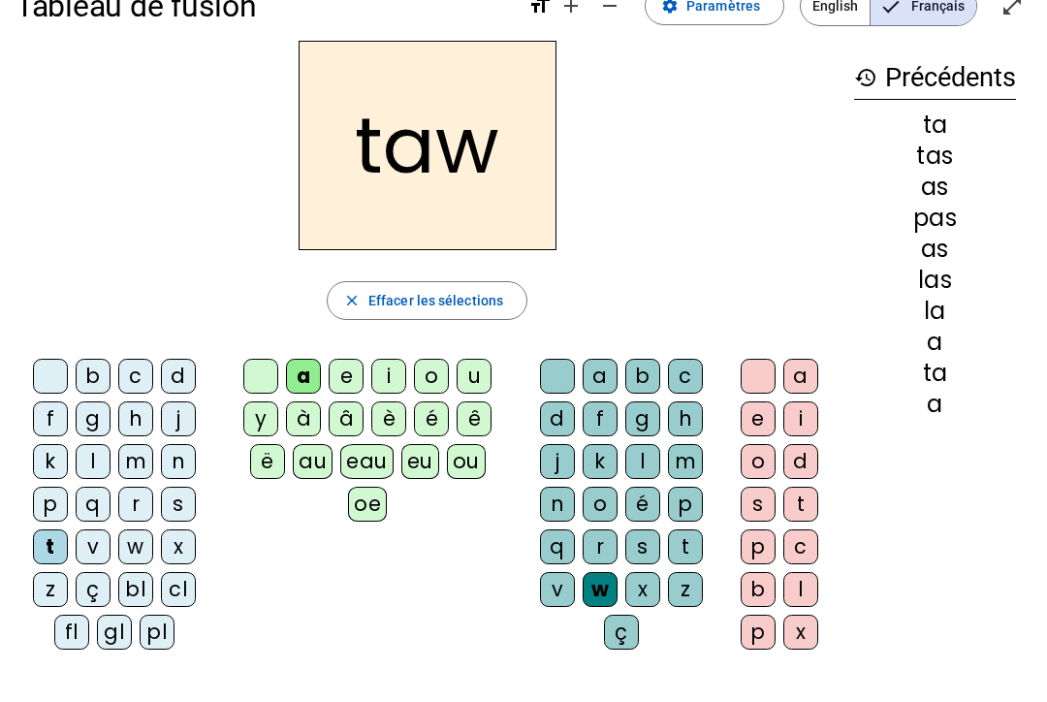
click at [558, 349] on div "taw close Effacer les sélections b c d f g h j k l m n p q r s t v w x z ç bl c…" at bounding box center [427, 353] width 823 height 624
click at [558, 393] on div at bounding box center [557, 376] width 35 height 35
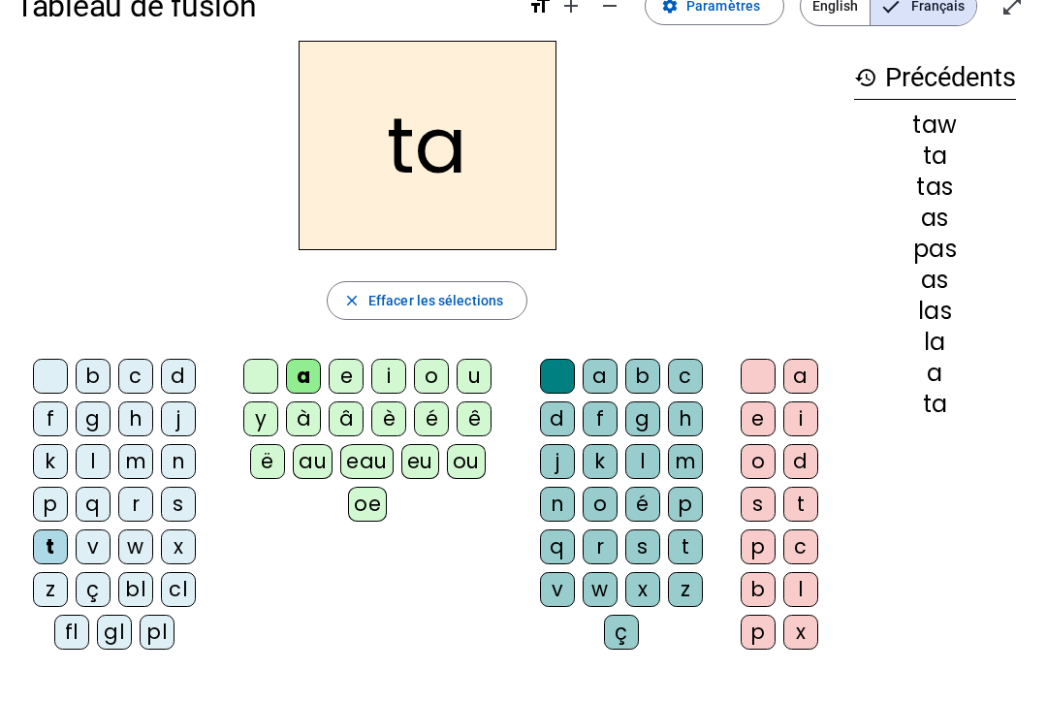
click at [550, 355] on div "a b c d f g h j k l m n o é p q r s t v w x z ç" at bounding box center [624, 508] width 205 height 314
click at [50, 383] on div at bounding box center [50, 376] width 35 height 35
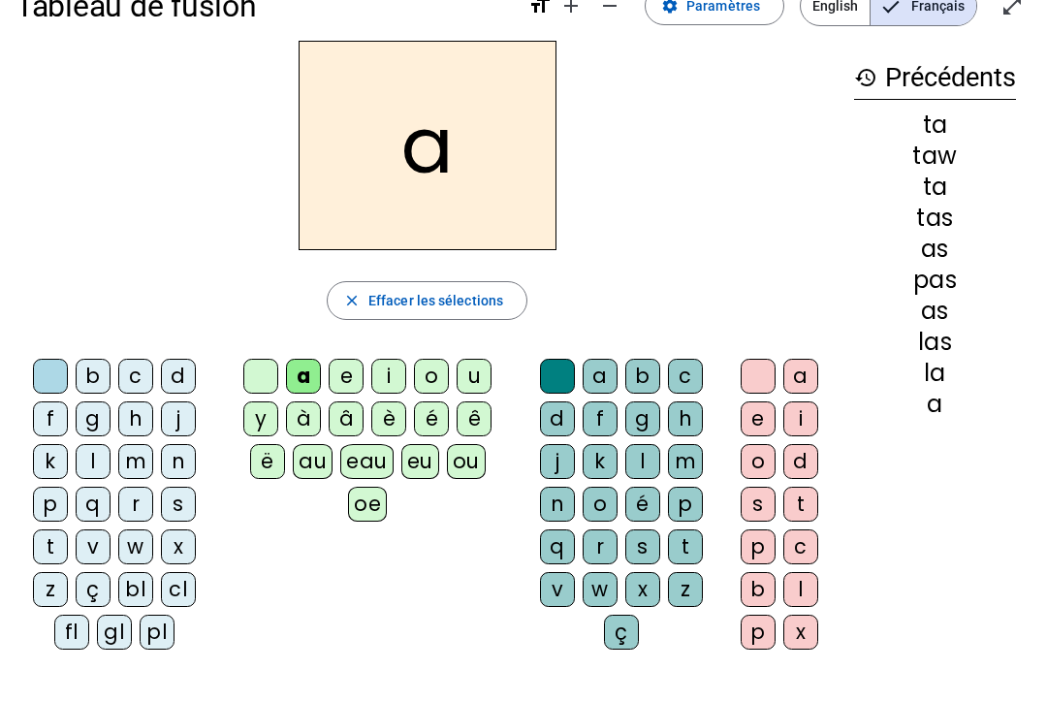
click at [109, 463] on div "l" at bounding box center [93, 461] width 35 height 35
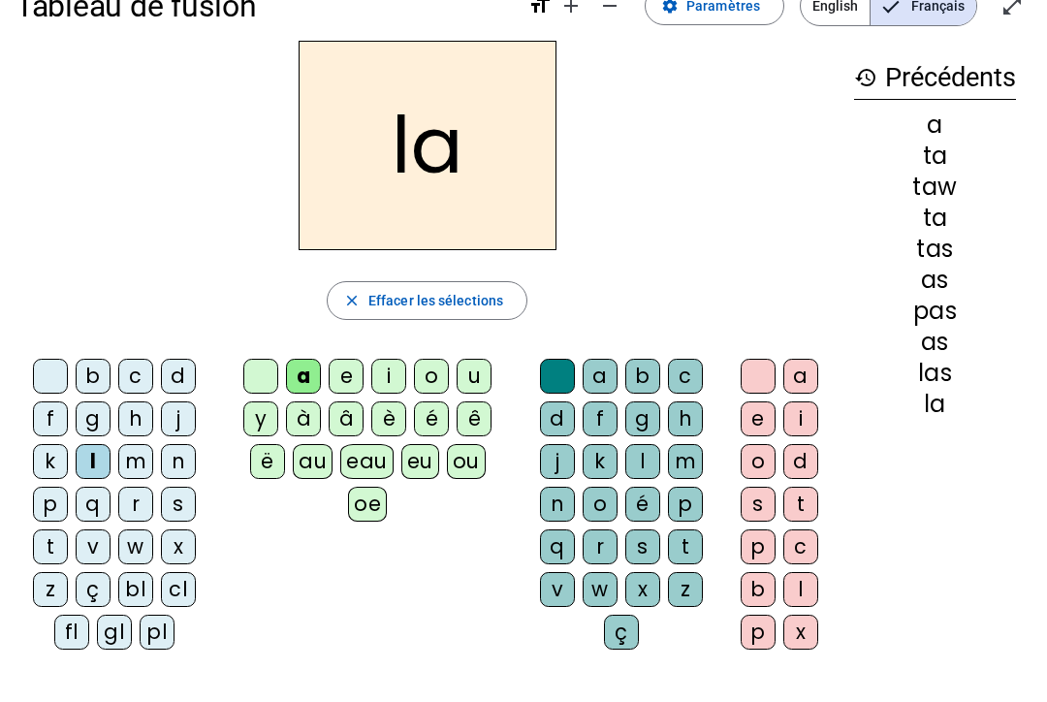
click at [51, 378] on div at bounding box center [50, 376] width 35 height 35
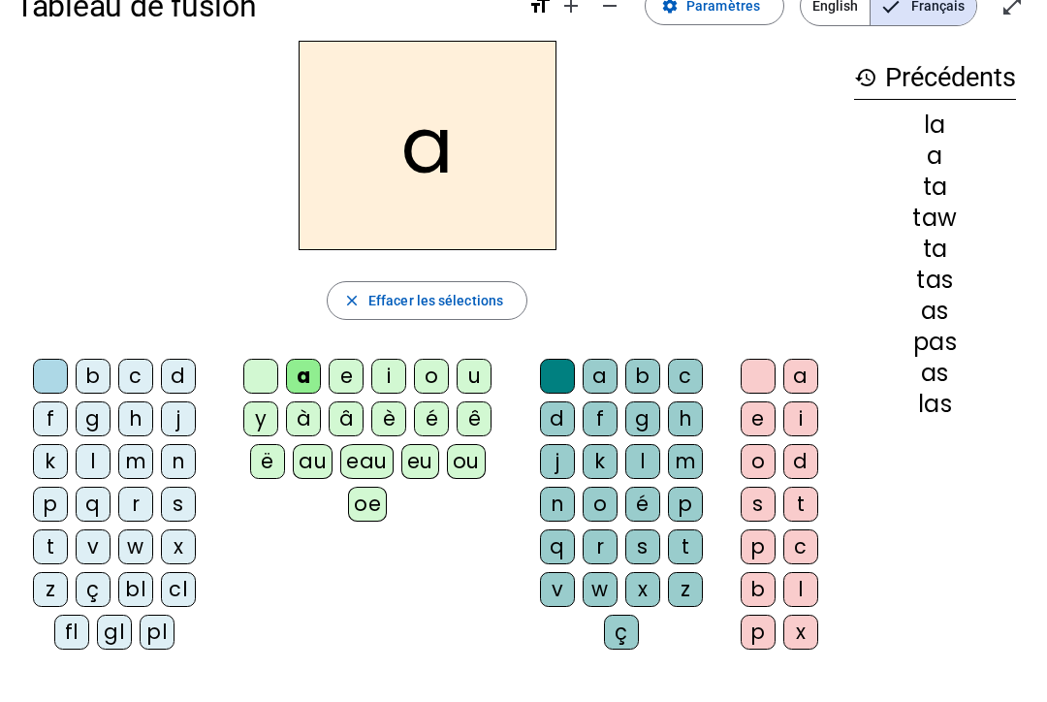
click at [176, 513] on div "s" at bounding box center [178, 504] width 35 height 35
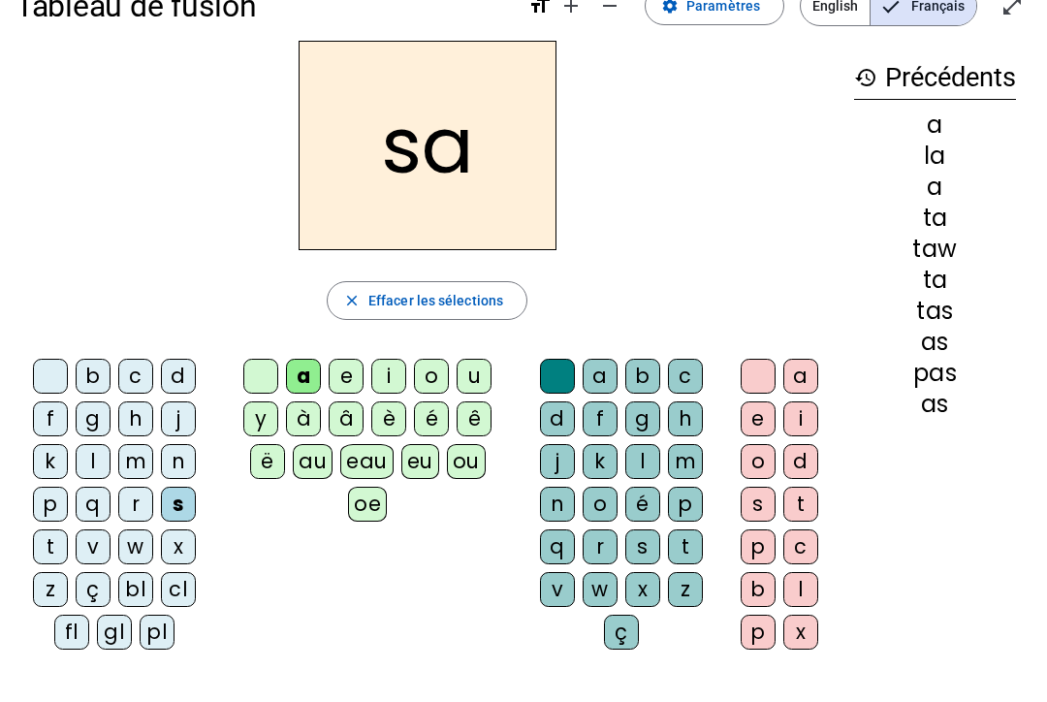
click at [640, 457] on div "l" at bounding box center [642, 461] width 35 height 35
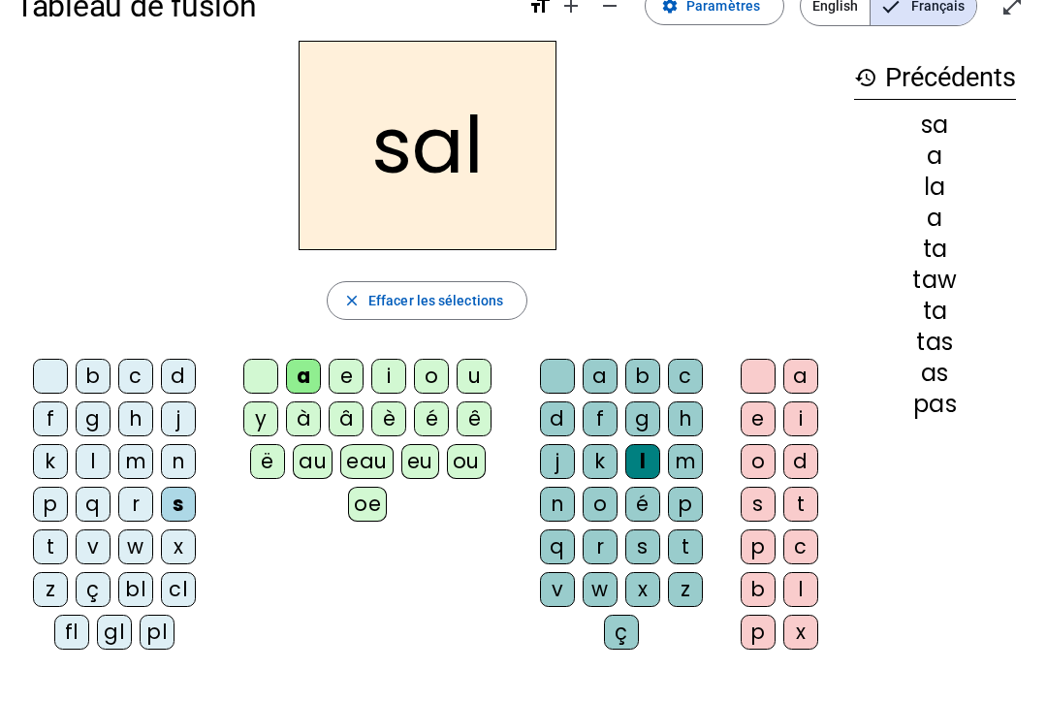
click at [50, 382] on div at bounding box center [50, 376] width 35 height 35
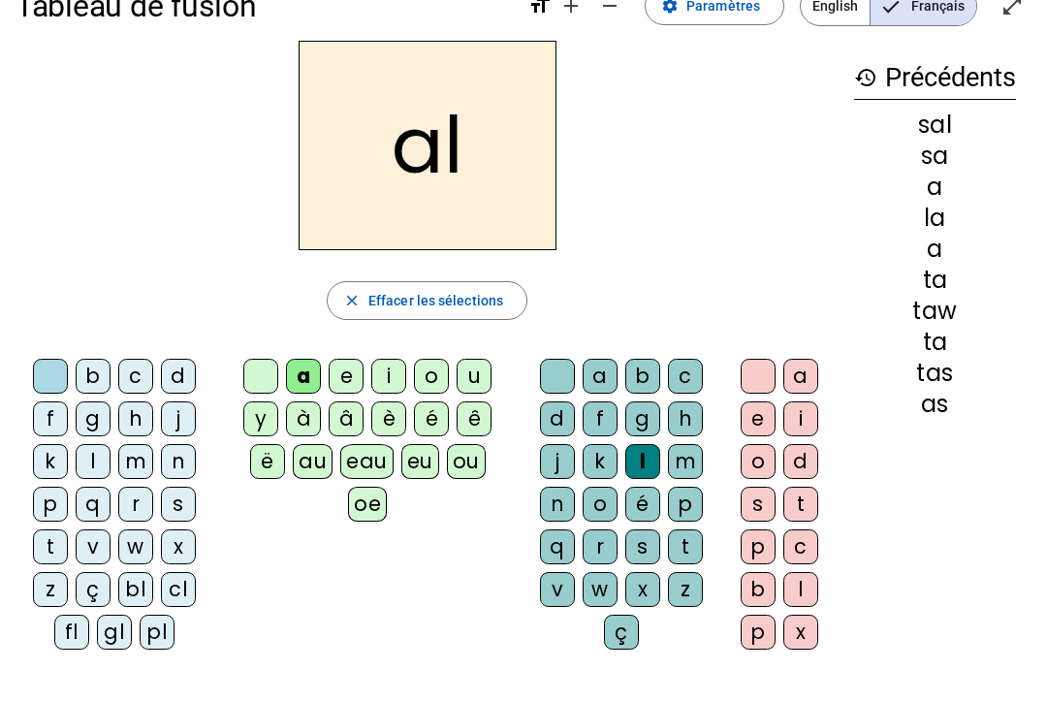
click at [151, 466] on div "m" at bounding box center [135, 461] width 35 height 35
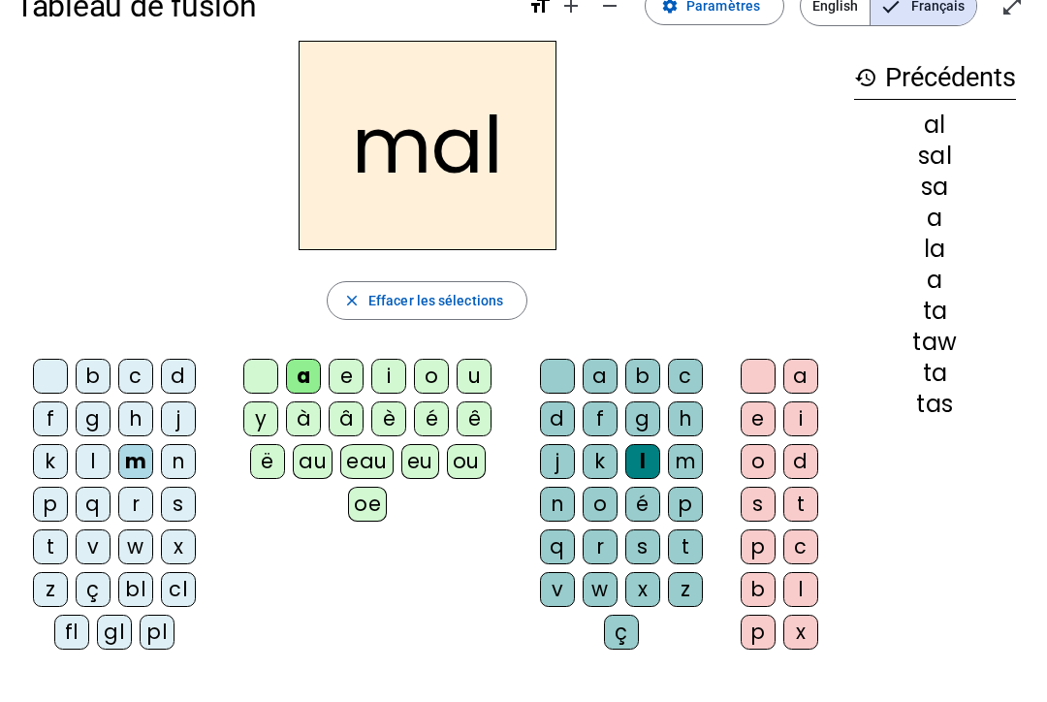
click at [134, 465] on div "m" at bounding box center [135, 461] width 35 height 35
click at [57, 378] on div at bounding box center [50, 376] width 35 height 35
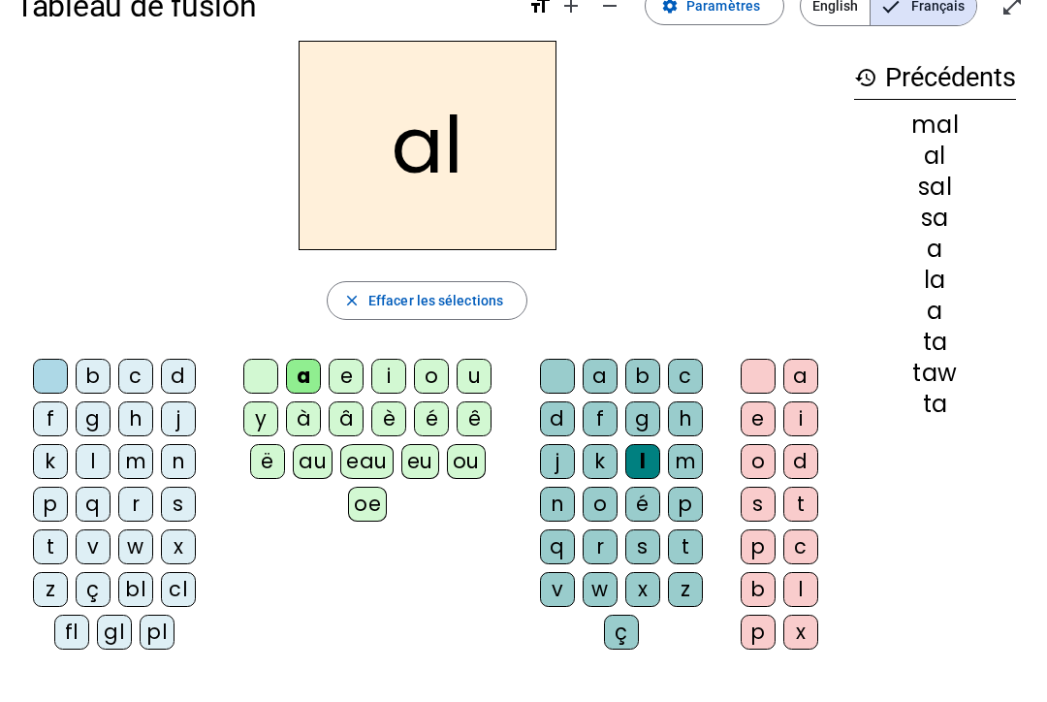
click at [97, 378] on div "b" at bounding box center [93, 376] width 35 height 35
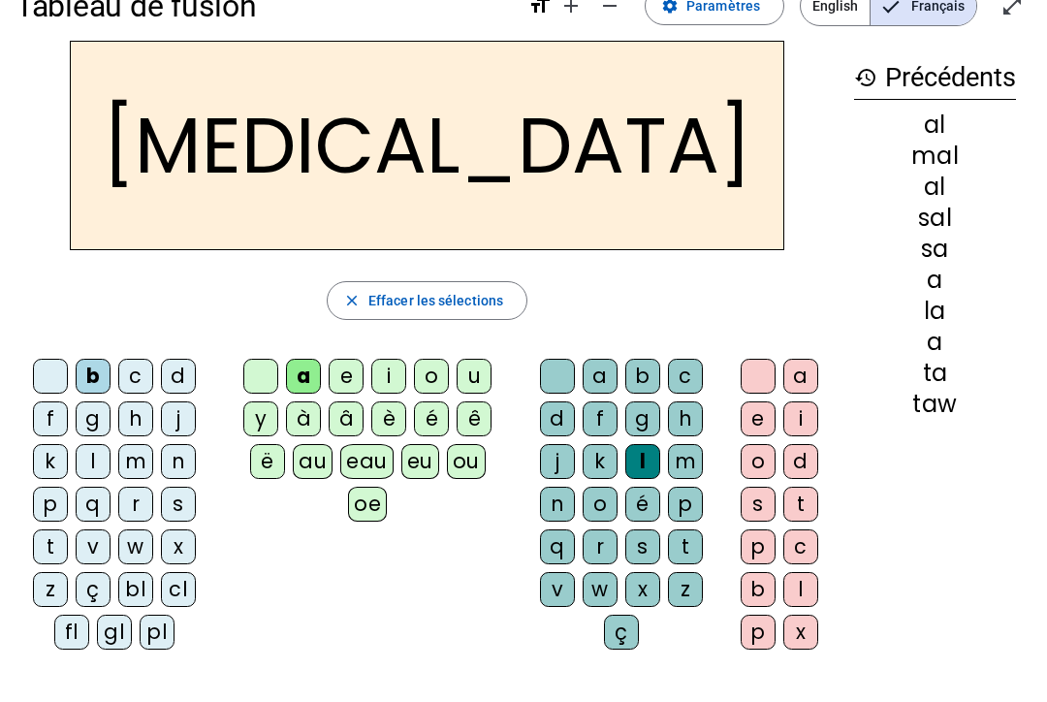
click at [542, 365] on div at bounding box center [557, 376] width 35 height 35
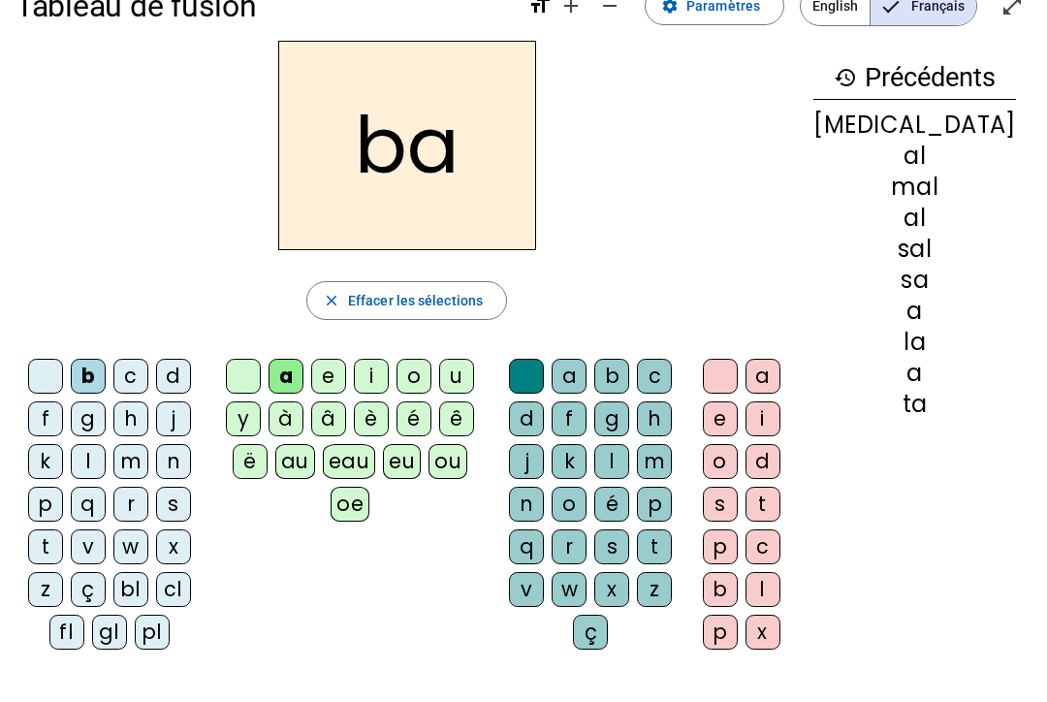
click at [629, 555] on div "s" at bounding box center [611, 546] width 35 height 35
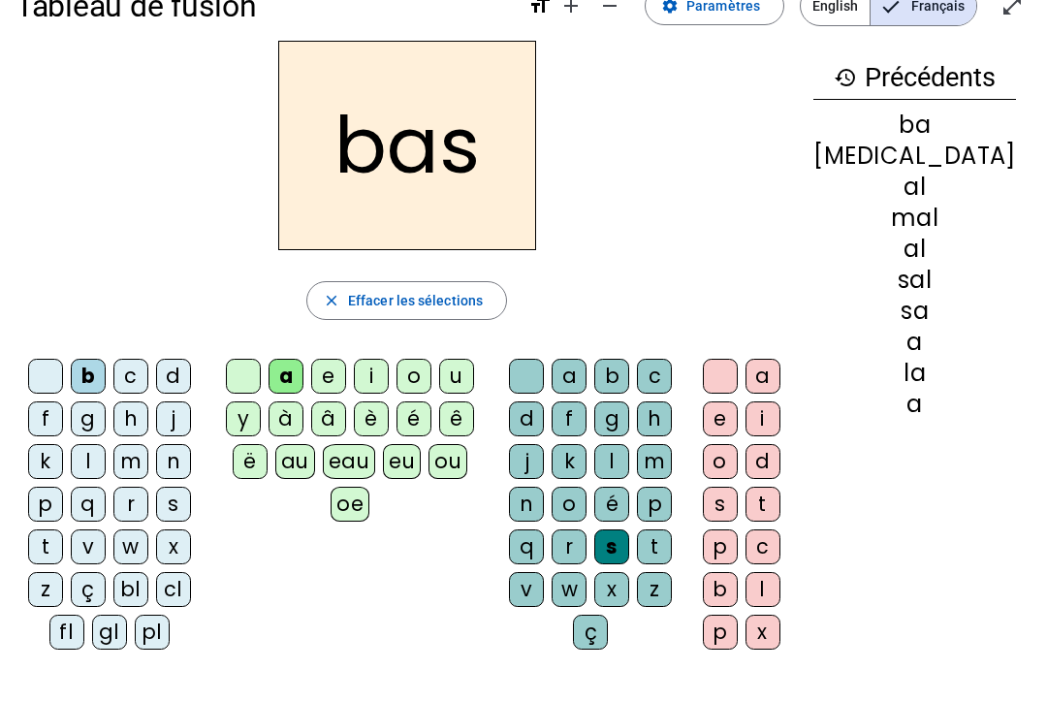
click at [45, 391] on div at bounding box center [45, 376] width 35 height 35
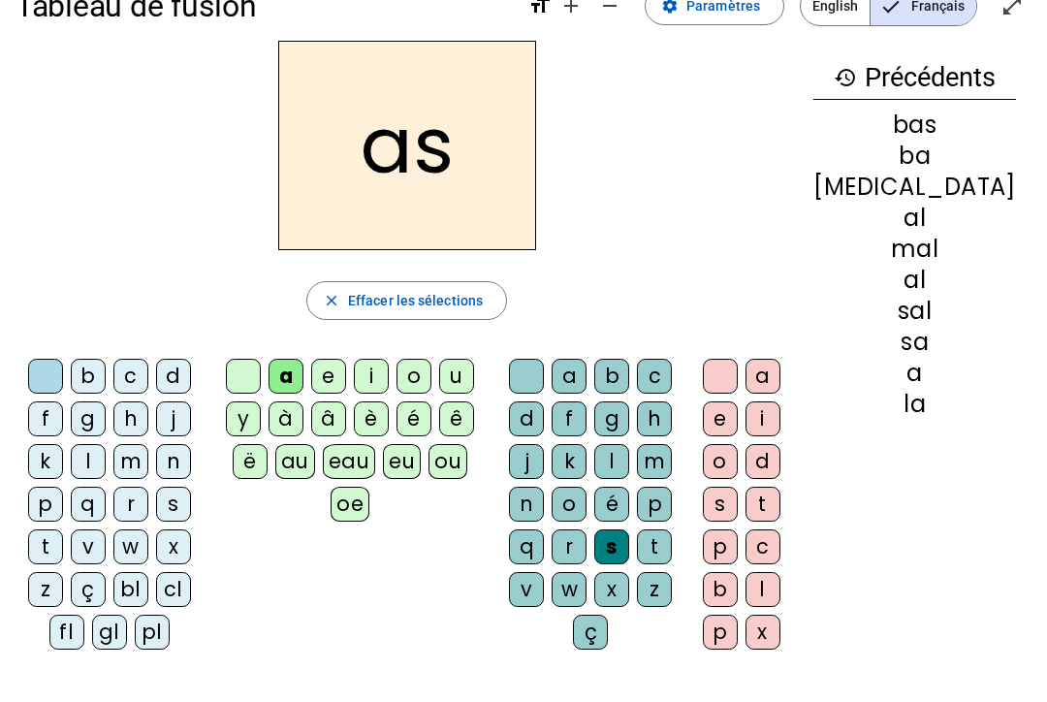
click at [91, 491] on div "q" at bounding box center [88, 504] width 35 height 35
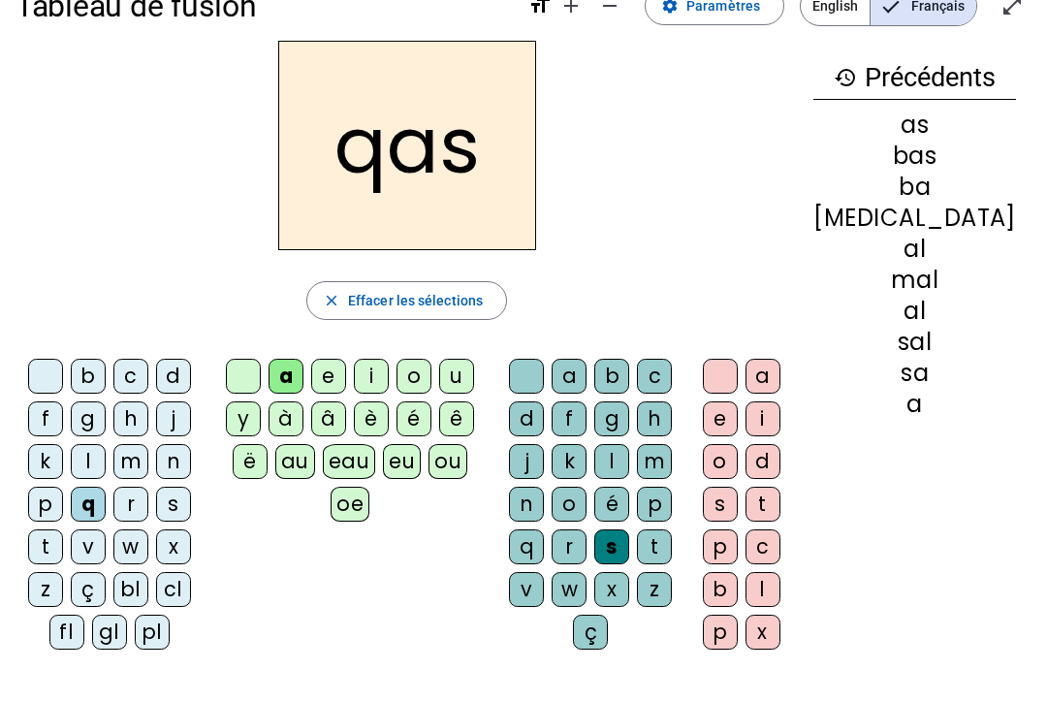
click at [56, 499] on div "p" at bounding box center [45, 504] width 35 height 35
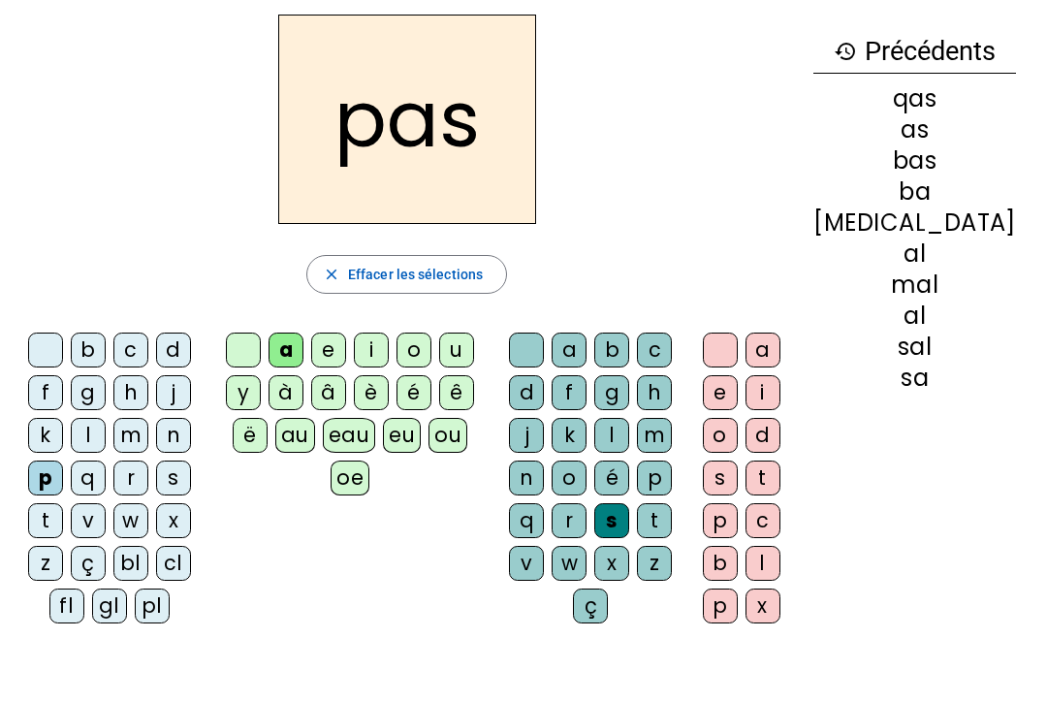
scroll to position [73, 0]
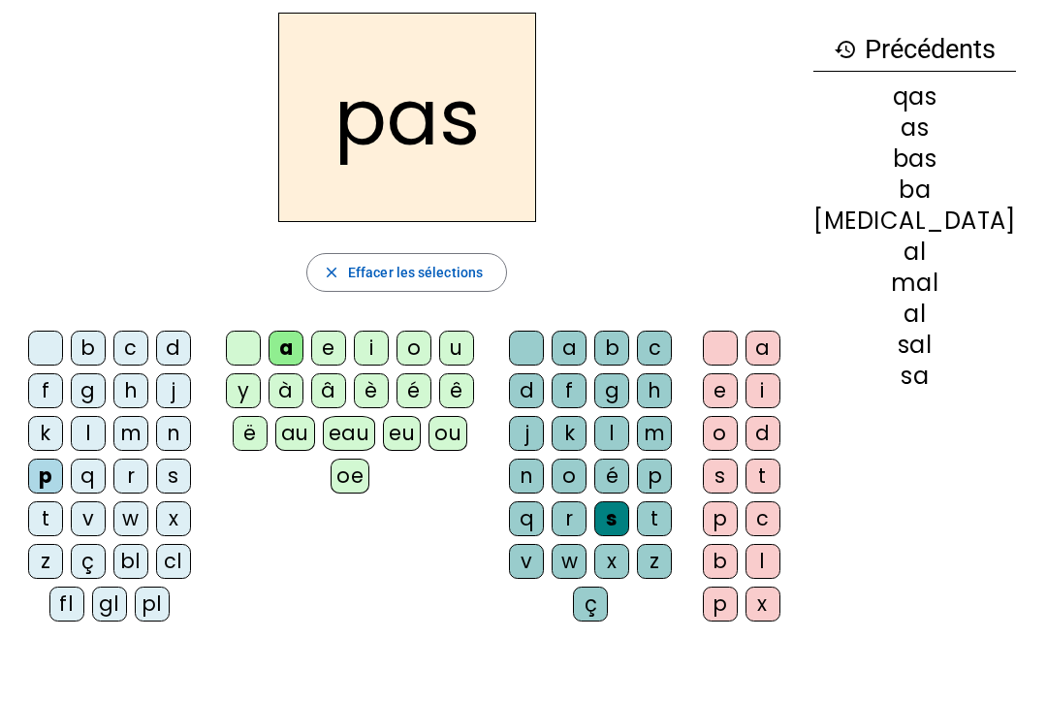
click at [1024, 171] on div "history Précédents qas as bas ba [MEDICAL_DATA] al mal al sal sa" at bounding box center [915, 309] width 234 height 593
click at [758, 72] on div "pas" at bounding box center [407, 116] width 782 height 209
click at [653, 113] on div "pas" at bounding box center [407, 116] width 782 height 209
